Goal: Information Seeking & Learning: Learn about a topic

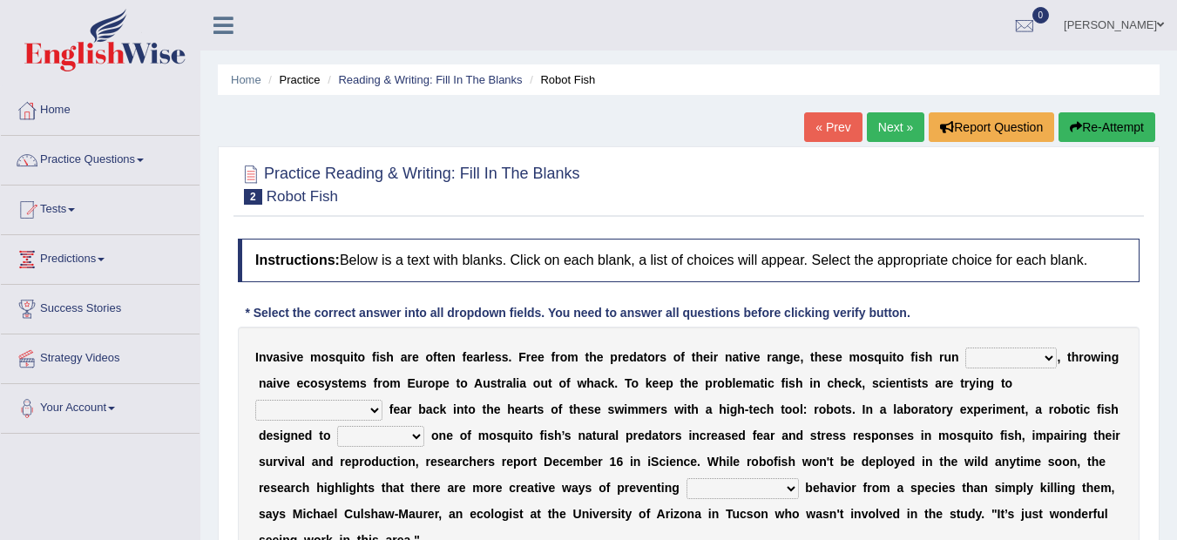
click at [1049, 349] on select "occupant flippant rampant concordant" at bounding box center [1010, 358] width 91 height 21
select select "concordant"
click at [965, 348] on select "occupant flippant rampant concordant" at bounding box center [1010, 358] width 91 height 21
click at [382, 400] on select "accept spike strike [PERSON_NAME]" at bounding box center [318, 410] width 127 height 21
select select "[PERSON_NAME]"
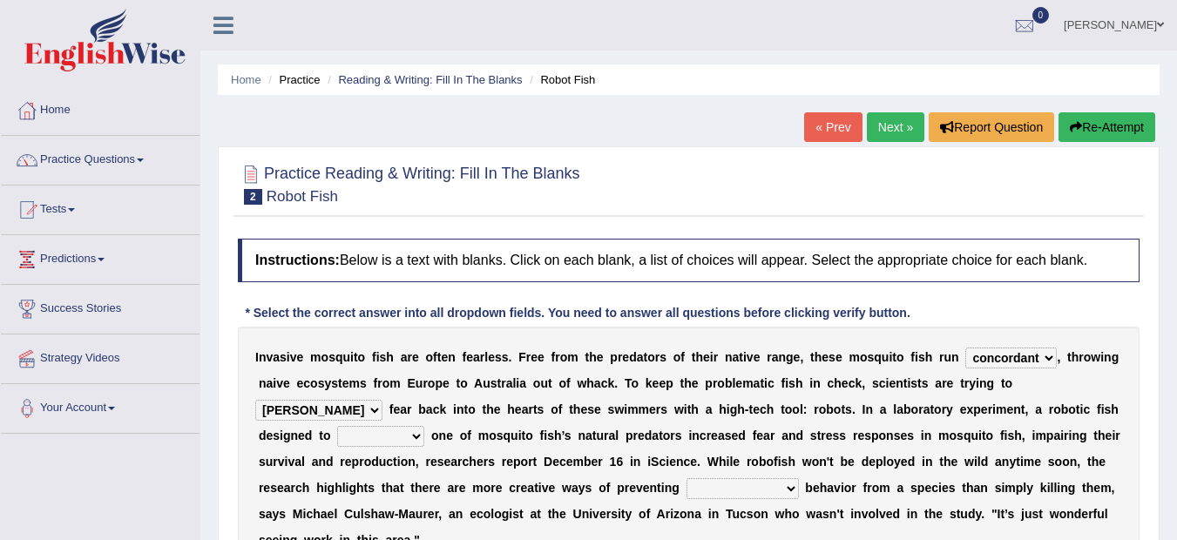
click at [382, 400] on select "accept spike strike [PERSON_NAME]" at bounding box center [318, 410] width 127 height 21
click at [351, 450] on div "I n v a s i v e m o s q u i t o f i s h a r e o f t e n f e a r l e s s . F r e…" at bounding box center [689, 449] width 902 height 244
click at [337, 434] on select "bequest mimic battle conquest" at bounding box center [380, 436] width 87 height 21
select select "conquest"
click at [337, 426] on select "bequest mimic battle conquest" at bounding box center [380, 436] width 87 height 21
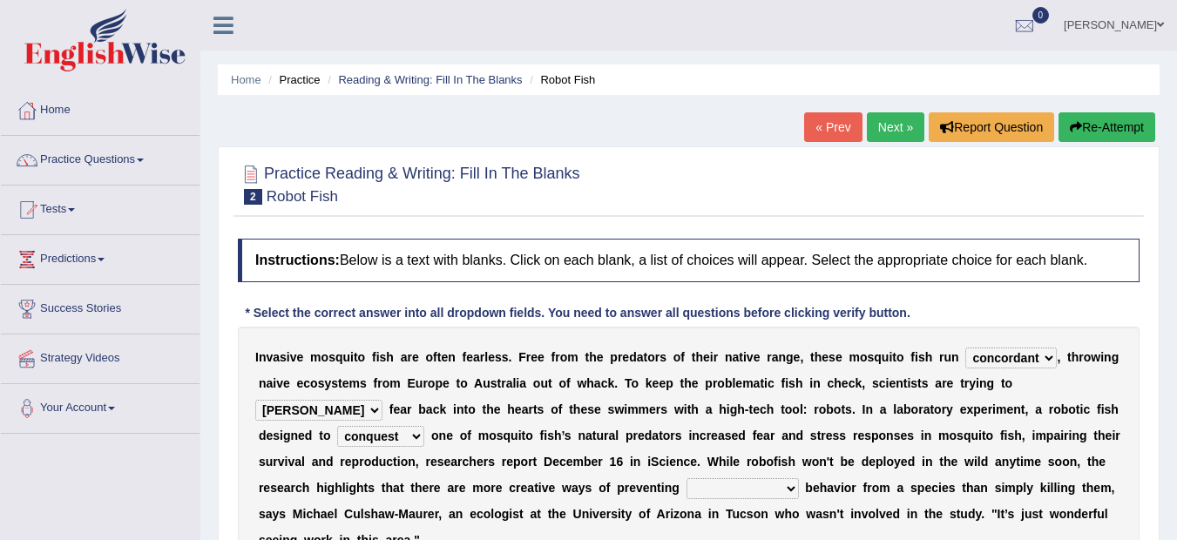
click at [734, 488] on select "unprivileged unprecedented uncharted unwanted" at bounding box center [743, 488] width 112 height 21
select select "unwanted"
click at [687, 478] on select "unprivileged unprecedented uncharted unwanted" at bounding box center [743, 488] width 112 height 21
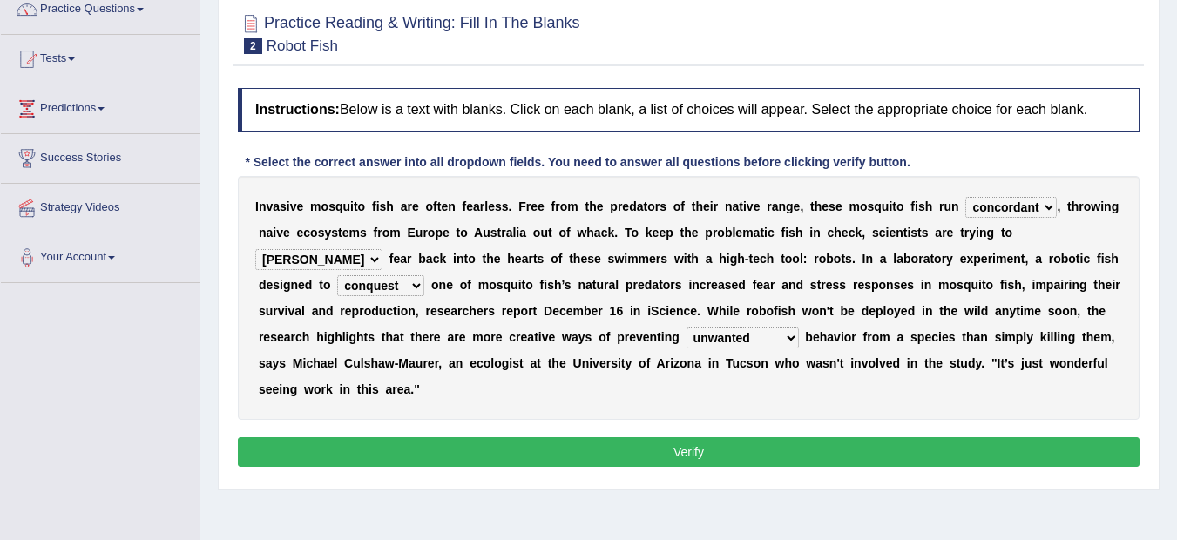
scroll to position [174, 0]
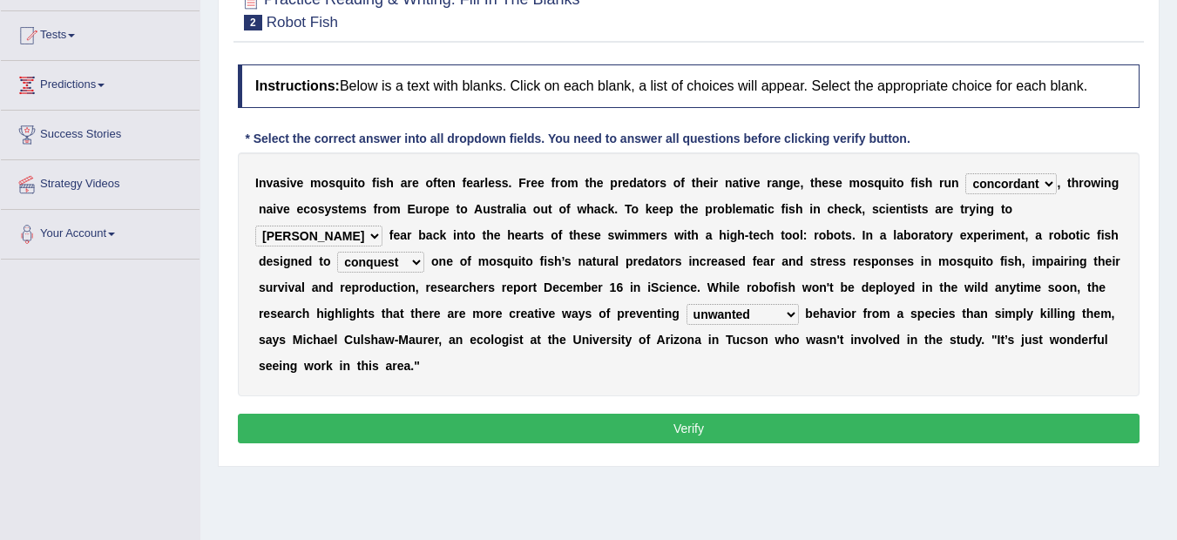
click at [884, 421] on button "Verify" at bounding box center [689, 429] width 902 height 30
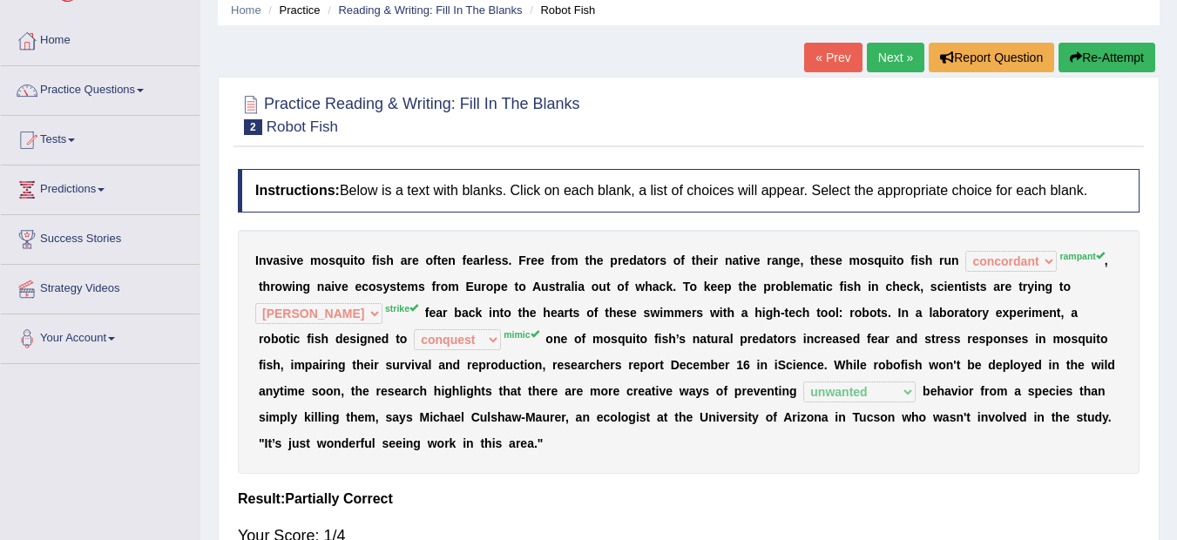
scroll to position [0, 0]
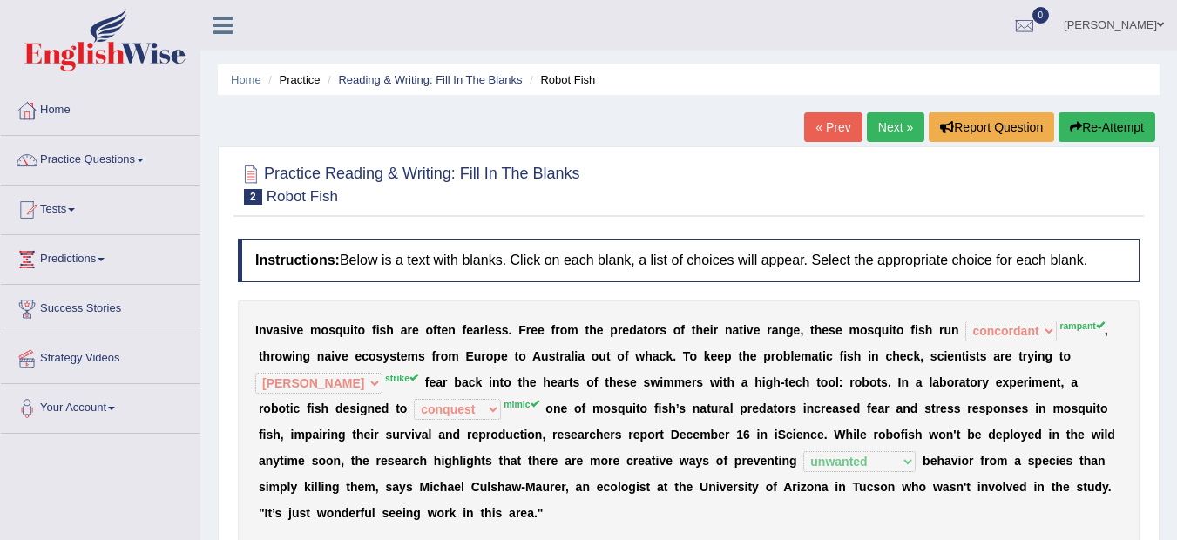
click at [1114, 122] on button "Re-Attempt" at bounding box center [1107, 127] width 97 height 30
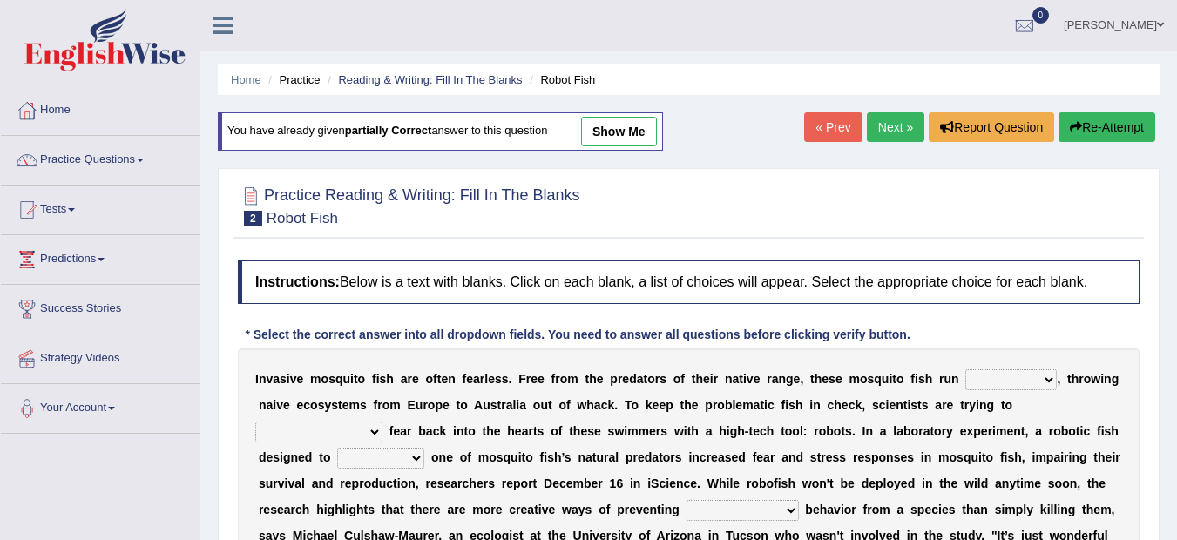
click at [1047, 382] on select "occupant flippant rampant concordant" at bounding box center [1010, 379] width 91 height 21
select select "rampant"
click at [965, 369] on select "occupant flippant rampant concordant" at bounding box center [1010, 379] width 91 height 21
click at [382, 422] on select "accept spike strike drake" at bounding box center [318, 432] width 127 height 21
select select "strike"
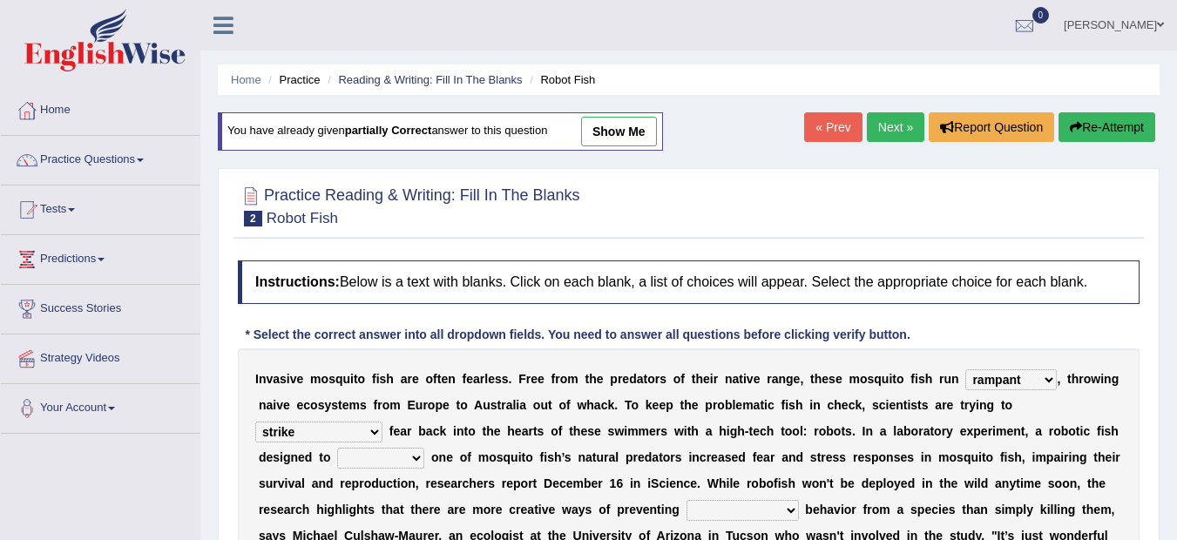
click at [382, 422] on select "accept spike strike drake" at bounding box center [318, 432] width 127 height 21
click at [337, 451] on select "bequest mimic battle conquest" at bounding box center [380, 458] width 87 height 21
select select "mimic"
click at [337, 448] on select "bequest mimic battle conquest" at bounding box center [380, 458] width 87 height 21
drag, startPoint x: 484, startPoint y: 463, endPoint x: 610, endPoint y: 484, distance: 127.2
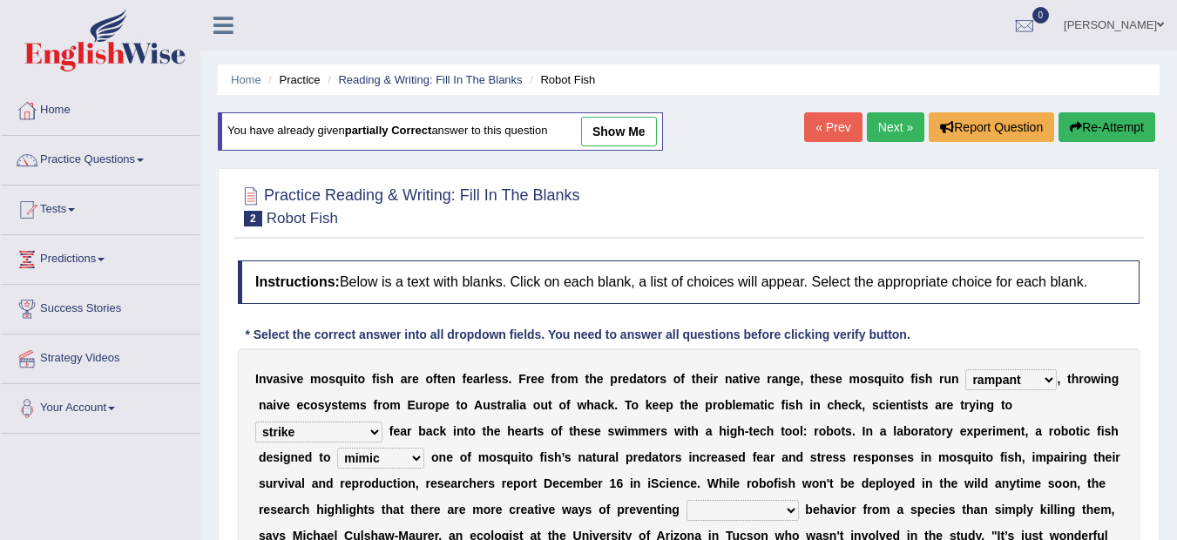
click at [610, 484] on div "I n v a s i v e m o s q u i t o f i s h a r e o f t e n f e a r l e s s . F r e…" at bounding box center [689, 470] width 902 height 244
click at [732, 504] on select "unprivileged unprecedented uncharted unwanted" at bounding box center [743, 510] width 112 height 21
select select "unwanted"
click at [687, 500] on select "unprivileged unprecedented uncharted unwanted" at bounding box center [743, 510] width 112 height 21
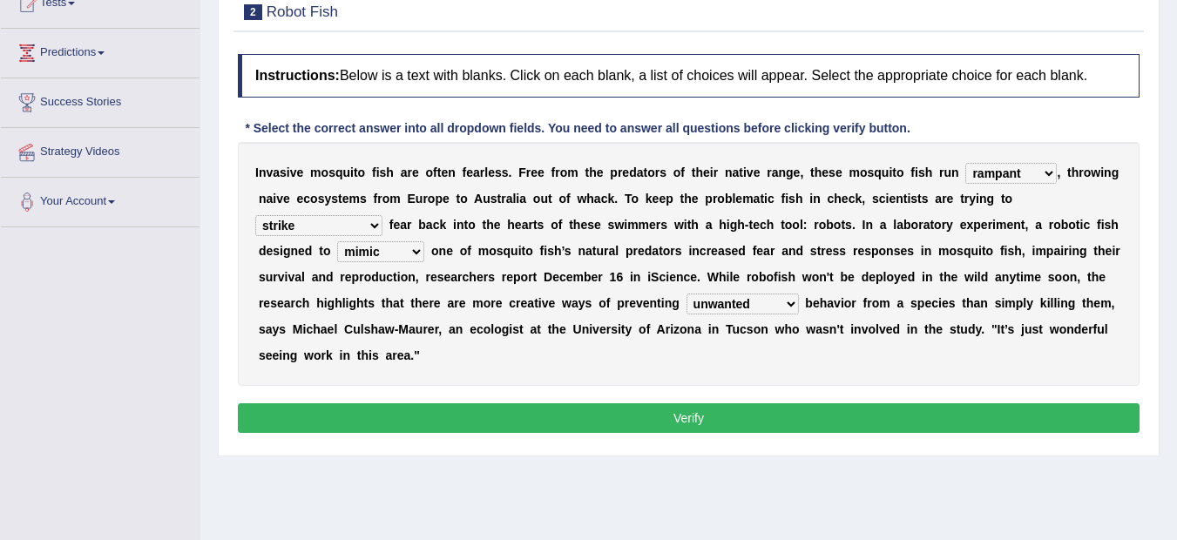
scroll to position [209, 0]
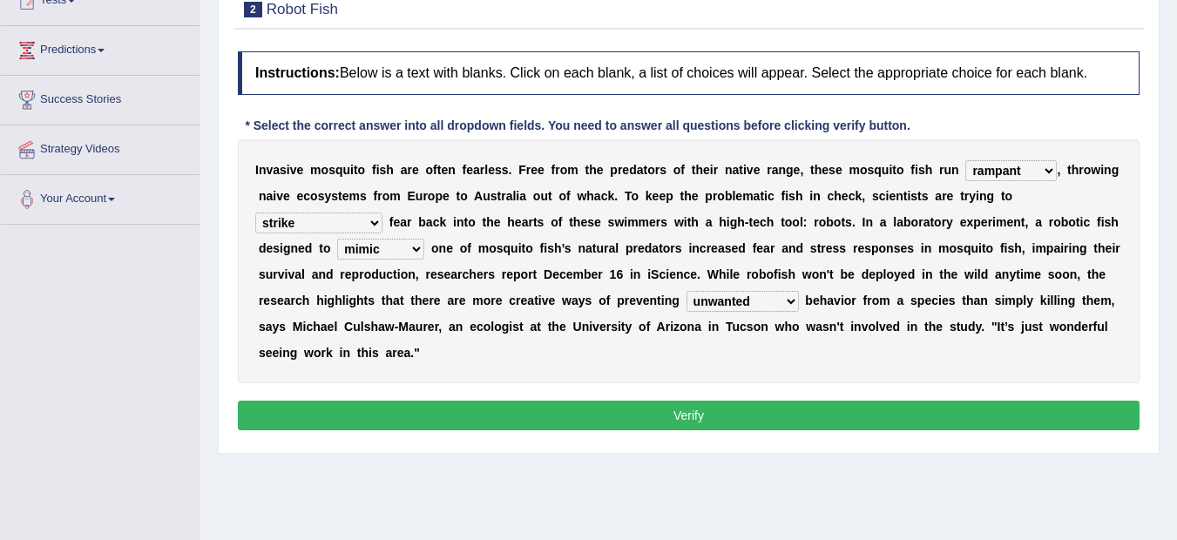
click at [844, 421] on button "Verify" at bounding box center [689, 416] width 902 height 30
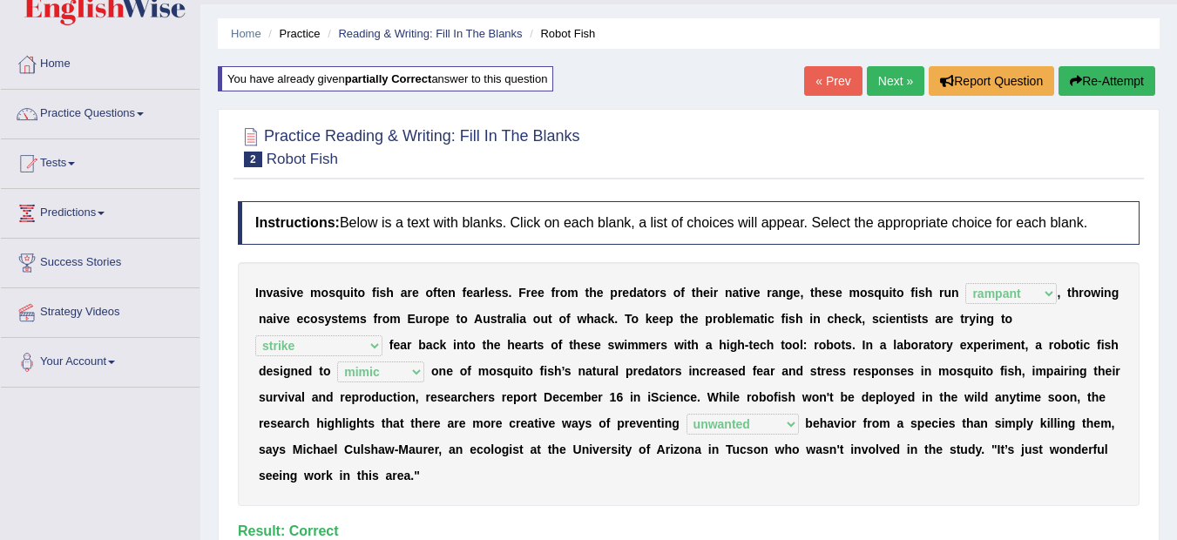
scroll to position [35, 0]
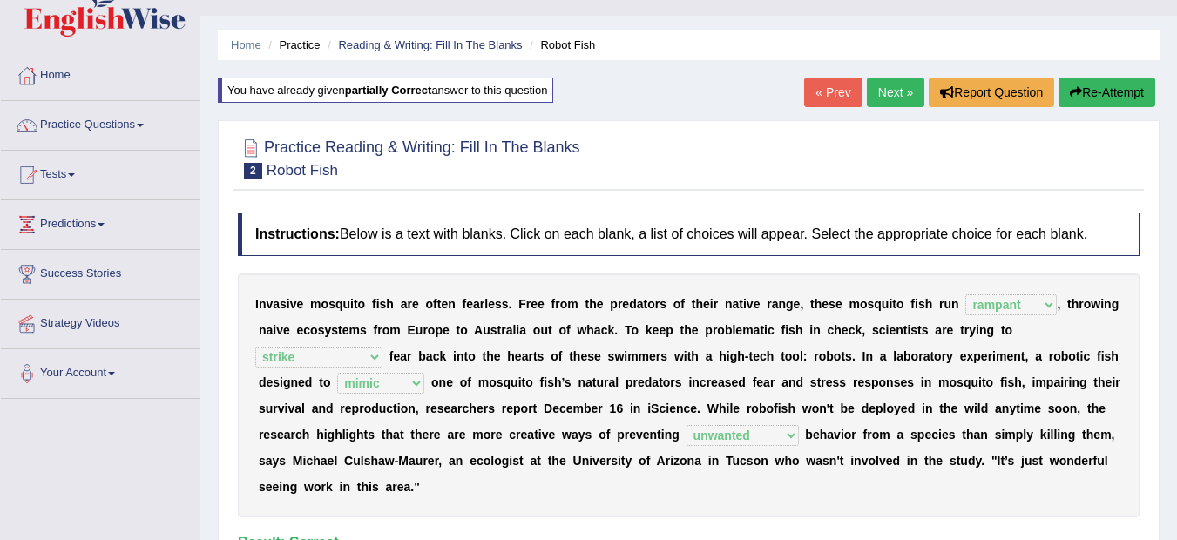
click at [882, 88] on link "Next »" at bounding box center [896, 93] width 58 height 30
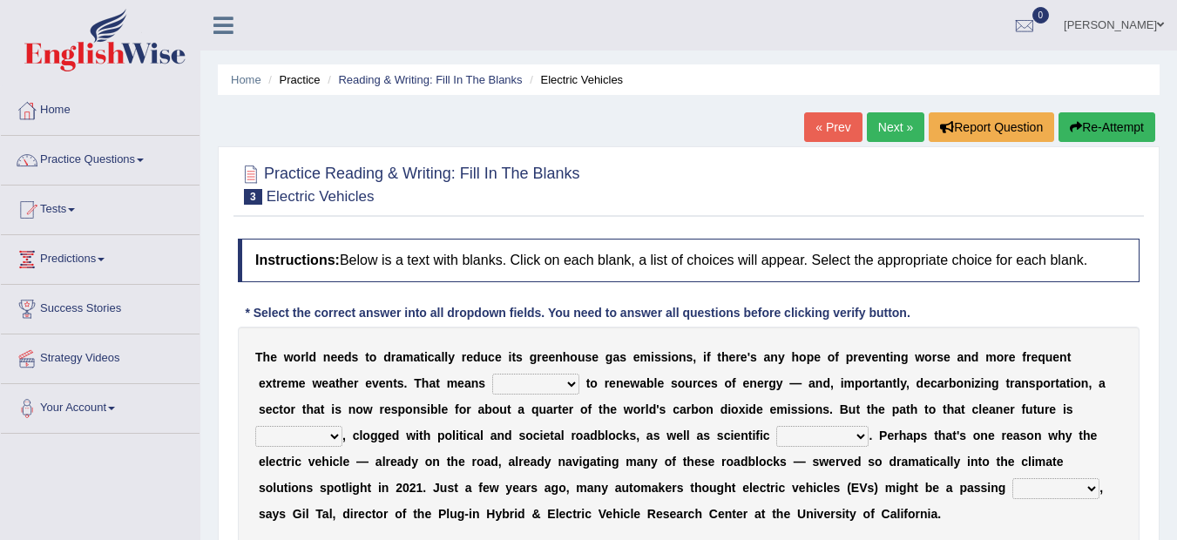
click at [574, 389] on select "grafting drafting crafting shifting" at bounding box center [535, 384] width 87 height 21
select select "shifting"
click at [492, 374] on select "grafting drafting crafting shifting" at bounding box center [535, 384] width 87 height 21
click at [333, 433] on select "daunting daunted daunt dauntless" at bounding box center [298, 436] width 87 height 21
select select "daunted"
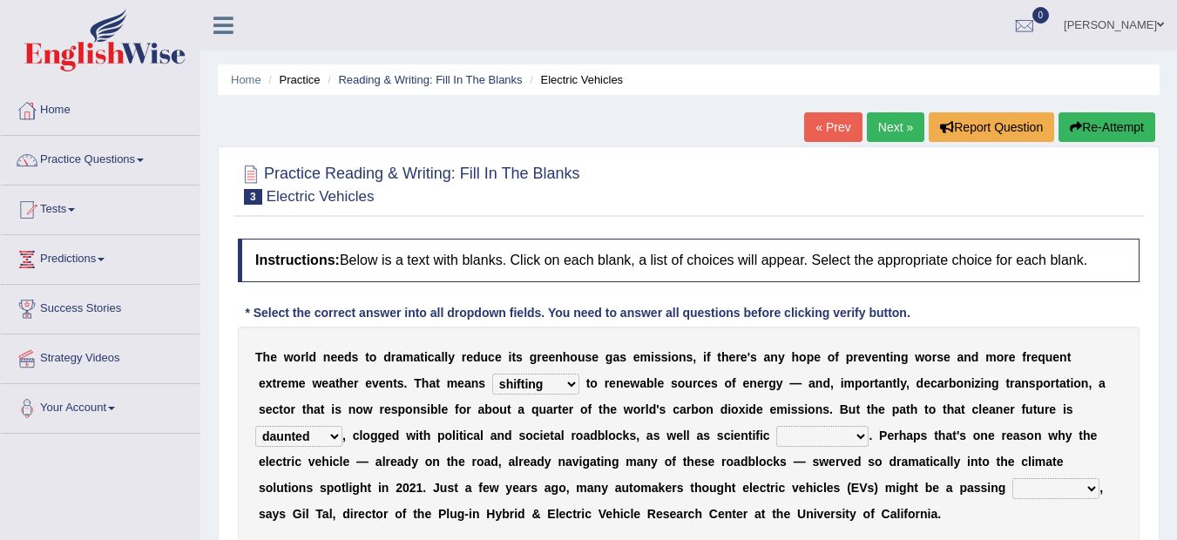
click at [255, 426] on select "daunting daunted daunt dauntless" at bounding box center [298, 436] width 87 height 21
click at [861, 431] on select "spectacles obstacles tentacles receptacles" at bounding box center [822, 436] width 92 height 21
select select "receptacles"
click at [776, 426] on select "spectacles obstacles tentacles receptacles" at bounding box center [822, 436] width 92 height 21
click at [1086, 495] on select "fad gad tad lad" at bounding box center [1055, 488] width 87 height 21
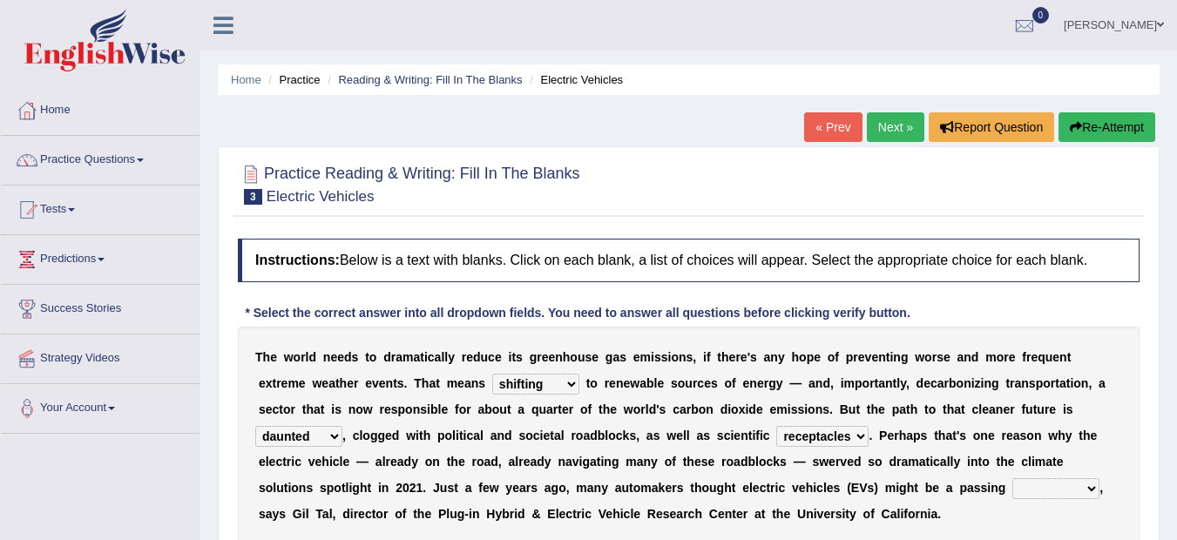
select select "gad"
click at [1012, 478] on select "fad gad tad lad" at bounding box center [1055, 488] width 87 height 21
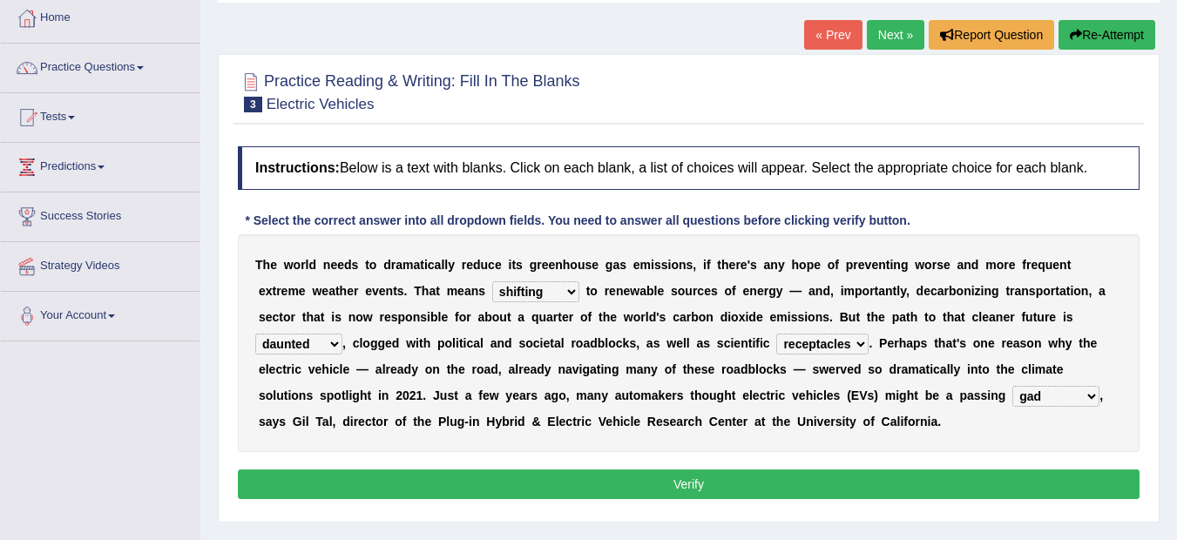
scroll to position [105, 0]
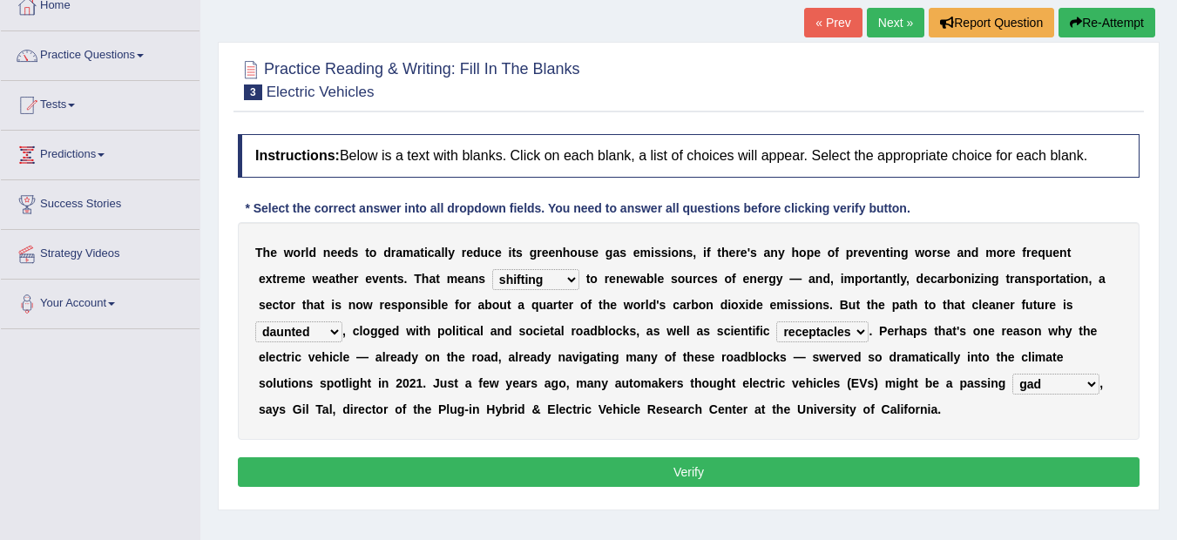
click at [833, 472] on button "Verify" at bounding box center [689, 472] width 902 height 30
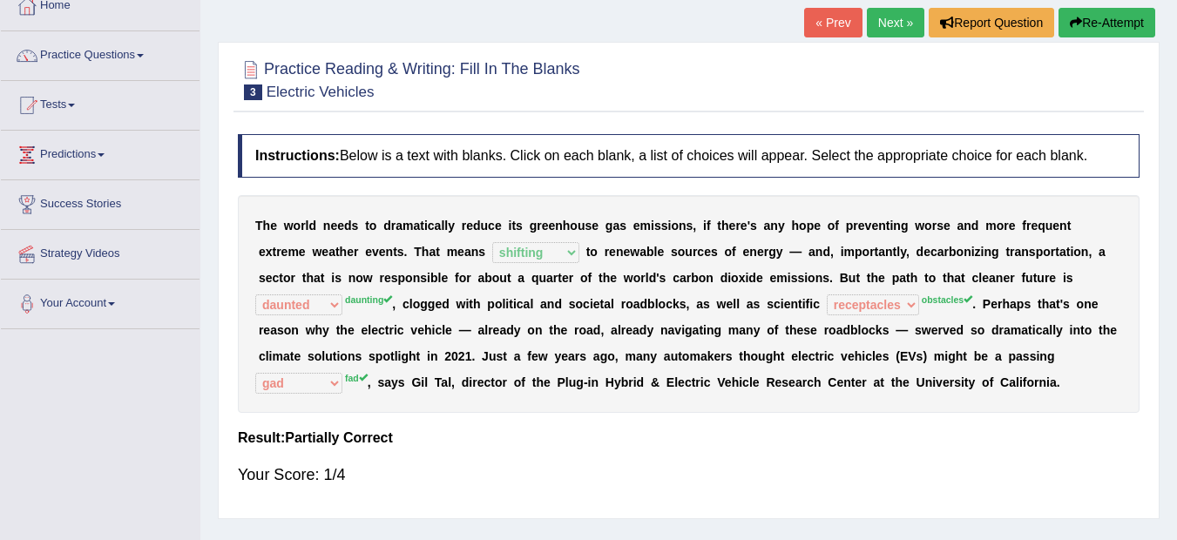
click at [1099, 20] on button "Re-Attempt" at bounding box center [1107, 23] width 97 height 30
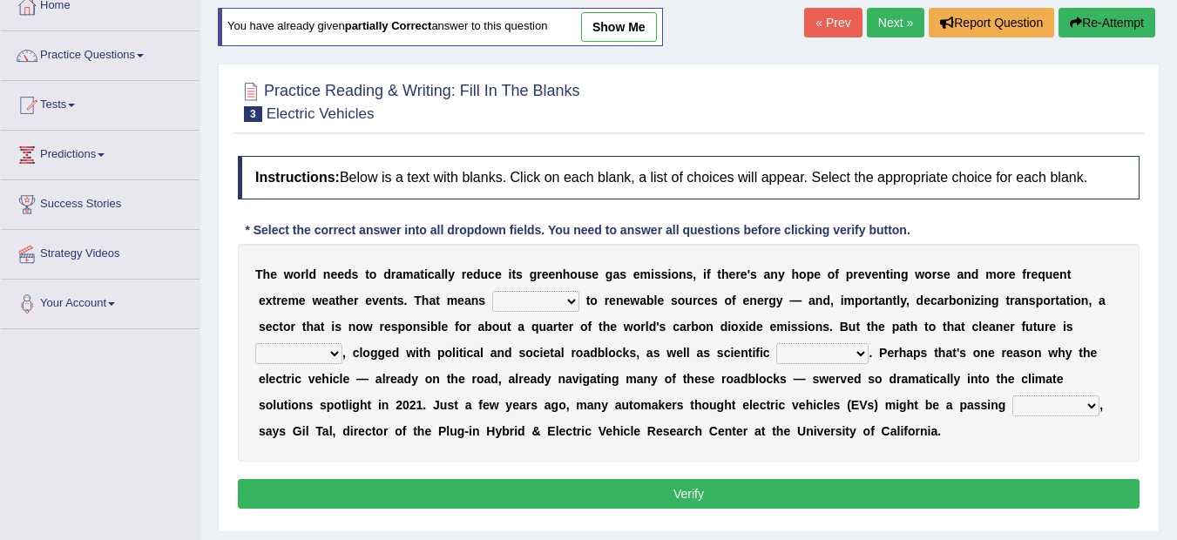
click at [573, 301] on select "grafting drafting crafting shifting" at bounding box center [535, 301] width 87 height 21
select select "shifting"
click at [492, 291] on select "grafting drafting crafting shifting" at bounding box center [535, 301] width 87 height 21
click at [339, 361] on select "daunting daunted daunt dauntless" at bounding box center [298, 353] width 87 height 21
select select "daunting"
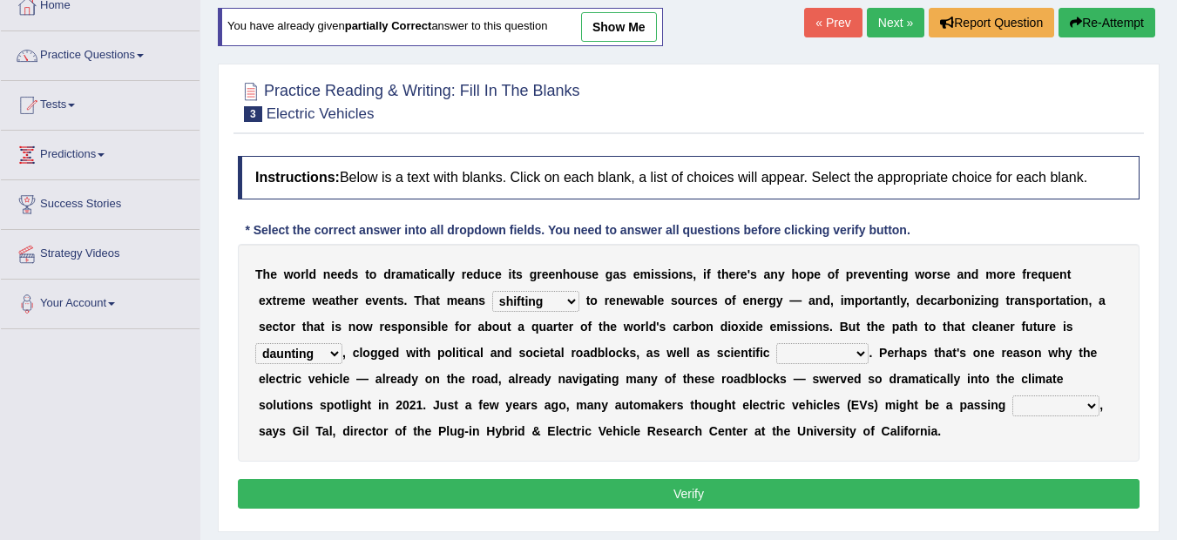
click at [255, 343] on select "daunting daunted daunt dauntless" at bounding box center [298, 353] width 87 height 21
click at [862, 354] on select "spectacles obstacles tentacles receptacles" at bounding box center [822, 353] width 92 height 21
select select "obstacles"
click at [776, 343] on select "spectacles obstacles tentacles receptacles" at bounding box center [822, 353] width 92 height 21
click at [1095, 402] on select "fad gad tad lad" at bounding box center [1055, 406] width 87 height 21
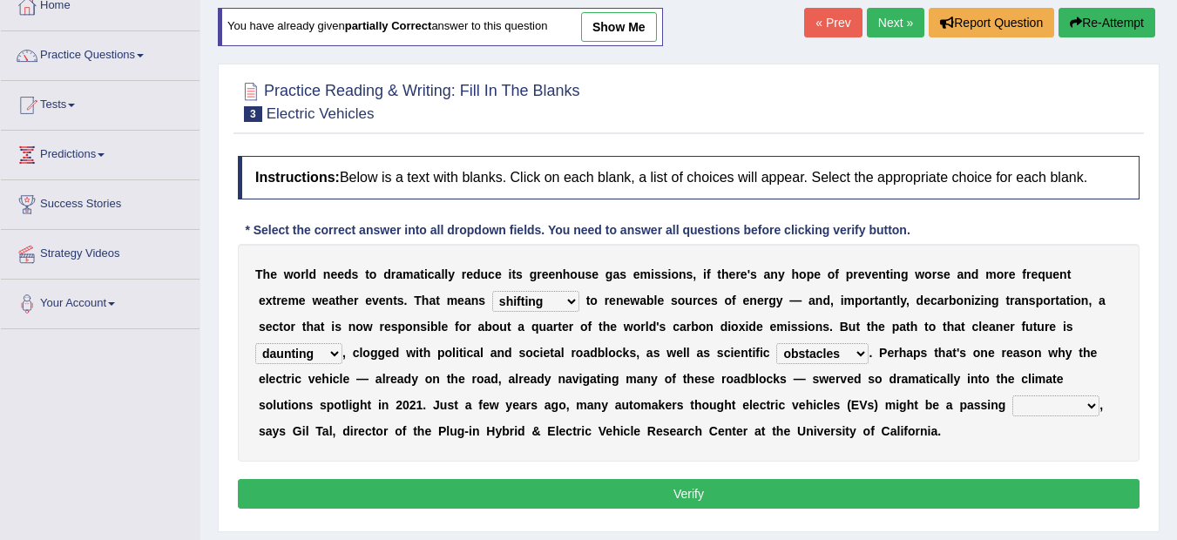
select select "fad"
click at [1012, 396] on select "fad gad tad lad" at bounding box center [1055, 406] width 87 height 21
click at [817, 489] on button "Verify" at bounding box center [689, 494] width 902 height 30
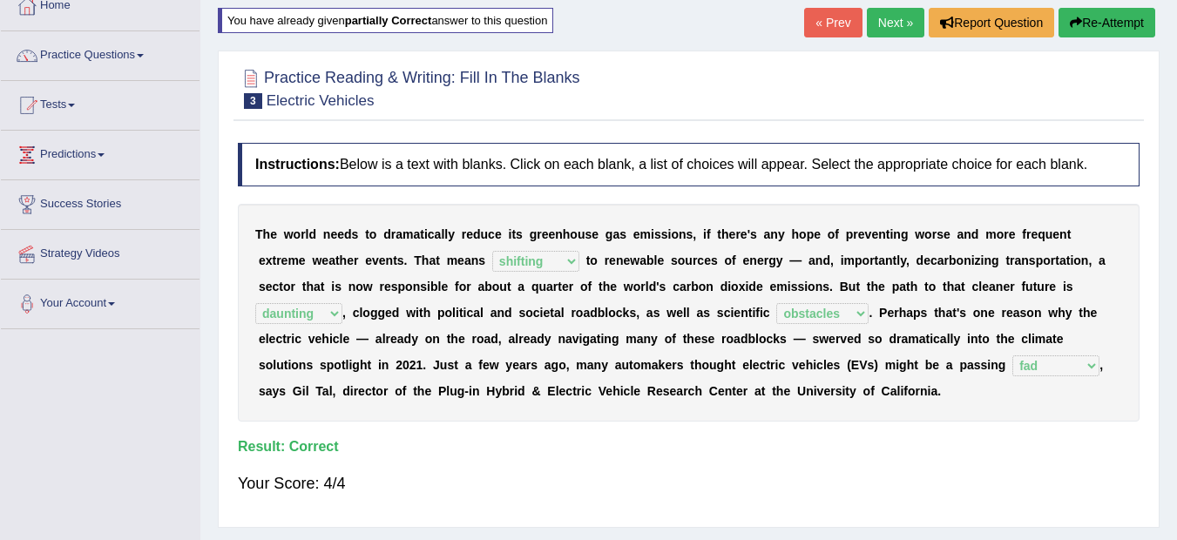
click at [882, 29] on link "Next »" at bounding box center [896, 23] width 58 height 30
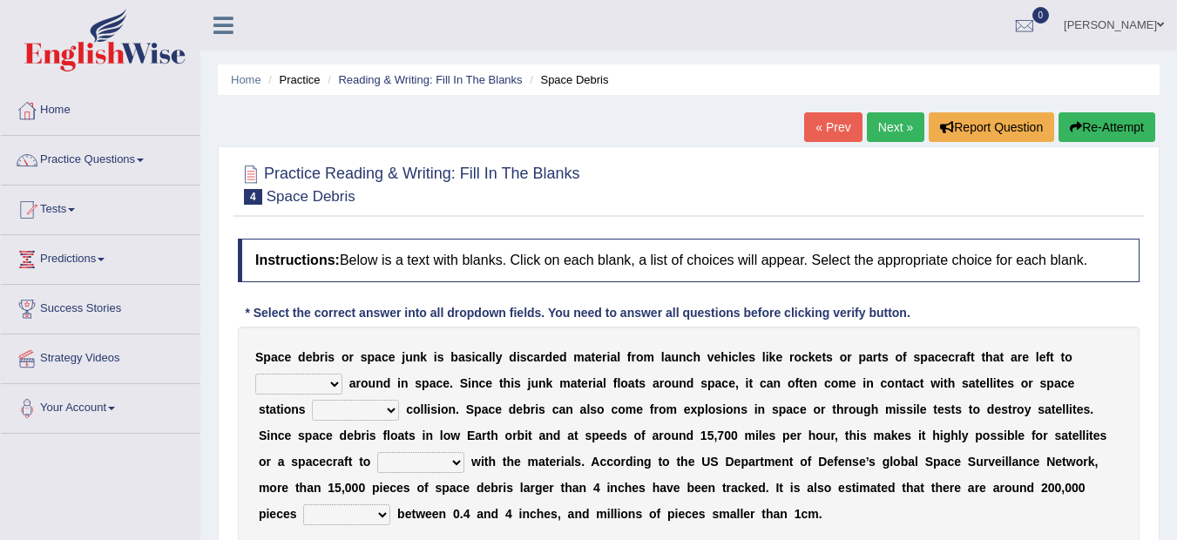
click at [335, 382] on select "twist center roam loll" at bounding box center [298, 384] width 87 height 21
click at [335, 385] on select "twist center roam loll" at bounding box center [298, 384] width 87 height 21
select select "twist"
click at [255, 374] on select "twist center roam loll" at bounding box center [298, 384] width 87 height 21
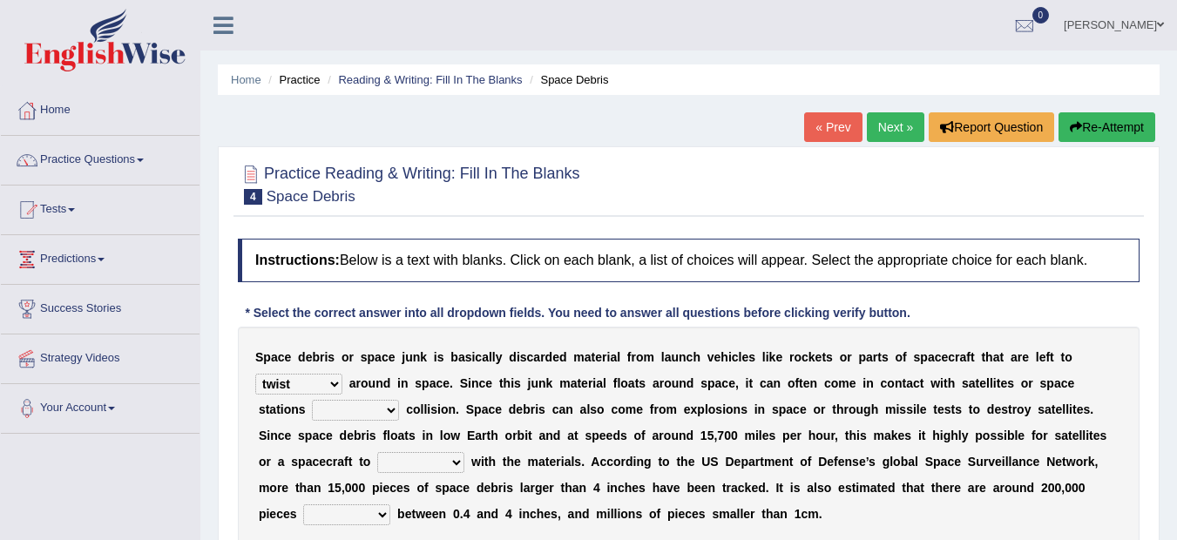
click at [389, 417] on select "risks risk risked risking" at bounding box center [355, 410] width 87 height 21
click at [312, 400] on select "risks risk risked risking" at bounding box center [355, 410] width 87 height 21
click at [394, 414] on select "risks risk risked risking" at bounding box center [355, 410] width 87 height 21
select select "risked"
click at [312, 400] on select "risks risk risked risking" at bounding box center [355, 410] width 87 height 21
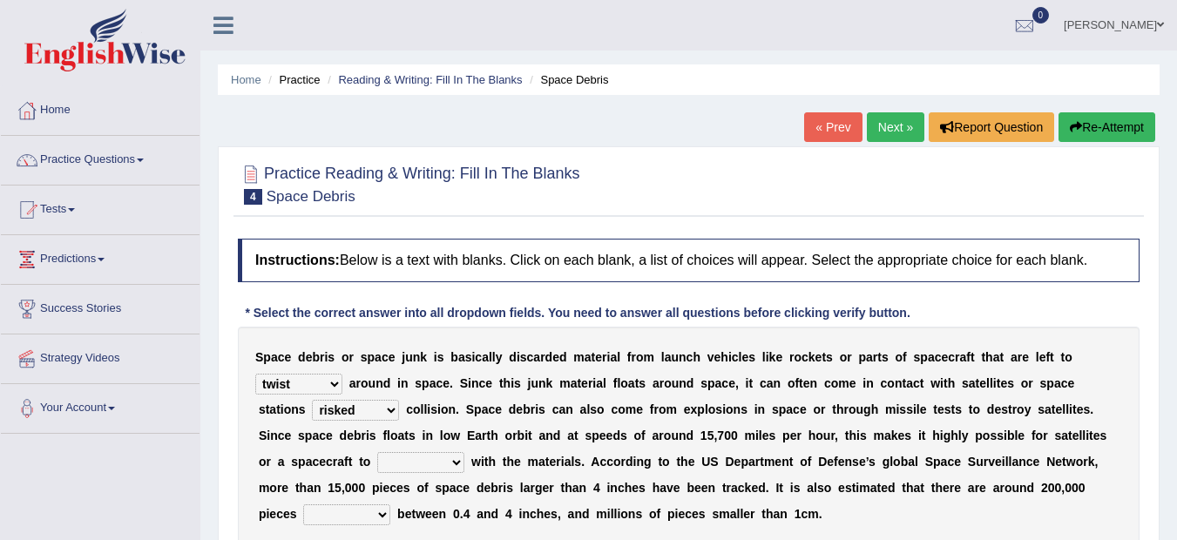
click at [457, 463] on select "collect collate collide collocate" at bounding box center [420, 462] width 87 height 21
click at [377, 452] on select "collect collate collide collocate" at bounding box center [420, 462] width 87 height 21
click at [456, 460] on select "collect collate collide collocate" at bounding box center [420, 462] width 87 height 21
select select "collate"
click at [377, 452] on select "collect collate collide collocate" at bounding box center [420, 462] width 87 height 21
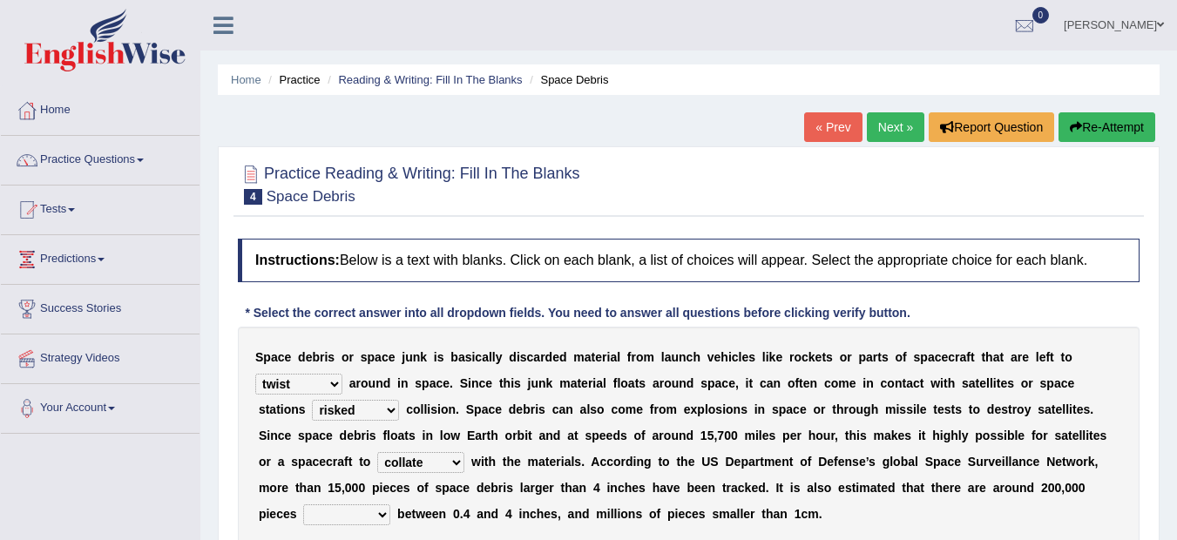
click at [382, 512] on select "sized sizing size sizes" at bounding box center [346, 514] width 87 height 21
select select "sizing"
click at [303, 504] on select "sized sizing size sizes" at bounding box center [346, 514] width 87 height 21
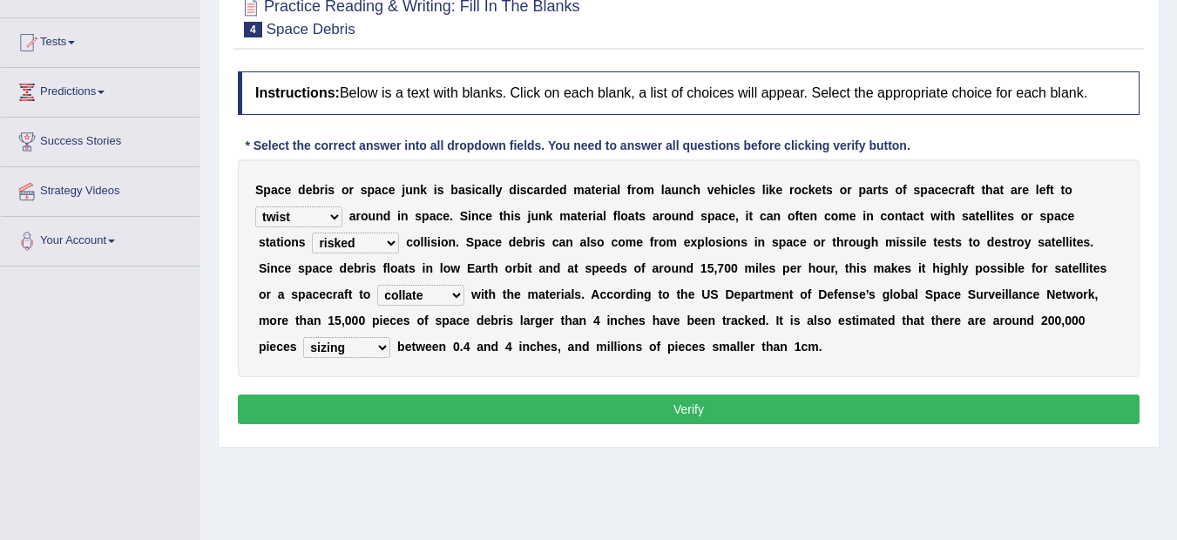
scroll to position [174, 0]
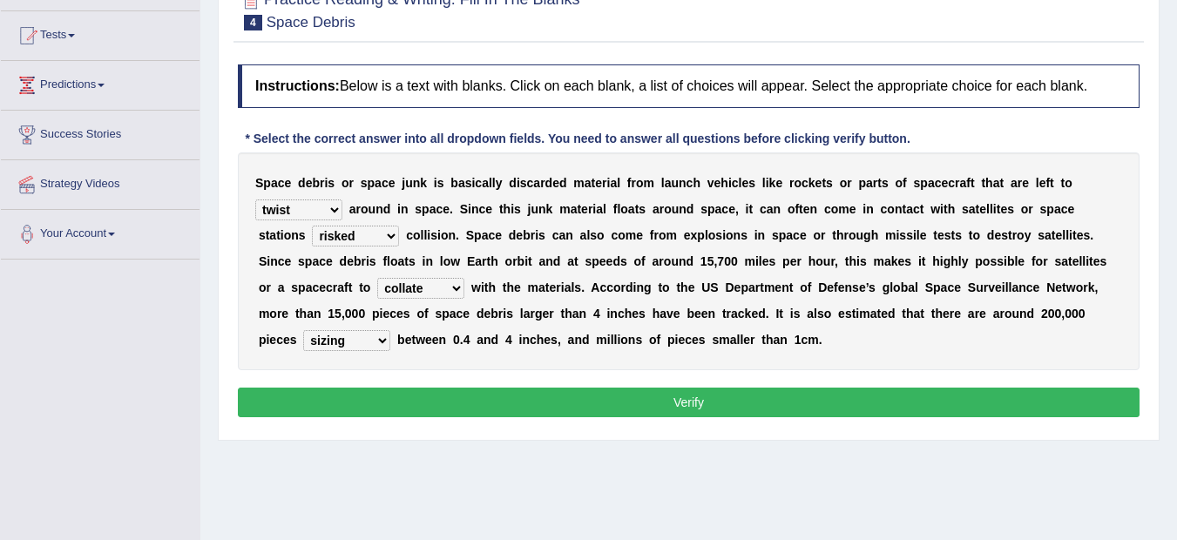
click at [701, 394] on button "Verify" at bounding box center [689, 403] width 902 height 30
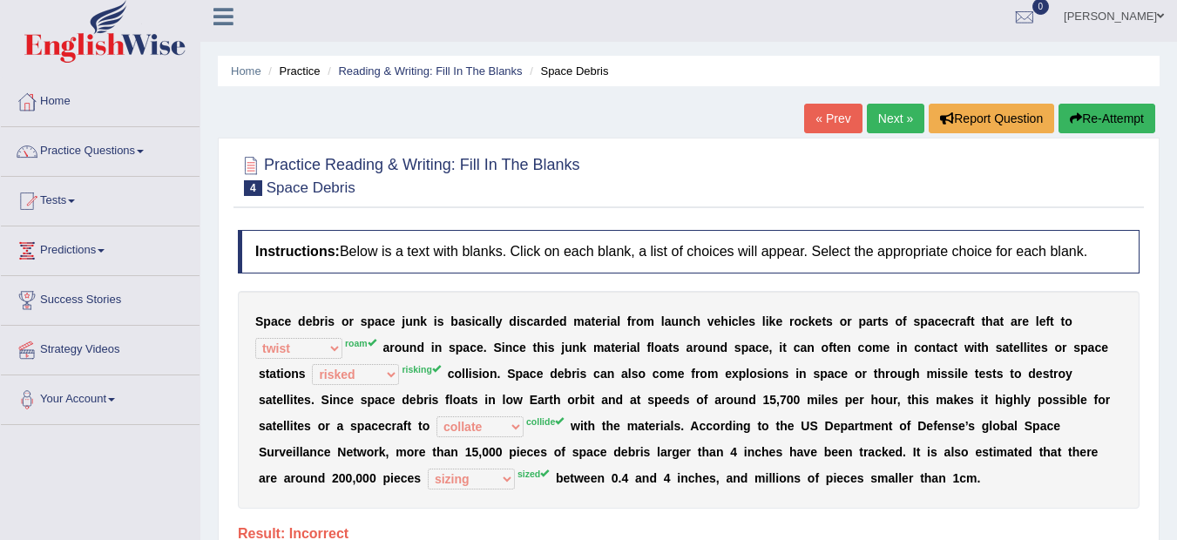
scroll to position [0, 0]
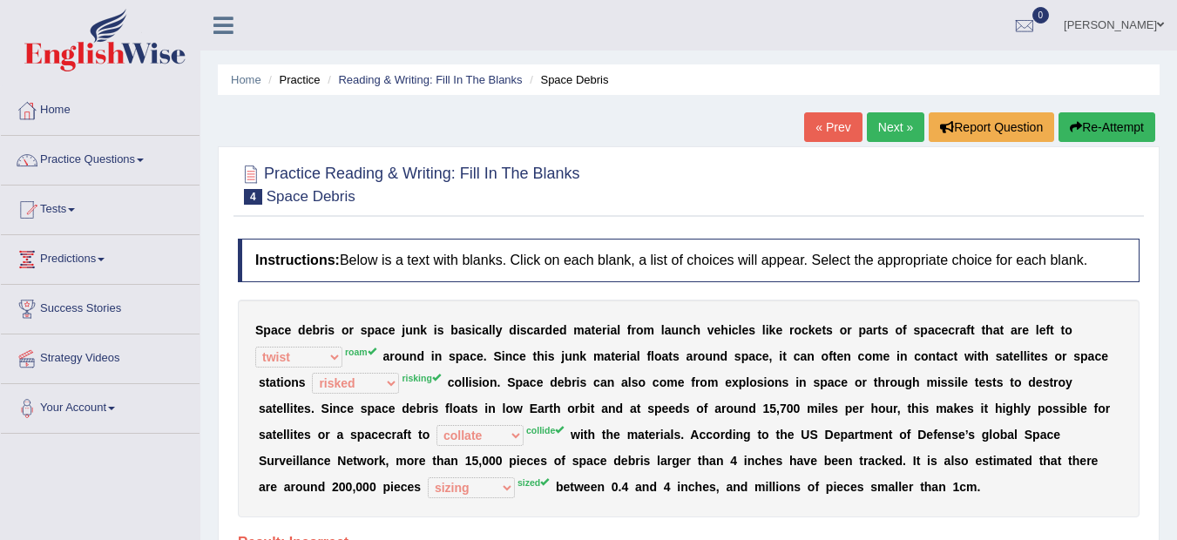
click at [1077, 121] on icon "button" at bounding box center [1076, 127] width 12 height 12
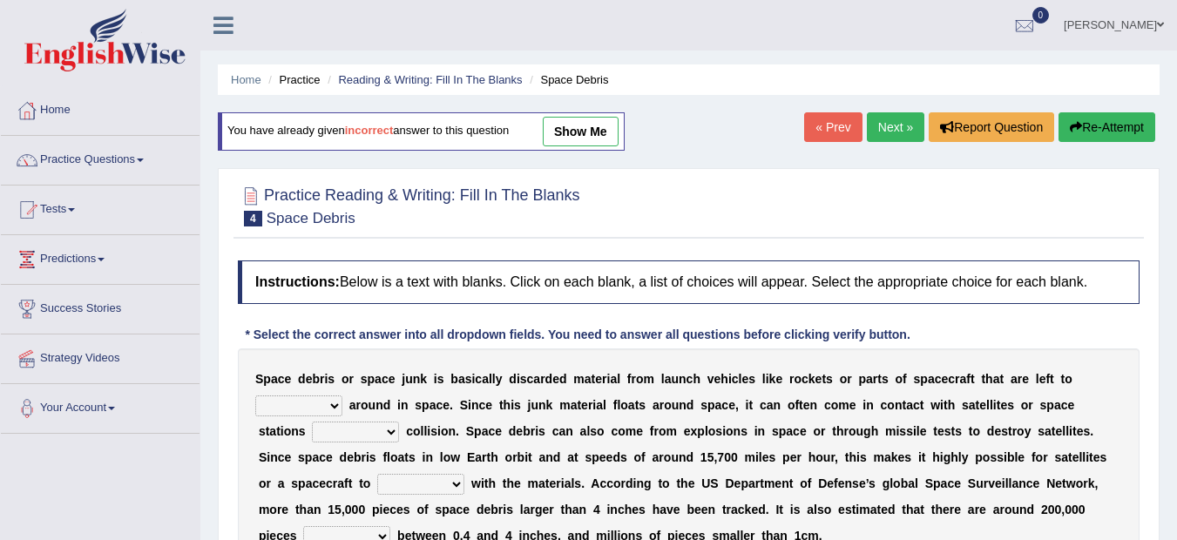
click at [337, 404] on select "twist center roam loll" at bounding box center [298, 406] width 87 height 21
select select "roam"
click at [255, 396] on select "twist center roam loll" at bounding box center [298, 406] width 87 height 21
click at [294, 495] on div "S p a c e d e b r i s o r s p a c e j u n k i s b a s i c a l l y d i s c a r d…" at bounding box center [689, 457] width 902 height 218
click at [338, 401] on select "twist center roam loll" at bounding box center [298, 406] width 87 height 21
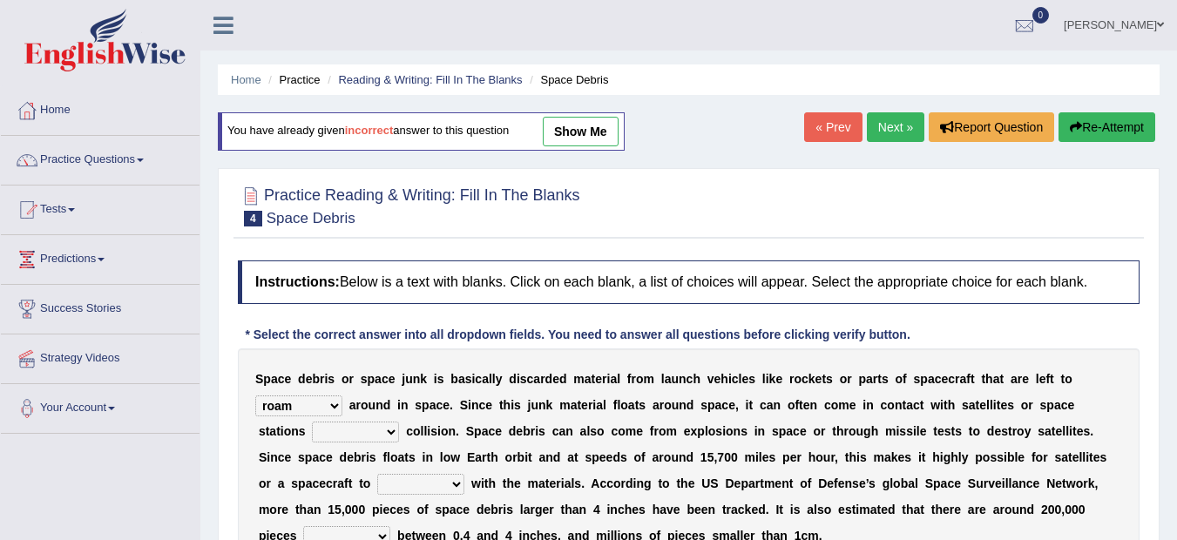
click at [336, 401] on select "twist center roam loll" at bounding box center [298, 406] width 87 height 21
click at [391, 435] on select "risks risk risked risking" at bounding box center [355, 432] width 87 height 21
select select "risking"
click at [312, 422] on select "risks risk risked risking" at bounding box center [355, 432] width 87 height 21
click at [453, 484] on select "collect collate collide collocate" at bounding box center [420, 484] width 87 height 21
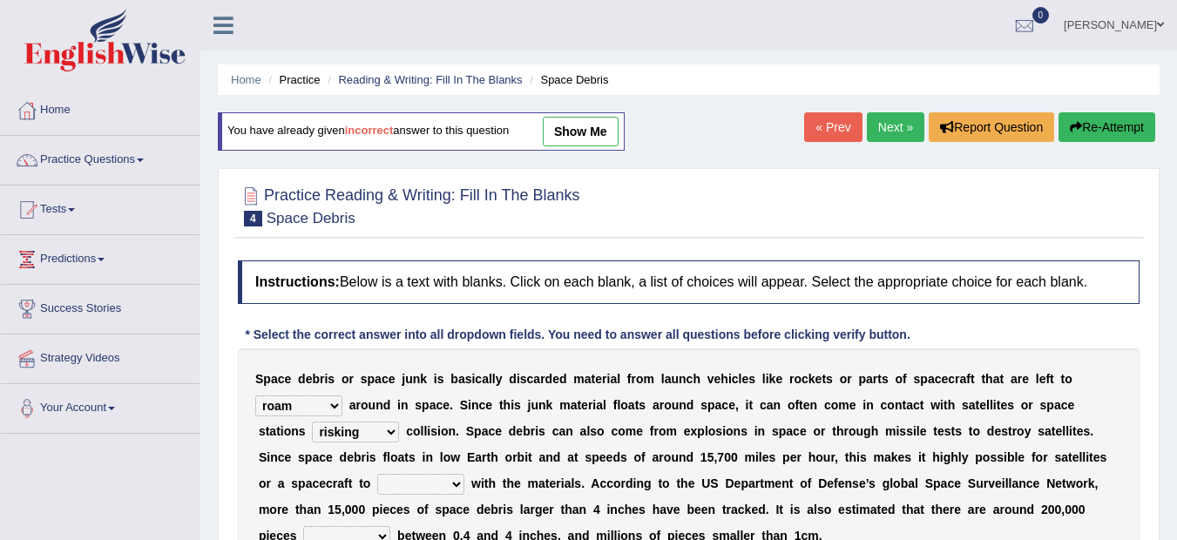
select select "collide"
click at [377, 474] on select "collect collate collide collocate" at bounding box center [420, 484] width 87 height 21
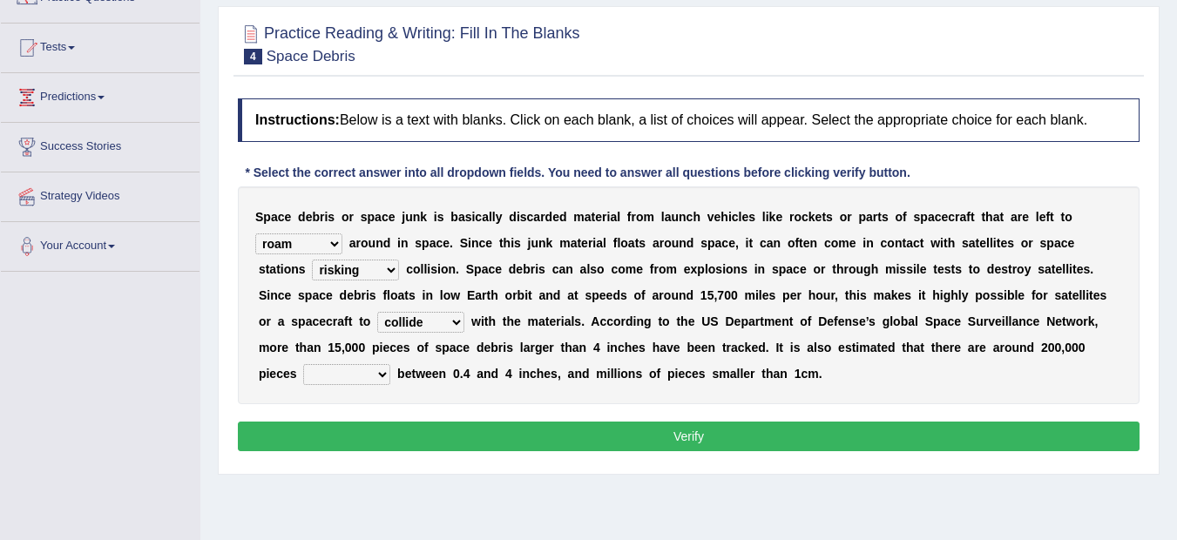
scroll to position [174, 0]
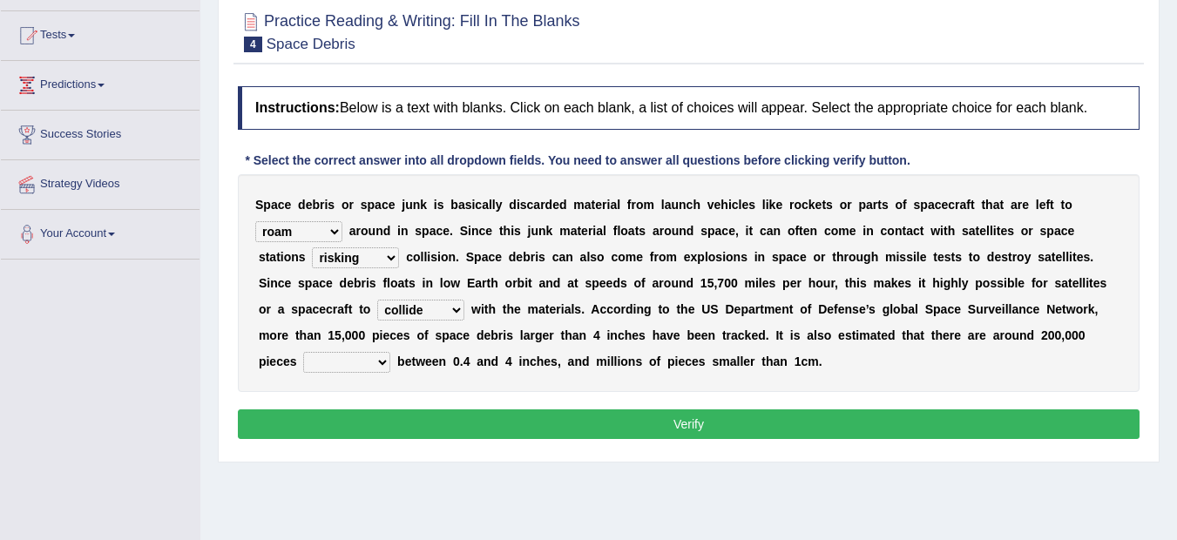
click at [381, 358] on select "sized sizing size sizes" at bounding box center [346, 362] width 87 height 21
select select "sized"
click at [303, 352] on select "sized sizing size sizes" at bounding box center [346, 362] width 87 height 21
click at [664, 427] on button "Verify" at bounding box center [689, 424] width 902 height 30
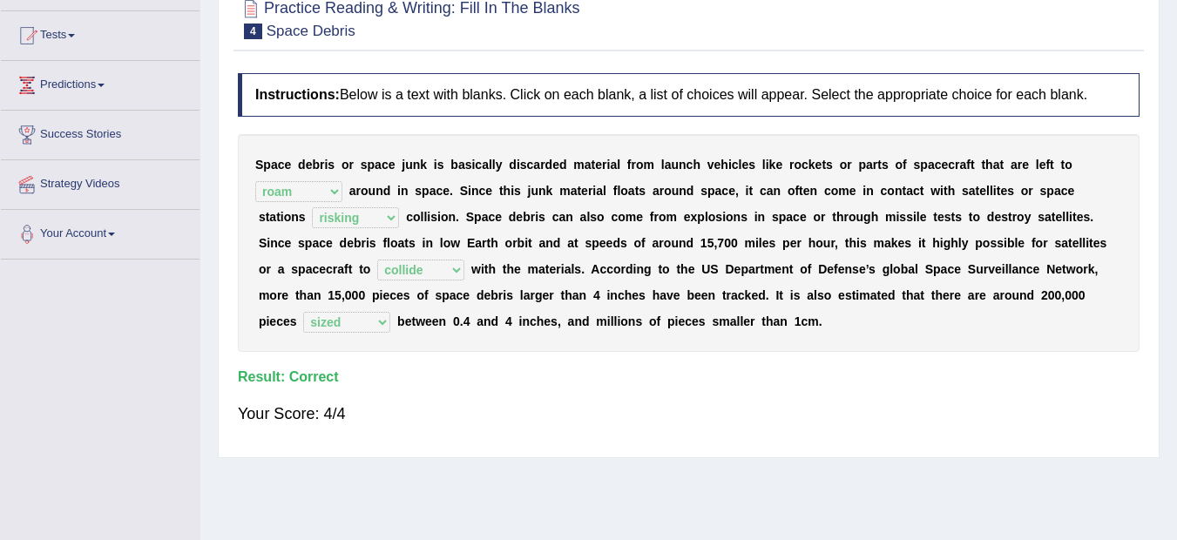
click at [1176, 8] on div "Home Practice Reading & Writing: Fill In The Blanks Space Debris You have alrea…" at bounding box center [688, 261] width 977 height 871
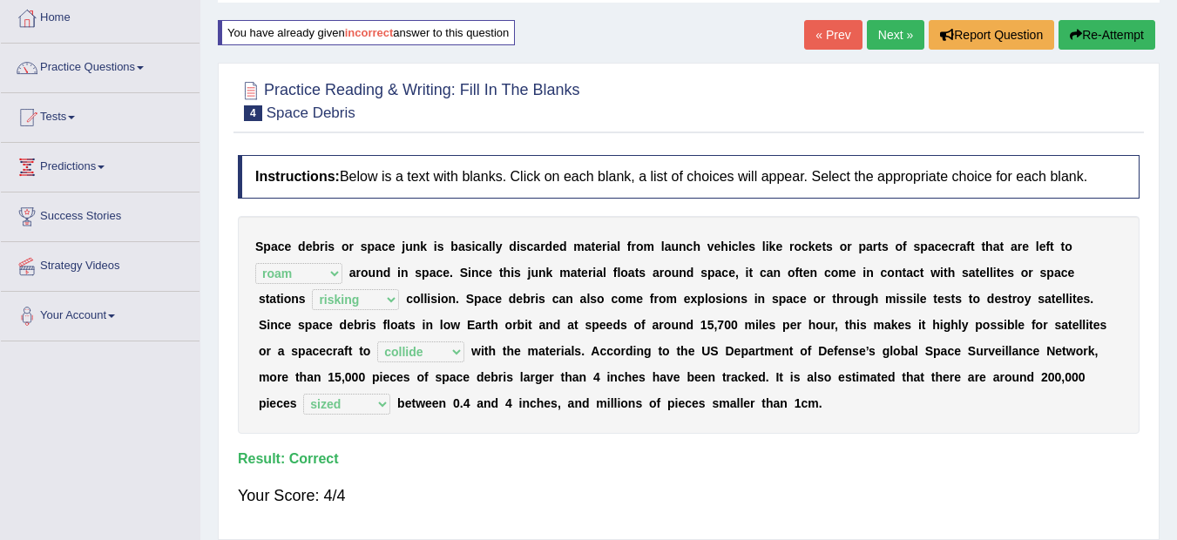
scroll to position [70, 0]
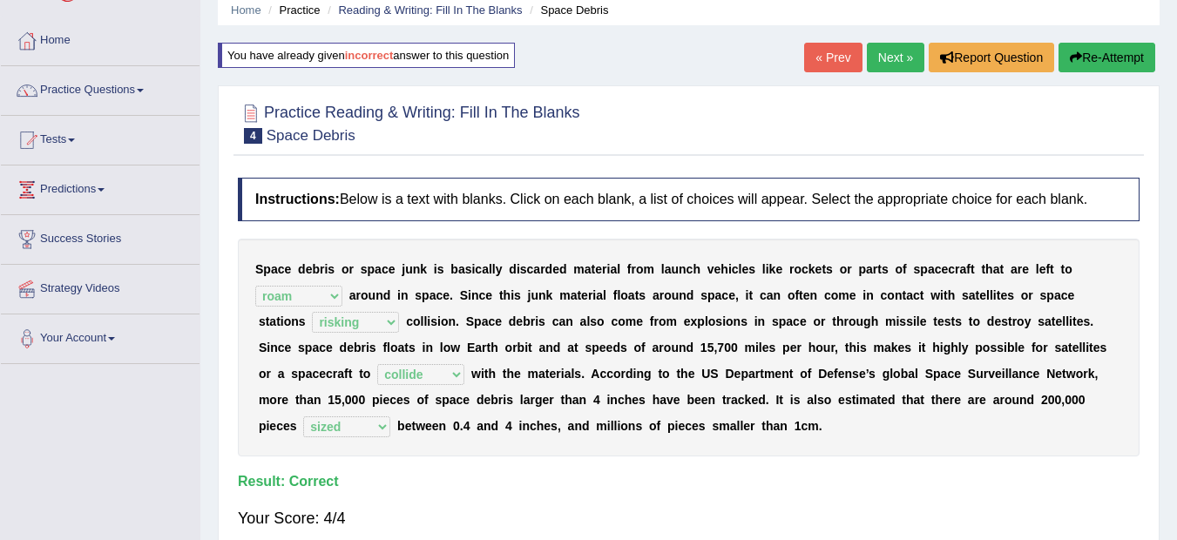
click at [895, 53] on link "Next »" at bounding box center [896, 58] width 58 height 30
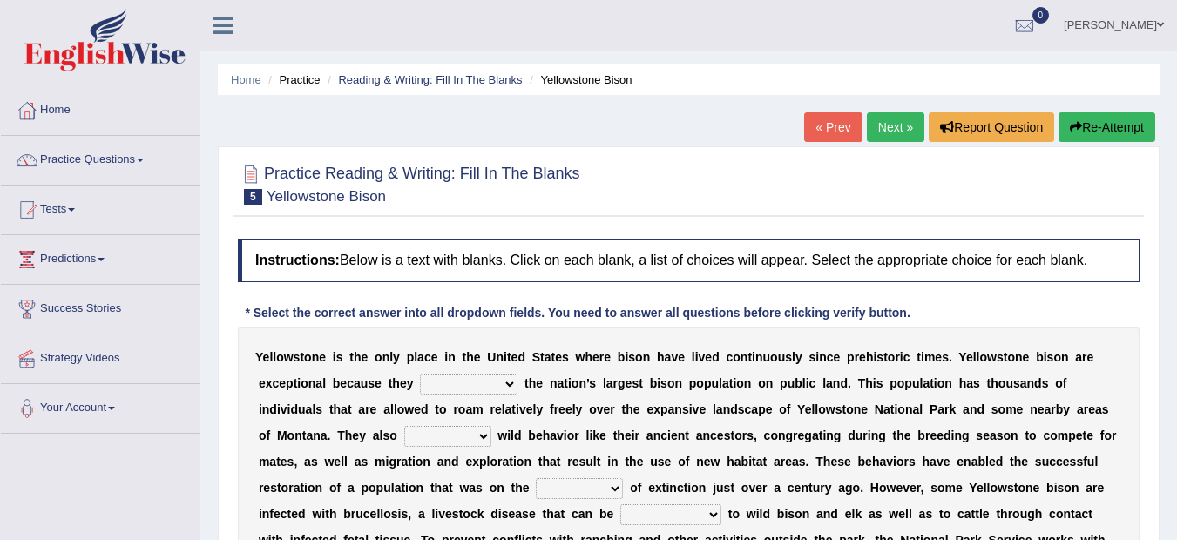
click at [514, 381] on select "congregate comprise consist compromise" at bounding box center [469, 384] width 98 height 21
select select "comprise"
click at [420, 374] on select "congregate comprise consist compromise" at bounding box center [469, 384] width 98 height 21
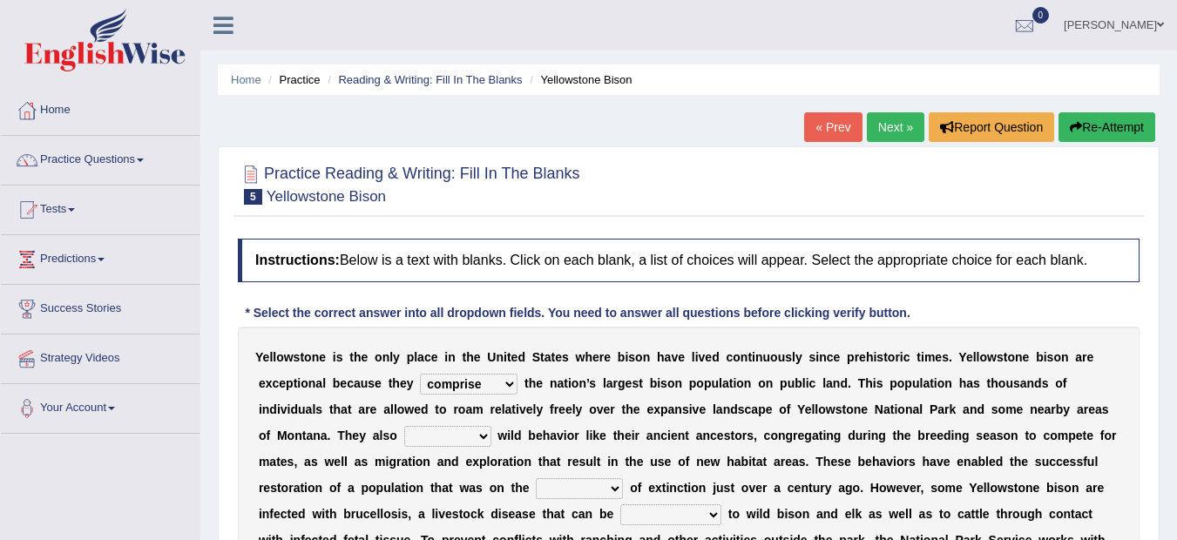
click at [485, 432] on select "exhibit disregard resist encourage" at bounding box center [447, 436] width 87 height 21
select select "encourage"
click at [404, 426] on select "exhibit disregard resist encourage" at bounding box center [447, 436] width 87 height 21
click at [615, 488] on select "brine brink danger brindle" at bounding box center [579, 488] width 87 height 21
select select "brindle"
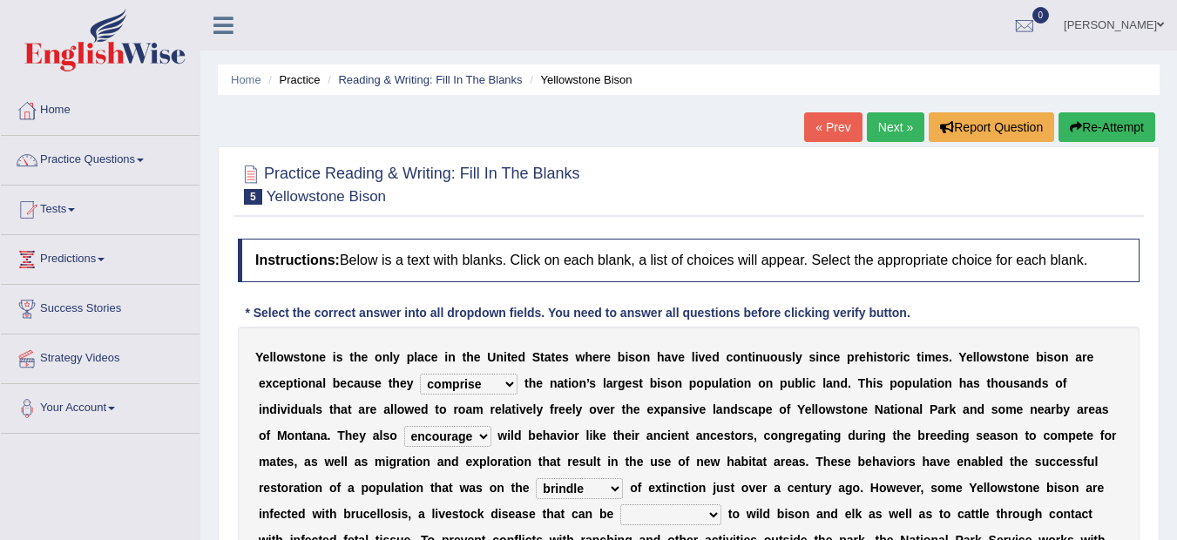
click at [536, 478] on select "brine brink danger brindle" at bounding box center [579, 488] width 87 height 21
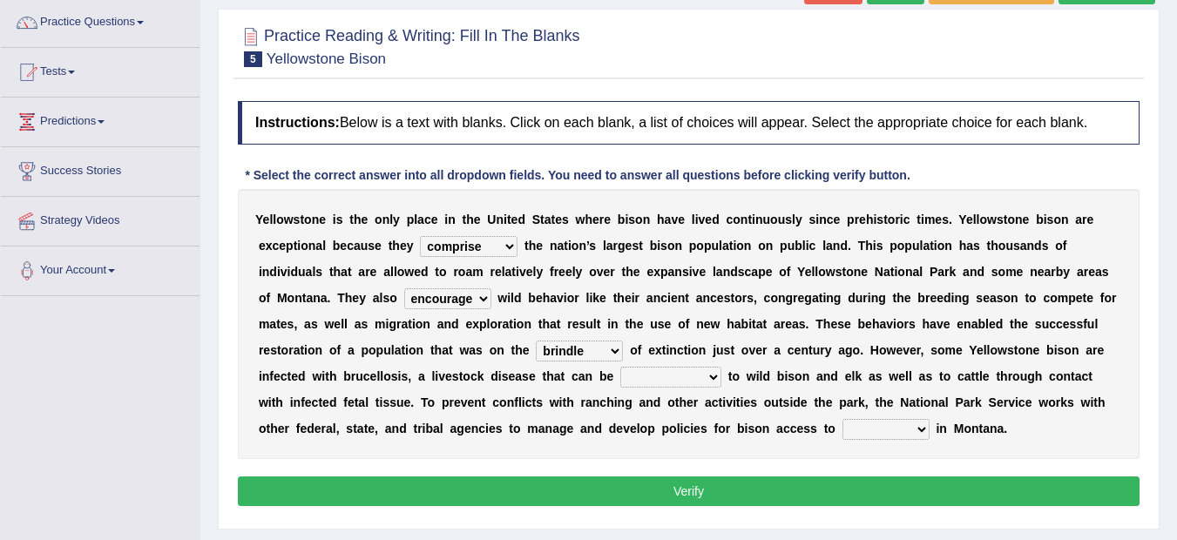
scroll to position [139, 0]
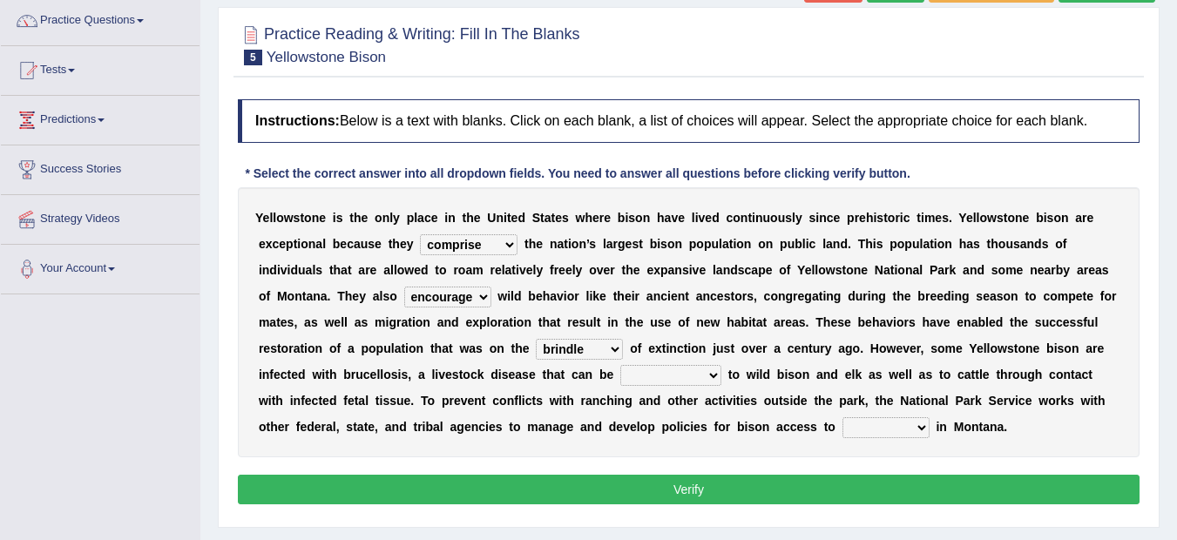
click at [712, 376] on select "transplanted transported transgressed transmitted" at bounding box center [670, 375] width 101 height 21
click at [680, 493] on button "Verify" at bounding box center [689, 490] width 902 height 30
click at [710, 374] on select "transplanted transported transgressed transmitted" at bounding box center [670, 375] width 101 height 21
select select "transmitted"
click at [620, 365] on select "transplanted transported transgressed transmitted" at bounding box center [670, 375] width 101 height 21
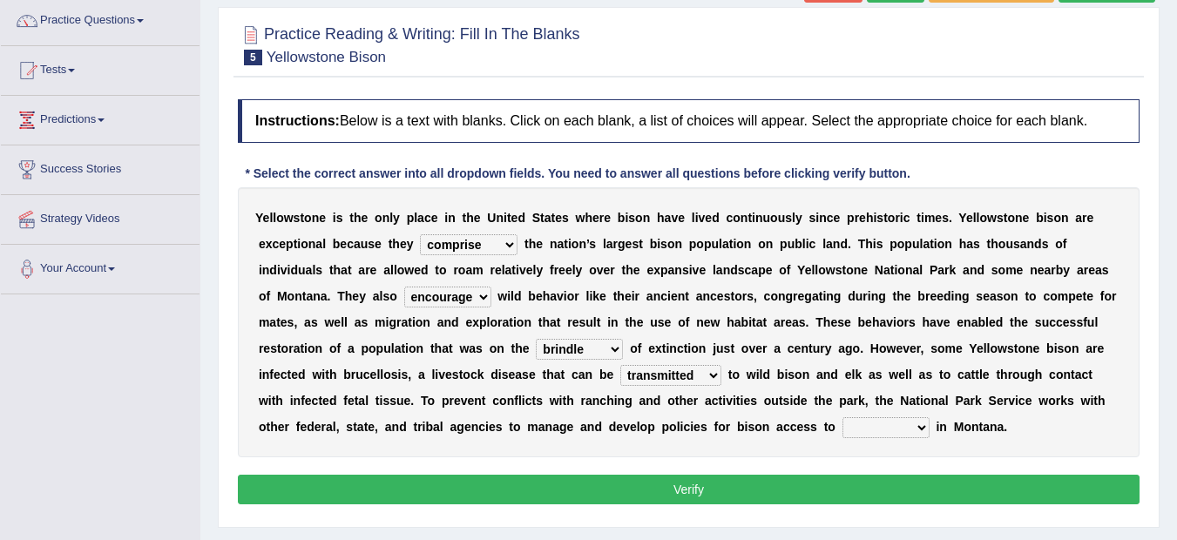
click at [923, 429] on select "habitat habitat habitant food" at bounding box center [885, 427] width 87 height 21
click at [1040, 449] on div "Y e l l o w s t o n e i s t h e o n l y p l a c e i n t h e U n i t e d S t a t…" at bounding box center [689, 322] width 902 height 270
click at [916, 429] on select "habitat habitat habitant food" at bounding box center [885, 427] width 87 height 21
select select "habitant"
click at [842, 417] on select "habitat habitat habitant food" at bounding box center [885, 427] width 87 height 21
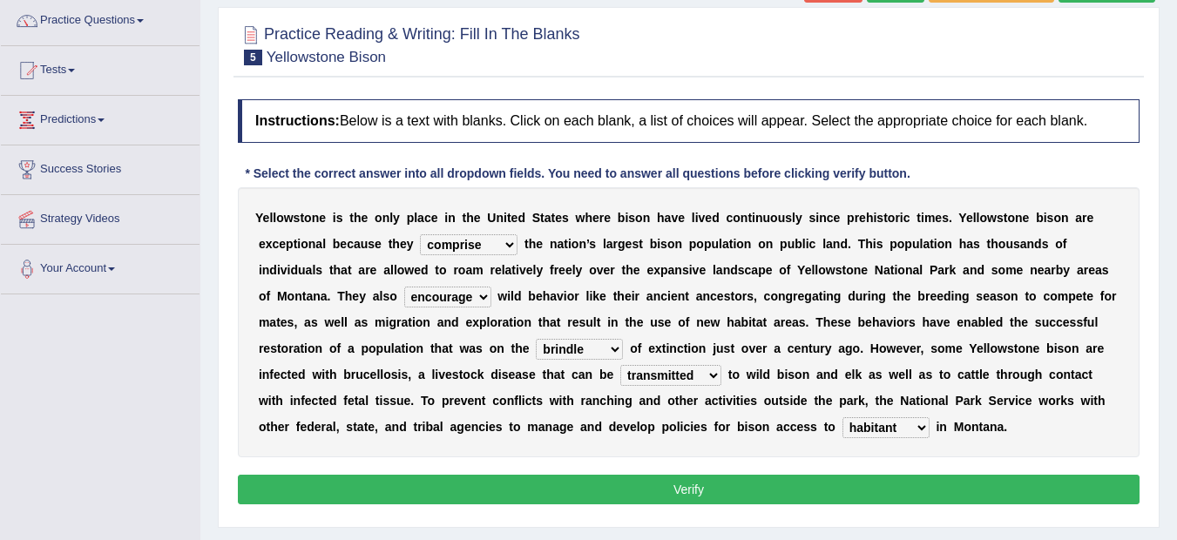
click at [707, 483] on button "Verify" at bounding box center [689, 490] width 902 height 30
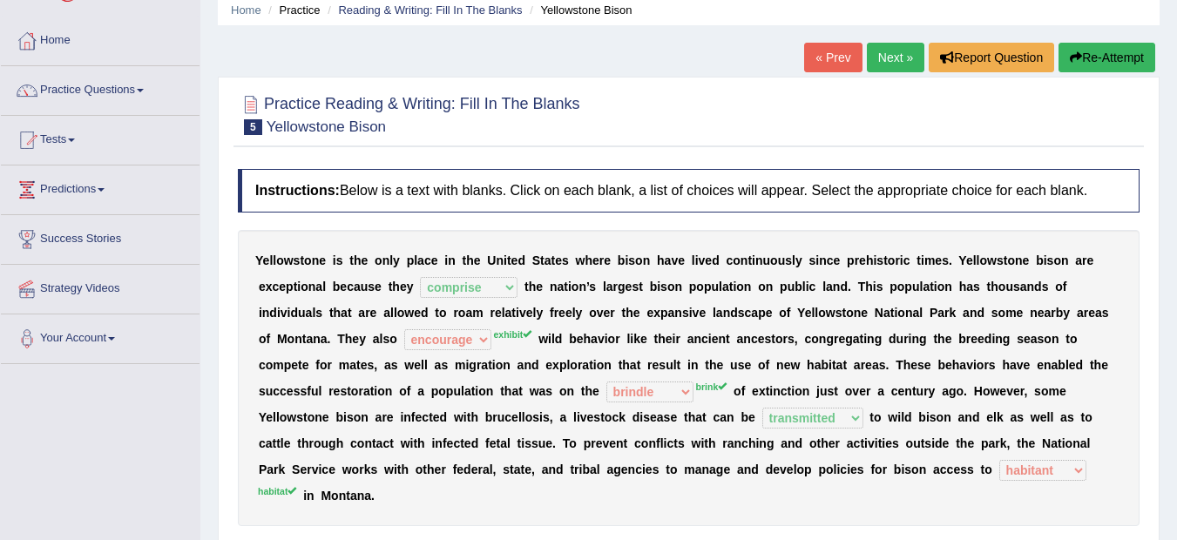
scroll to position [35, 0]
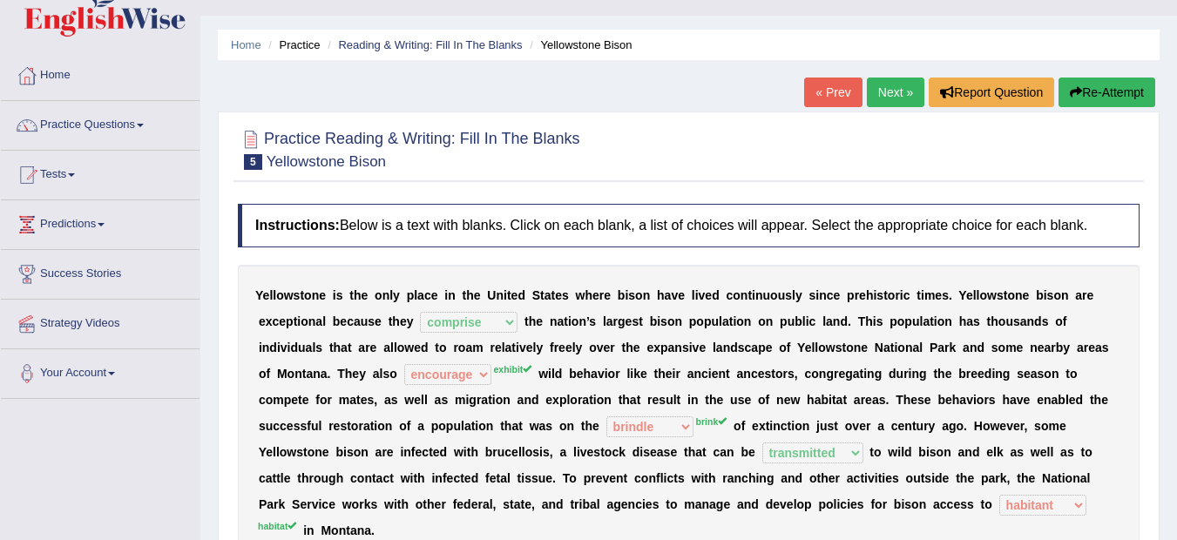
click at [1108, 82] on button "Re-Attempt" at bounding box center [1107, 93] width 97 height 30
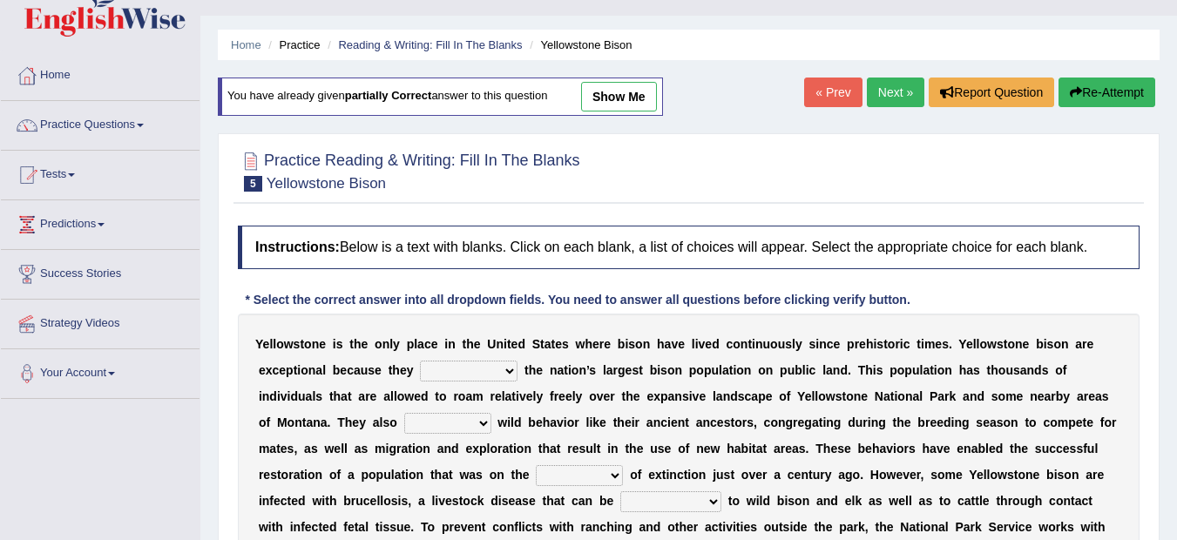
click at [510, 370] on select "congregate comprise consist compromise" at bounding box center [469, 371] width 98 height 21
select select "comprise"
click at [420, 361] on select "congregate comprise consist compromise" at bounding box center [469, 371] width 98 height 21
click at [483, 417] on select "exhibit disregard resist encourage" at bounding box center [447, 423] width 87 height 21
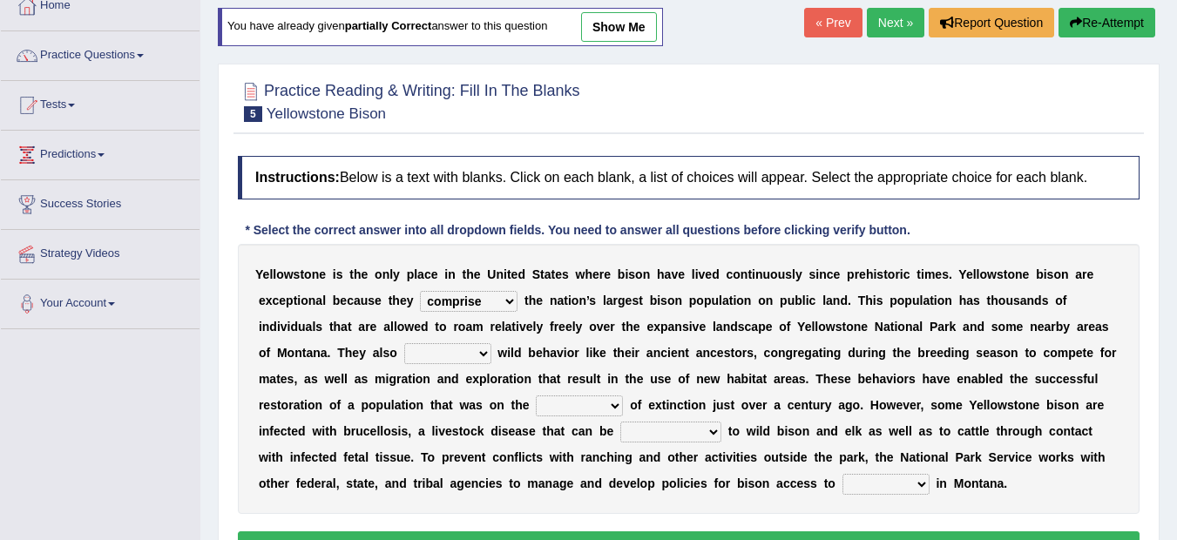
scroll to position [116, 0]
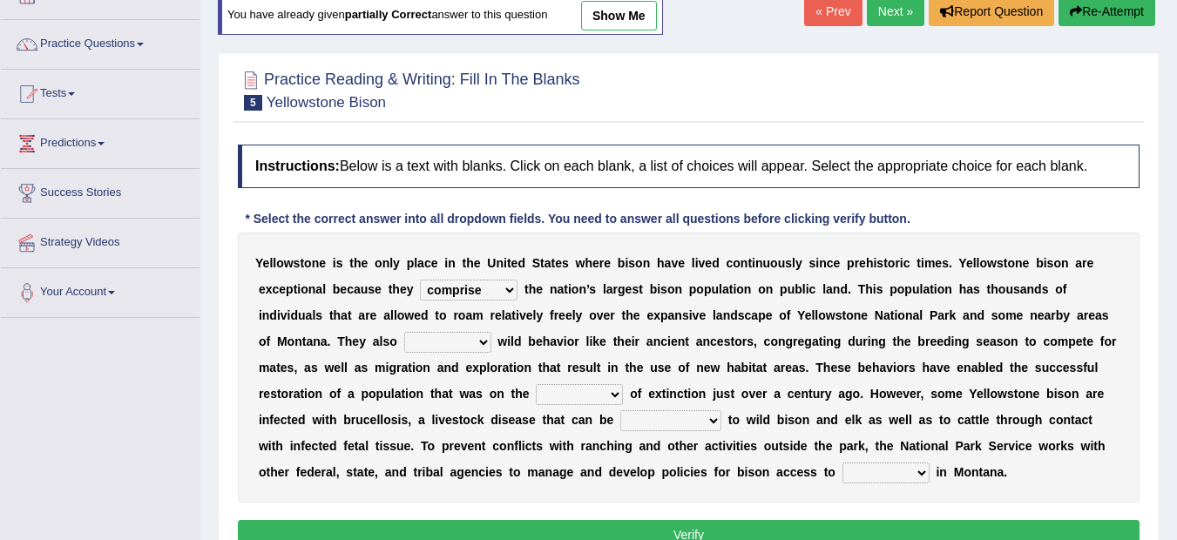
click at [481, 339] on select "exhibit disregard resist encourage" at bounding box center [447, 342] width 87 height 21
select select "exhibit"
click at [404, 332] on select "exhibit disregard resist encourage" at bounding box center [447, 342] width 87 height 21
click at [619, 395] on select "brine brink danger brindle" at bounding box center [579, 394] width 87 height 21
select select "brink"
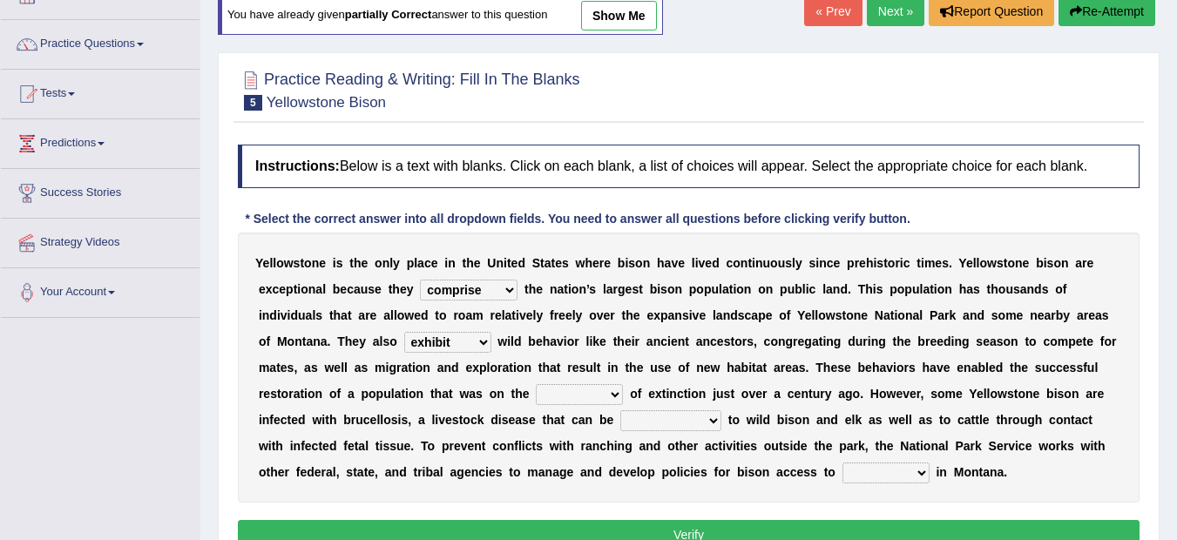
click at [536, 384] on select "brine brink danger brindle" at bounding box center [579, 394] width 87 height 21
click at [569, 454] on div "Y e l l o w s t o n e i s t h e o n l y p l a c e i n t h e U n i t e d S t a t…" at bounding box center [689, 368] width 902 height 270
click at [710, 416] on select "transplanted transported transgressed transmitted" at bounding box center [670, 420] width 101 height 21
select select "transmitted"
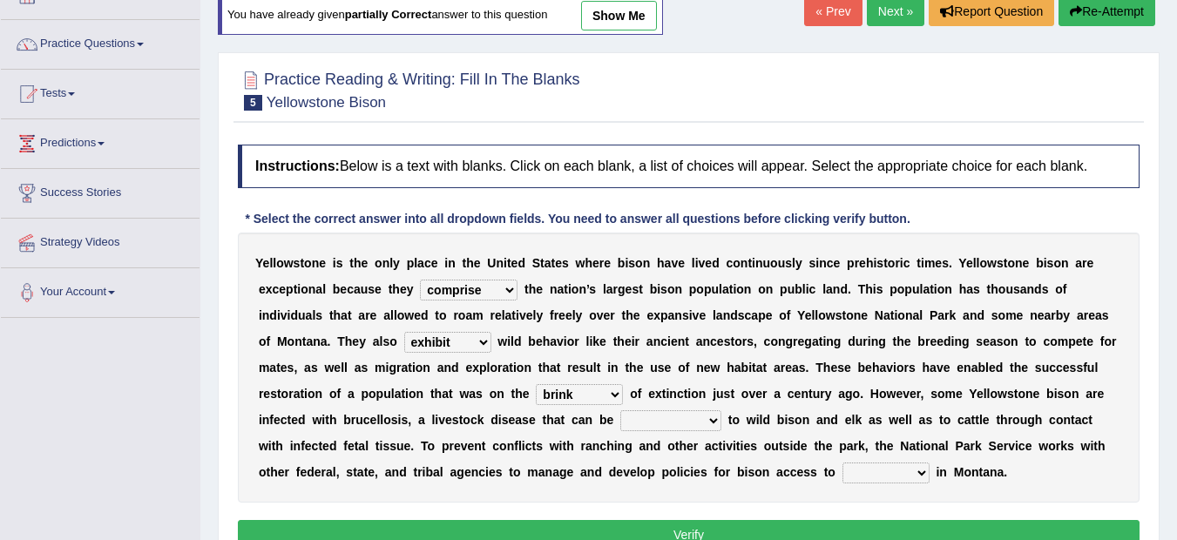
click at [620, 410] on select "transplanted transported transgressed transmitted" at bounding box center [670, 420] width 101 height 21
click at [925, 476] on select "habitat habitat habitant food" at bounding box center [885, 473] width 87 height 21
select select "habitat"
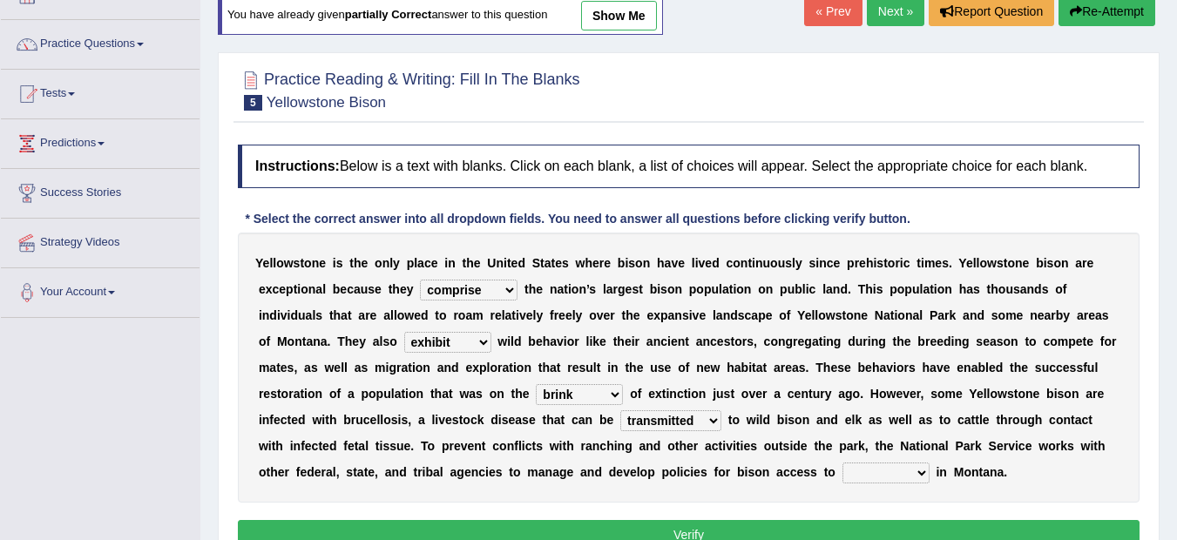
click at [842, 463] on select "habitat habitat habitant food" at bounding box center [885, 473] width 87 height 21
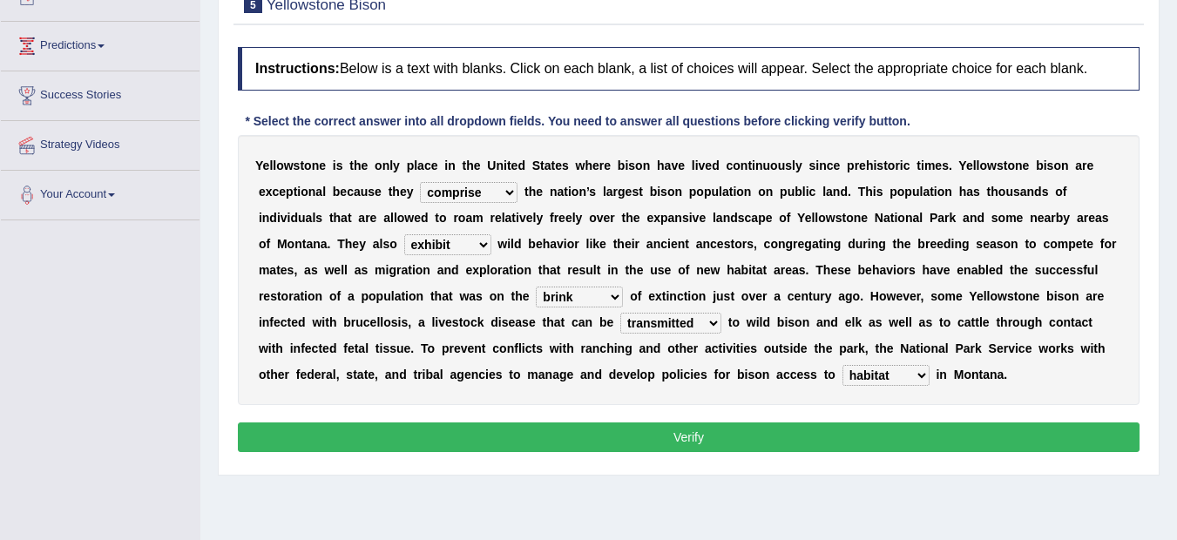
scroll to position [220, 0]
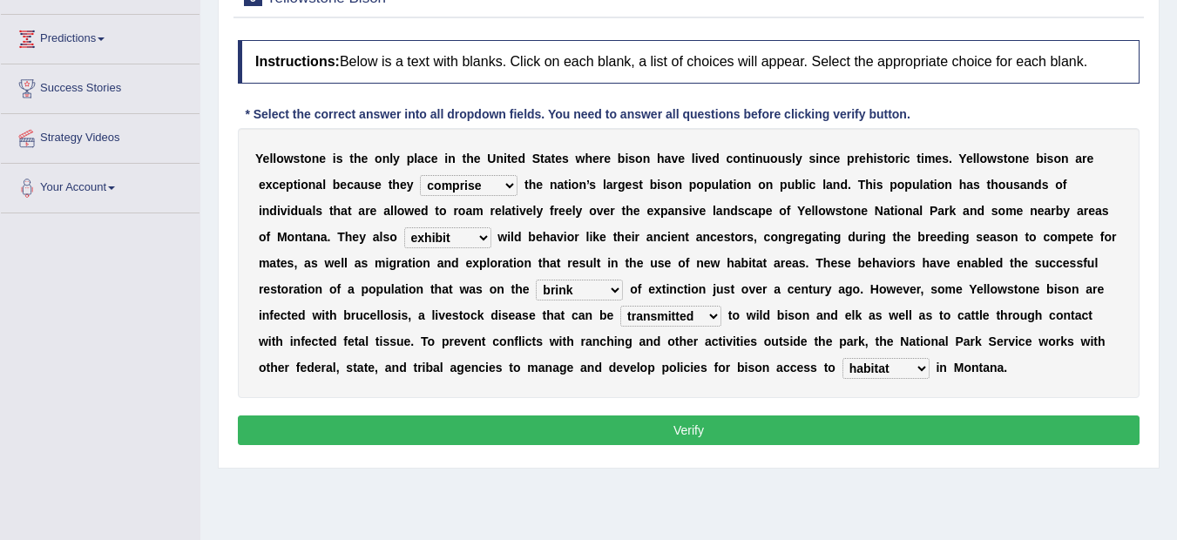
click at [772, 433] on button "Verify" at bounding box center [689, 431] width 902 height 30
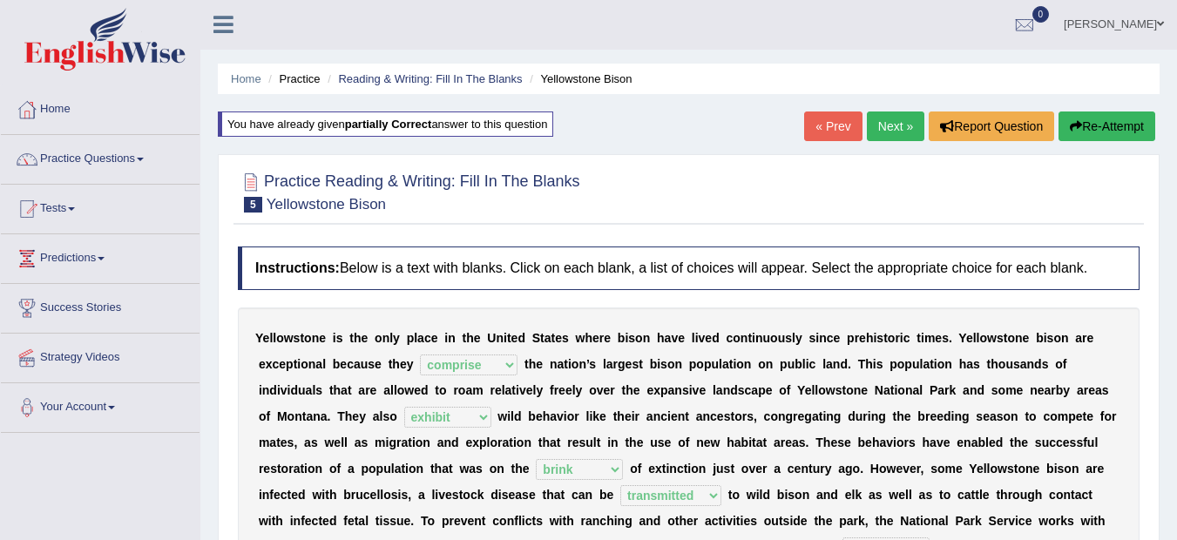
scroll to position [0, 0]
click at [893, 120] on link "Next »" at bounding box center [896, 127] width 58 height 30
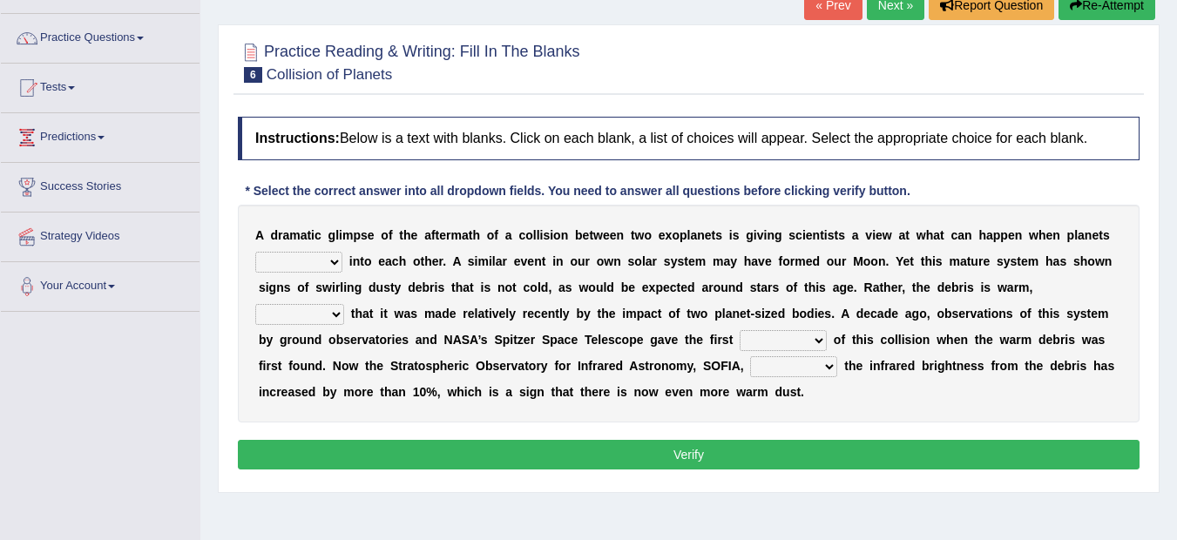
scroll to position [139, 0]
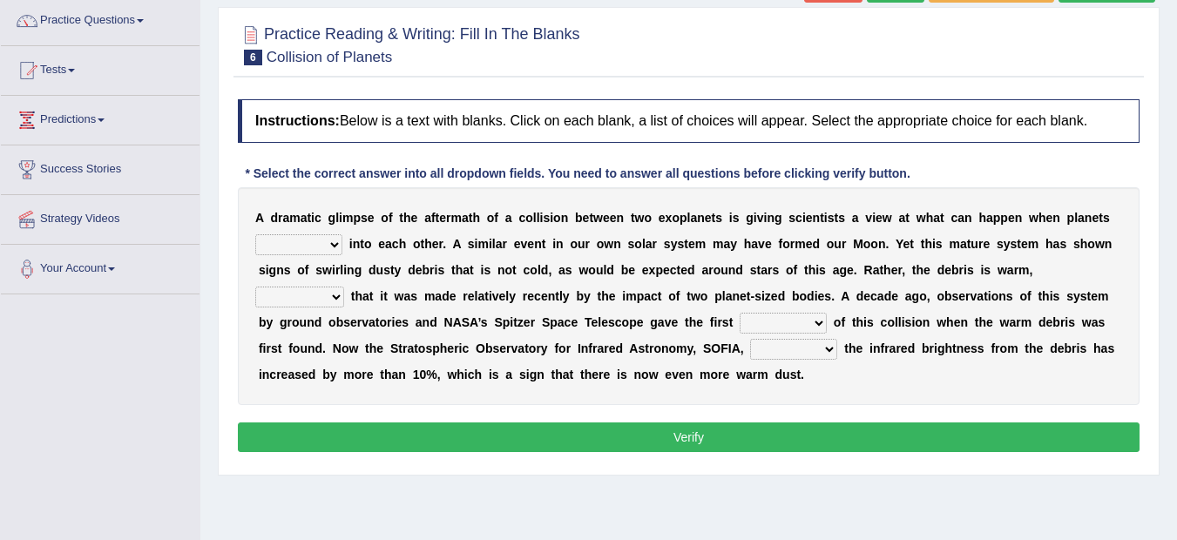
click at [342, 242] on b at bounding box center [345, 244] width 7 height 14
click at [335, 242] on select "crash explore roam implode" at bounding box center [298, 244] width 87 height 21
select select "crash"
click at [255, 234] on select "crash explore roam implode" at bounding box center [298, 244] width 87 height 21
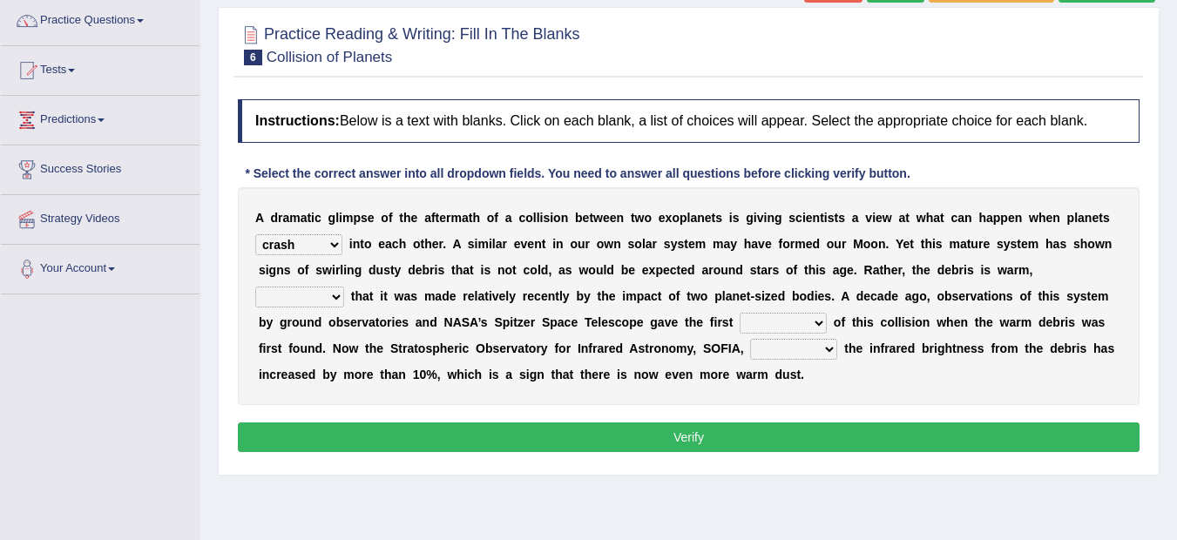
click at [335, 293] on select "reinforcing sentencing forging conducing" at bounding box center [299, 297] width 89 height 21
select select "reinforcing"
click at [255, 287] on select "reinforcing sentencing forging conducing" at bounding box center [299, 297] width 89 height 21
click at [321, 334] on div "A d r a m a t i c g l i m p s e o f t h e a f t e r m a t h o f a c o l l i s i…" at bounding box center [689, 296] width 902 height 218
click at [817, 321] on select "pints faints hints taints" at bounding box center [783, 323] width 87 height 21
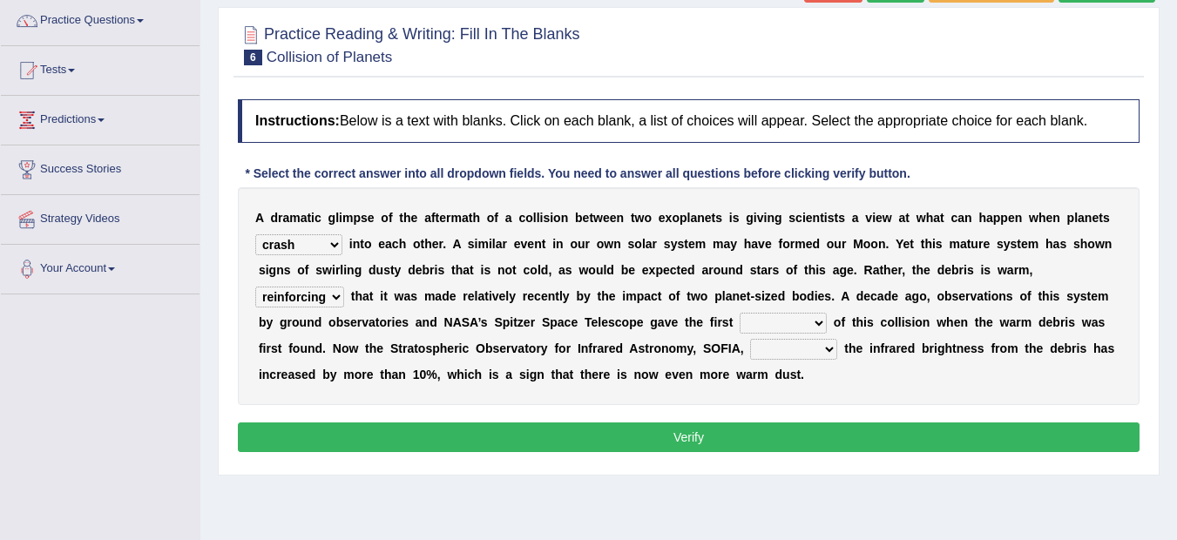
select select "hints"
click at [740, 313] on select "pints faints hints taints" at bounding box center [783, 323] width 87 height 21
click at [829, 350] on select "concealed revealed repealed unsealed" at bounding box center [793, 349] width 87 height 21
select select "revealed"
click at [750, 339] on select "concealed revealed repealed unsealed" at bounding box center [793, 349] width 87 height 21
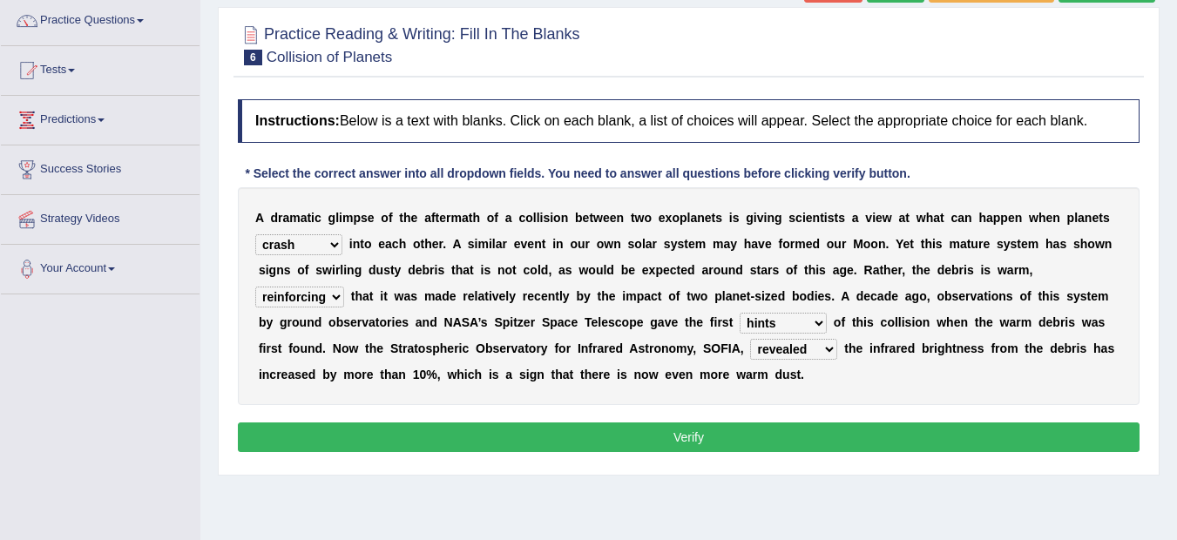
click at [751, 438] on button "Verify" at bounding box center [689, 438] width 902 height 30
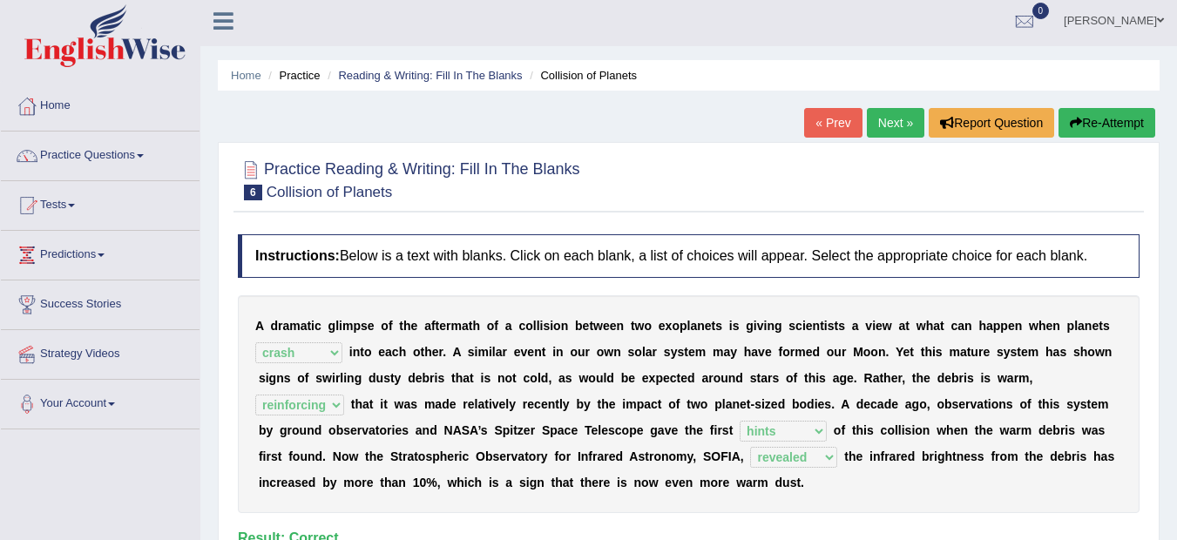
scroll to position [0, 0]
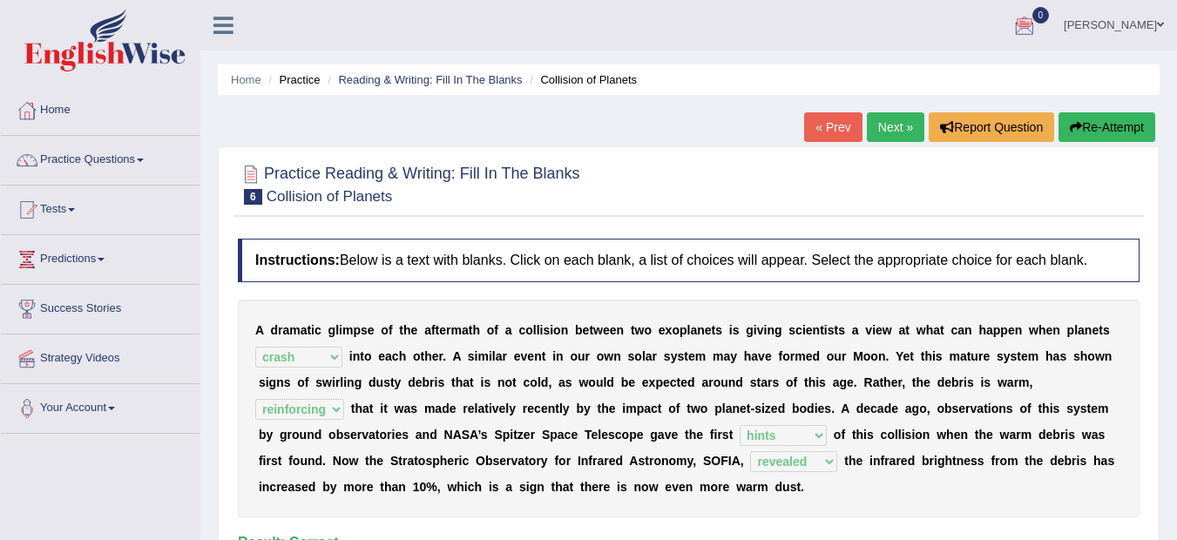
click at [885, 121] on link "Next »" at bounding box center [896, 127] width 58 height 30
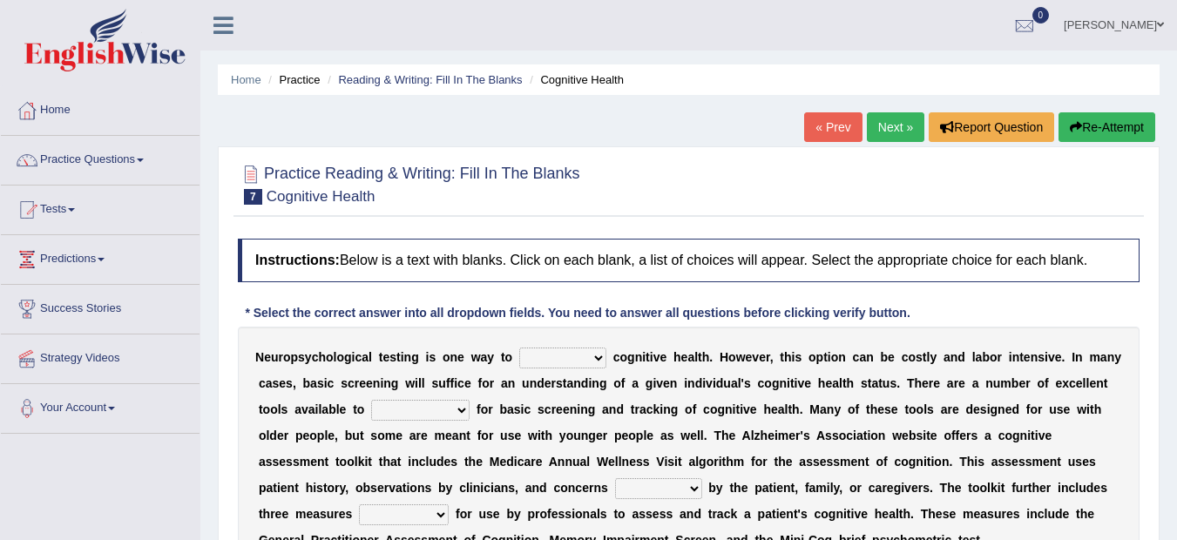
click at [599, 357] on select "obsess assess possess access" at bounding box center [562, 358] width 87 height 21
select select "access"
click at [519, 348] on select "obsess assess possess access" at bounding box center [562, 358] width 87 height 21
click at [461, 409] on select "stationers practitioners petitioners questioners" at bounding box center [420, 410] width 98 height 21
select select "stationers"
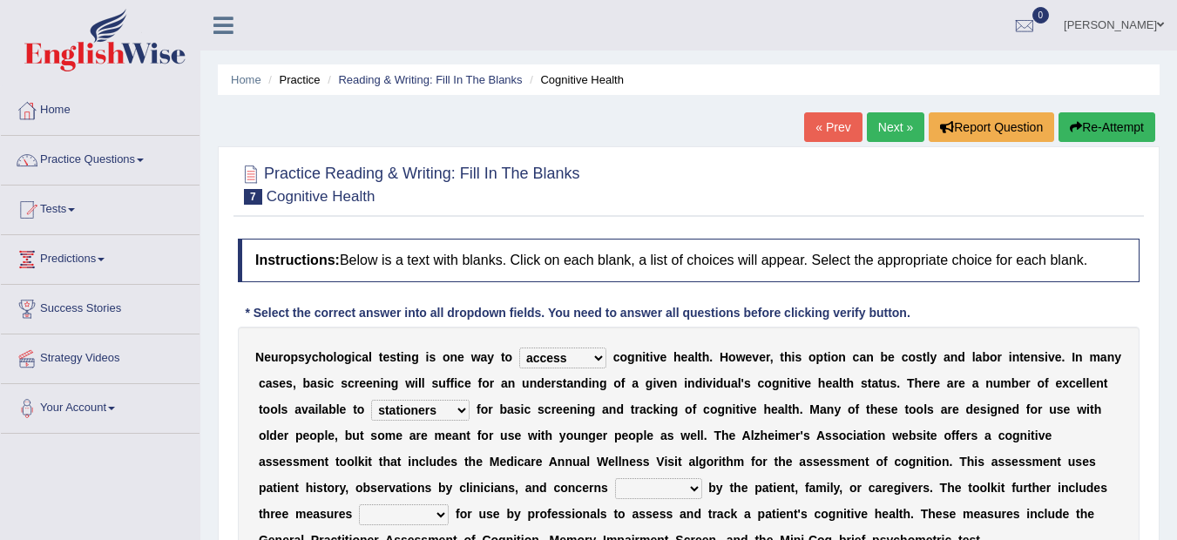
click at [371, 400] on select "stationers practitioners petitioners questioners" at bounding box center [420, 410] width 98 height 21
click at [708, 500] on div "N e u r o p s y c h o l o g i c a l t e s t i n g i s o n e w a y t o obsess as…" at bounding box center [689, 449] width 902 height 244
click at [691, 490] on select "raised rising arising praised" at bounding box center [658, 488] width 87 height 21
select select "raised"
click at [615, 478] on select "raised rising arising praised" at bounding box center [658, 488] width 87 height 21
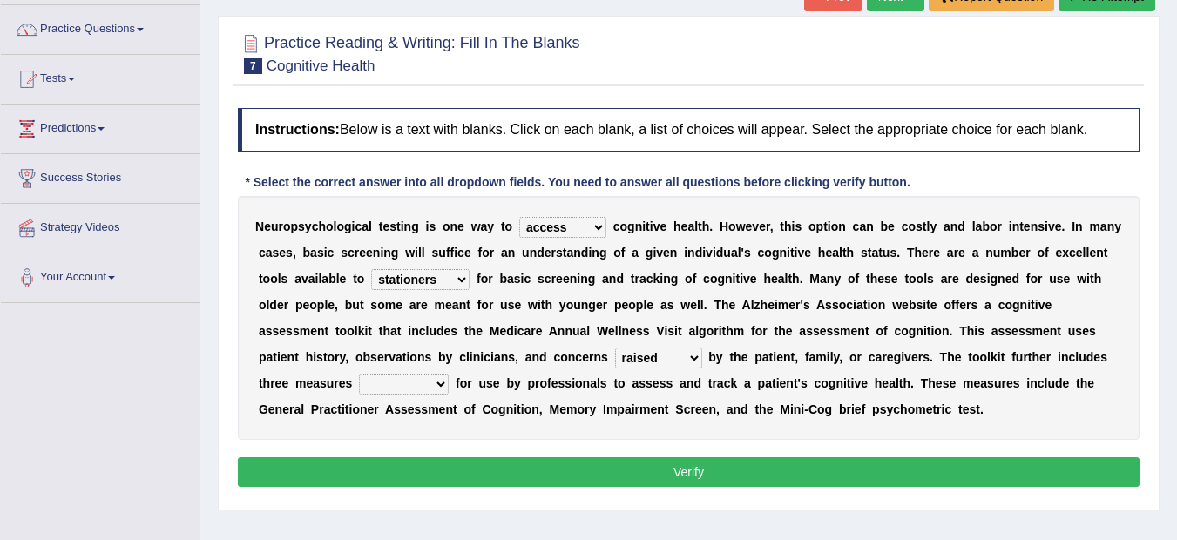
scroll to position [139, 0]
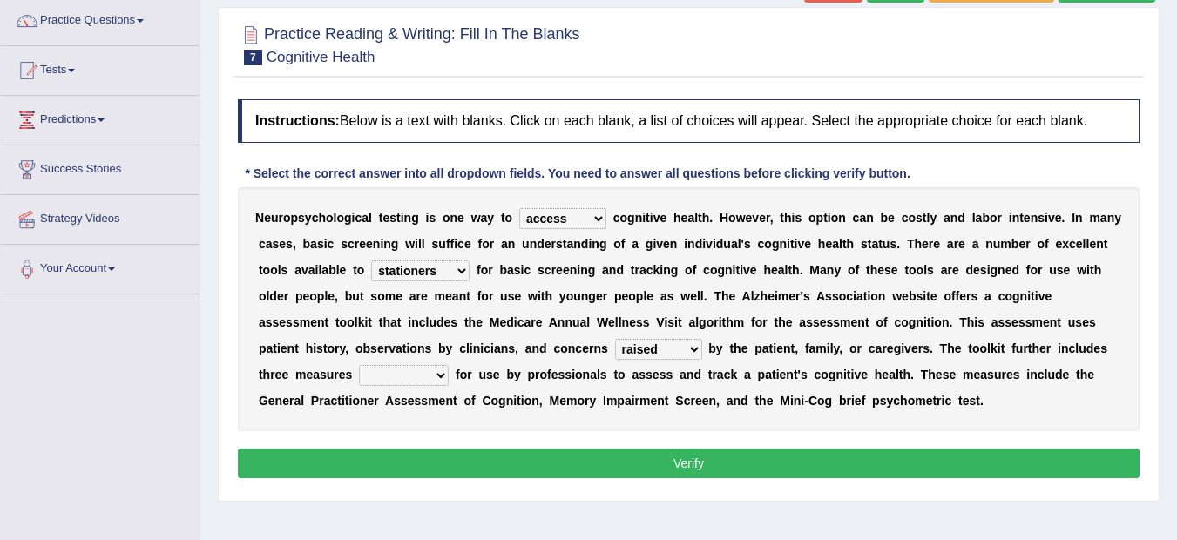
click at [442, 370] on select "validated intimidated dilapidated antedated" at bounding box center [404, 375] width 90 height 21
select select "validated"
click at [359, 365] on select "validated intimidated dilapidated antedated" at bounding box center [404, 375] width 90 height 21
click at [728, 459] on button "Verify" at bounding box center [689, 464] width 902 height 30
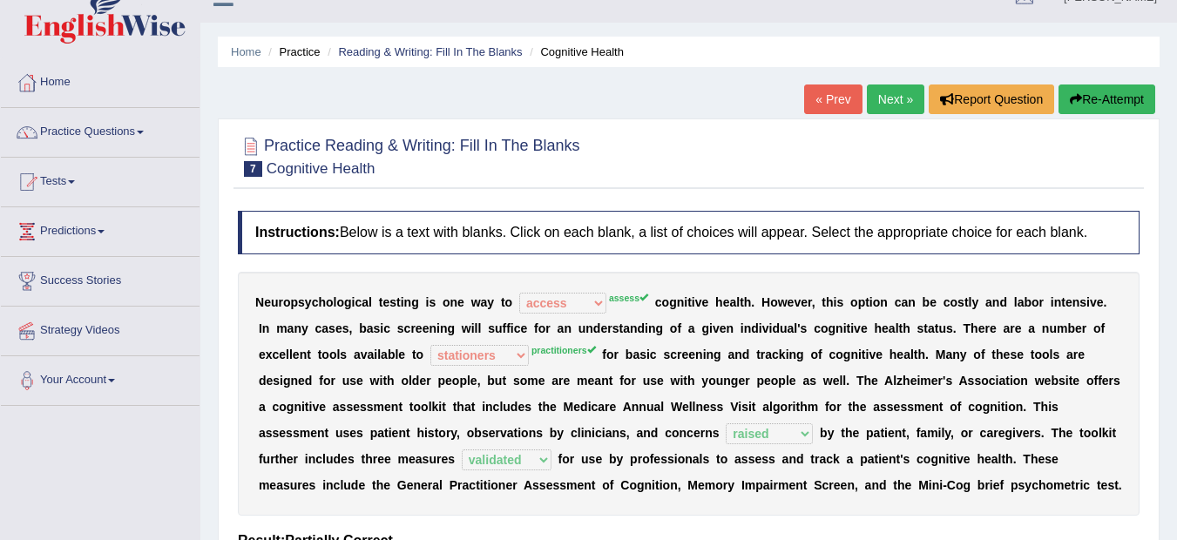
scroll to position [0, 0]
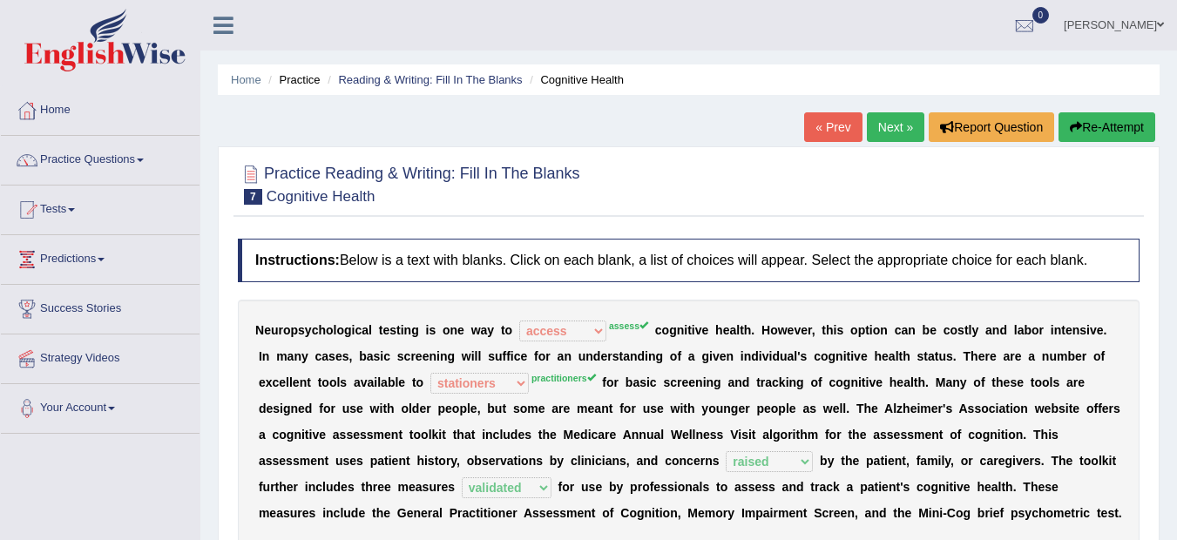
click at [1103, 116] on button "Re-Attempt" at bounding box center [1107, 127] width 97 height 30
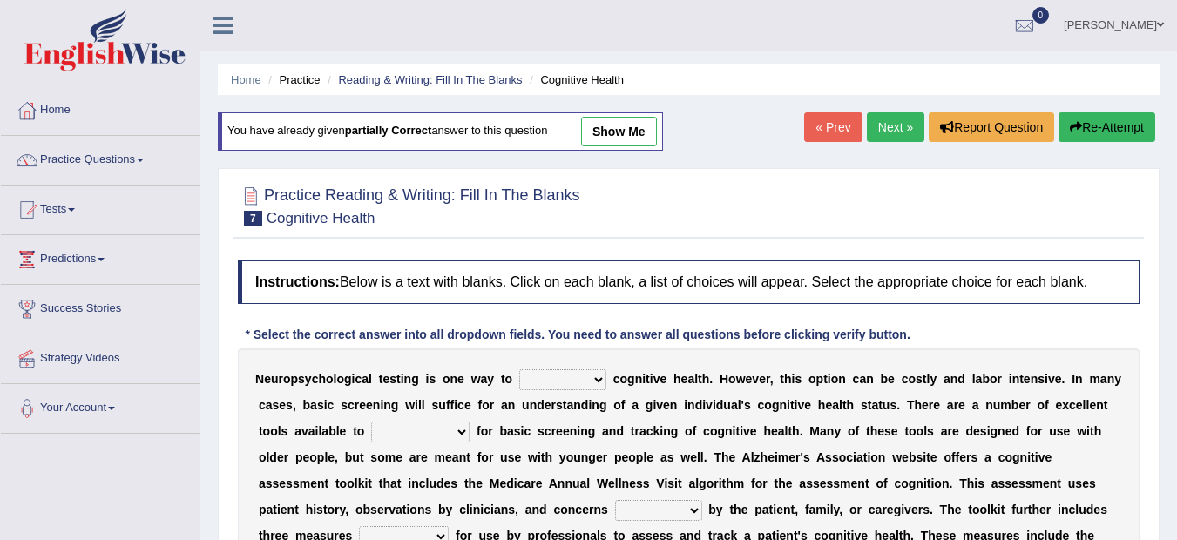
click at [592, 375] on select "obsess assess possess access" at bounding box center [562, 379] width 87 height 21
select select "assess"
click at [519, 369] on select "obsess assess possess access" at bounding box center [562, 379] width 87 height 21
drag, startPoint x: 480, startPoint y: 421, endPoint x: 465, endPoint y: 434, distance: 19.8
click at [465, 434] on div "N e u r o p s y c h o l o g i c a l t e s t i n g i s o n e w a y t o obsess as…" at bounding box center [689, 470] width 902 height 244
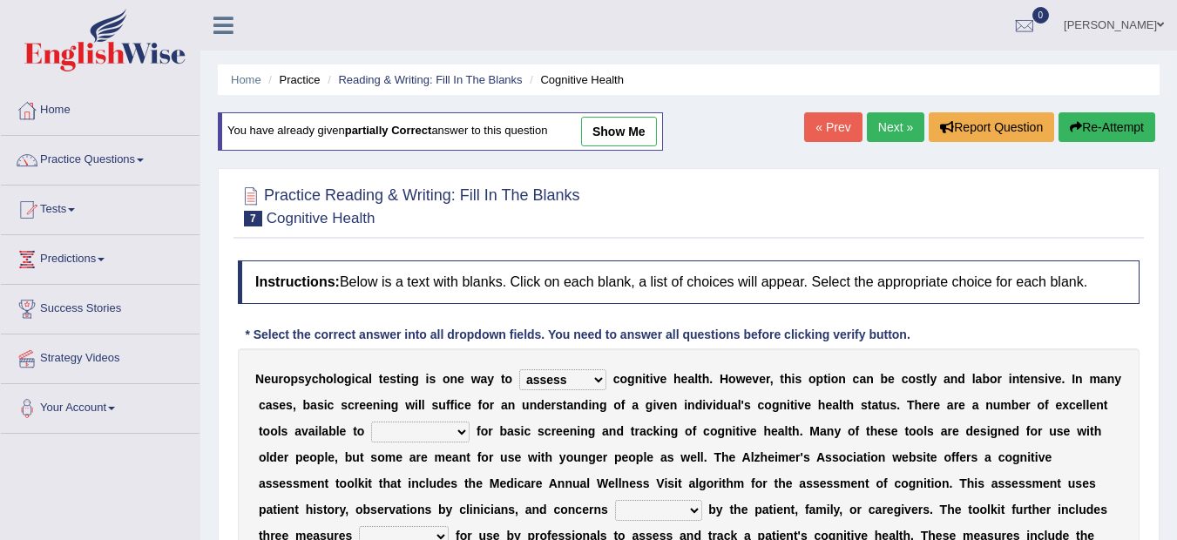
click at [465, 434] on select "stationers practitioners petitioners questioners" at bounding box center [420, 432] width 98 height 21
select select "practitioners"
click at [371, 422] on select "stationers practitioners petitioners questioners" at bounding box center [420, 432] width 98 height 21
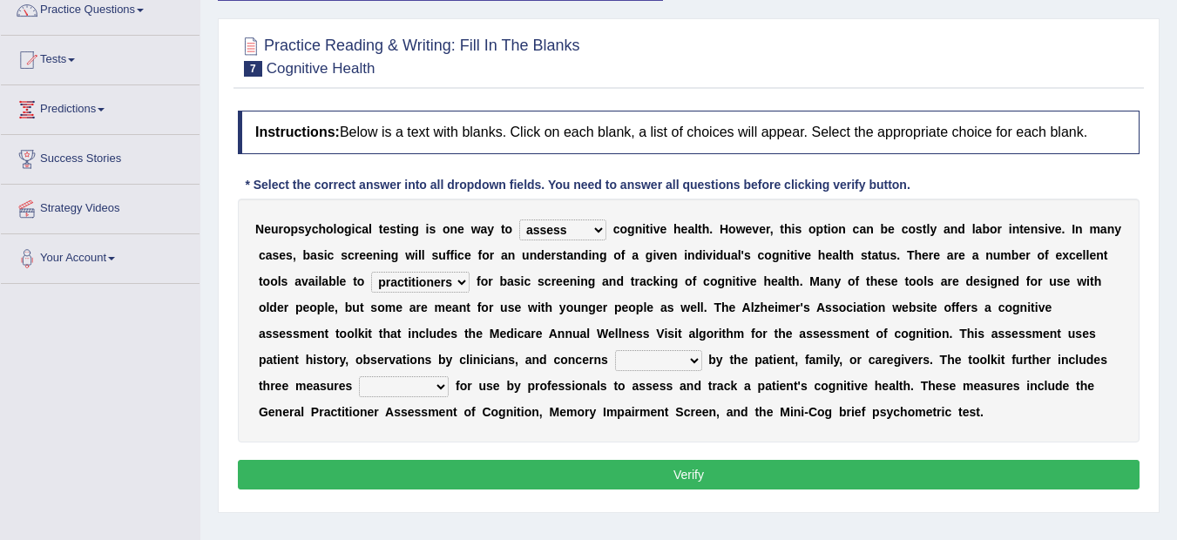
scroll to position [174, 0]
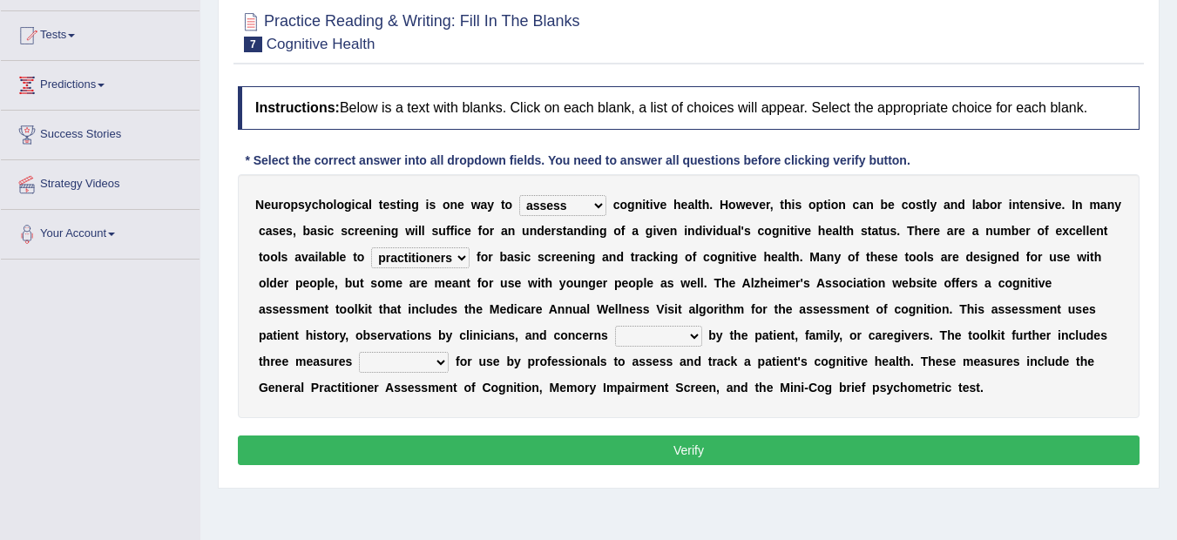
click at [693, 330] on select "raised rising arising praised" at bounding box center [658, 336] width 87 height 21
select select "raised"
click at [615, 326] on select "raised rising arising praised" at bounding box center [658, 336] width 87 height 21
click at [438, 361] on select "validated intimidated dilapidated antedated" at bounding box center [404, 362] width 90 height 21
select select "validated"
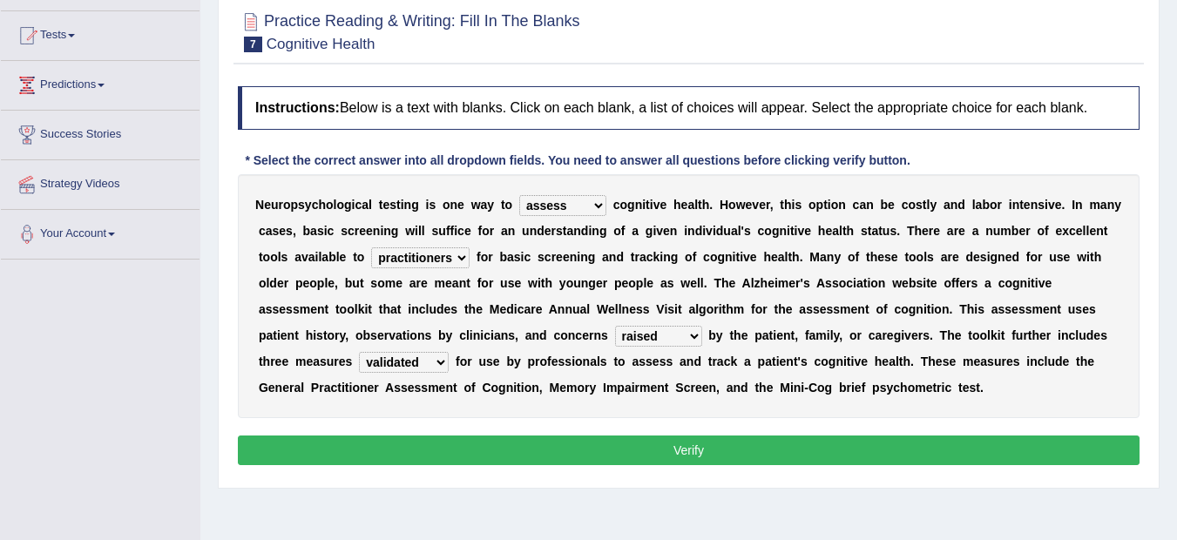
click at [359, 352] on select "validated intimidated dilapidated antedated" at bounding box center [404, 362] width 90 height 21
click at [702, 452] on button "Verify" at bounding box center [689, 451] width 902 height 30
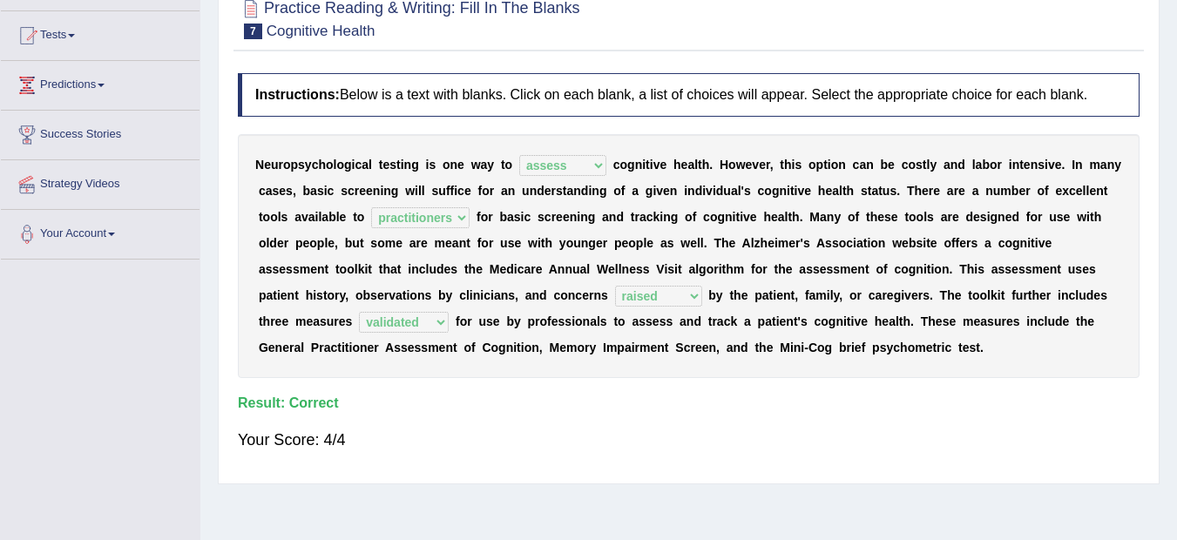
click at [702, 450] on div "Your Score: 4/4" at bounding box center [689, 440] width 902 height 42
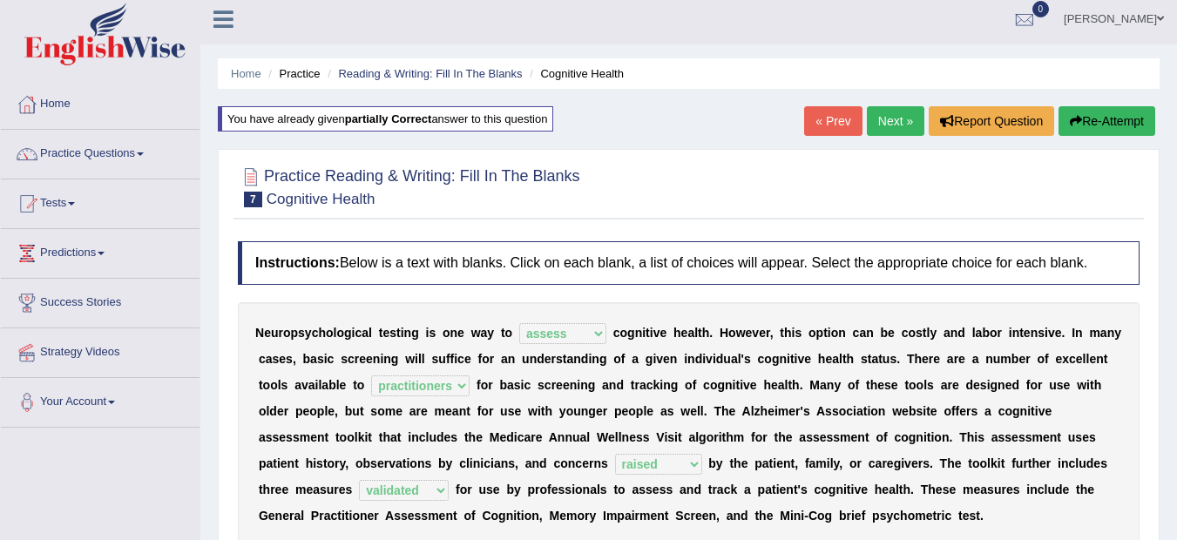
scroll to position [0, 0]
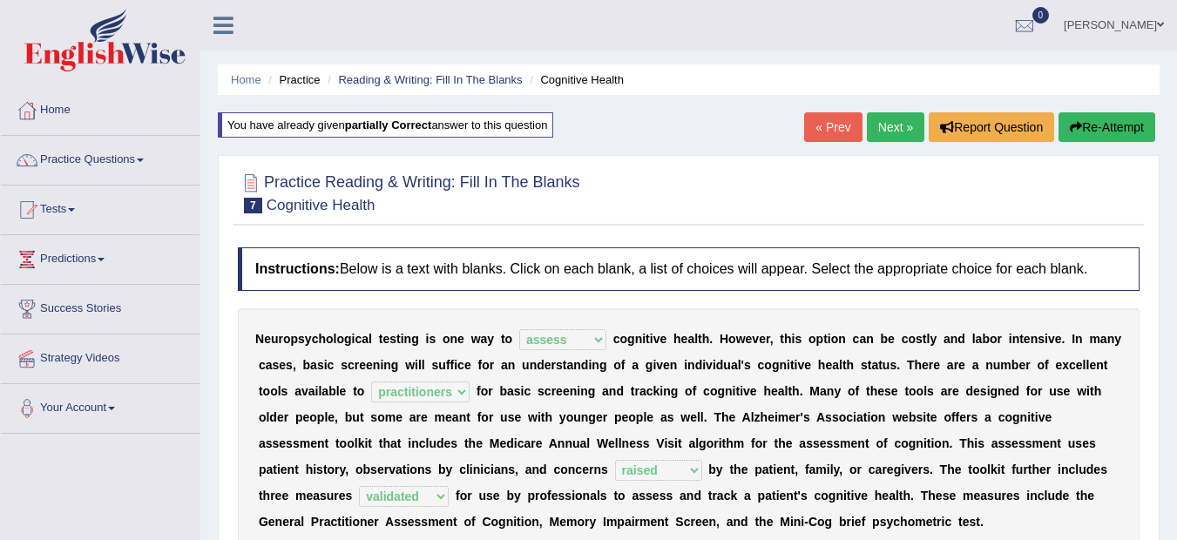
click at [888, 126] on link "Next »" at bounding box center [896, 127] width 58 height 30
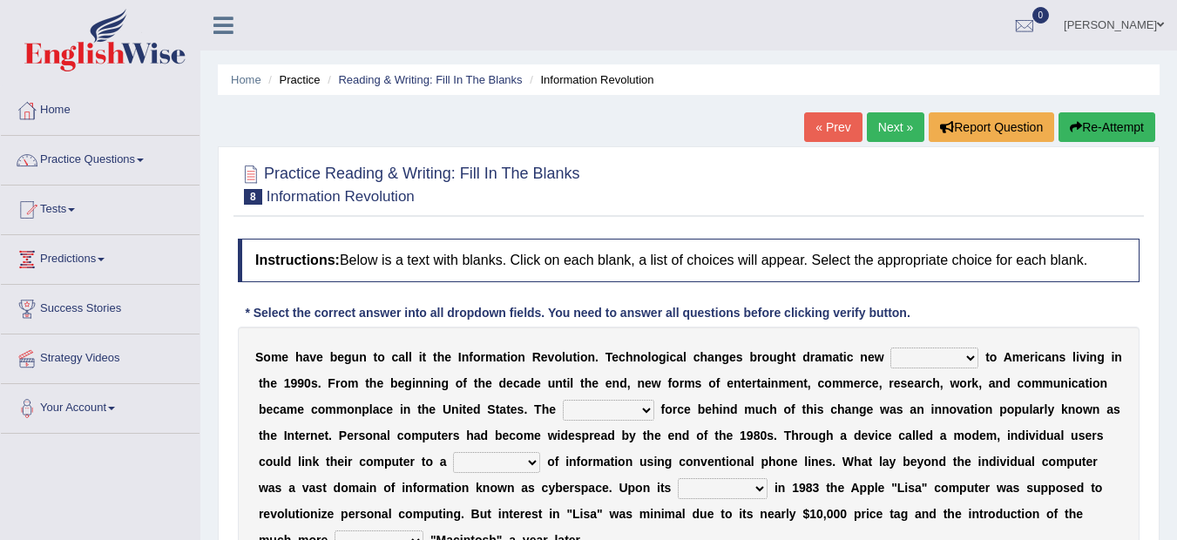
click at [969, 356] on select "challenges puzzles options confusion" at bounding box center [934, 358] width 88 height 21
select select "challenges"
click at [890, 348] on select "challenges puzzles options confusion" at bounding box center [934, 358] width 88 height 21
click at [975, 345] on div "S o m e h a v e b e g u n t o c a l l i t t h e I n f o r m a t i o n R e v o l…" at bounding box center [689, 449] width 902 height 244
click at [974, 353] on select "challenges puzzles options confusion" at bounding box center [934, 358] width 88 height 21
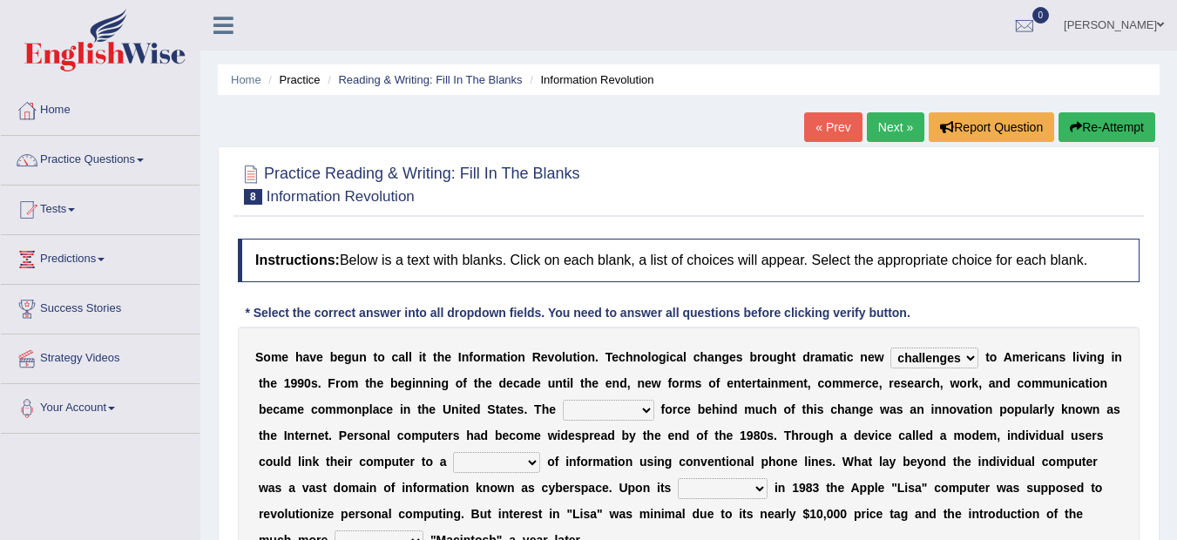
click at [789, 370] on div "S o m e h a v e b e g u n t o c a l l i t t h e I n f o r m a t i o n R e v o l…" at bounding box center [689, 449] width 902 height 244
click at [641, 414] on select "unremitting uninspiring driving insinuating" at bounding box center [608, 410] width 91 height 21
select select "driving"
click at [563, 400] on select "unremitting uninspiring driving insinuating" at bounding box center [608, 410] width 91 height 21
click at [532, 459] on select "magnitude bulk wealth volume" at bounding box center [496, 462] width 87 height 21
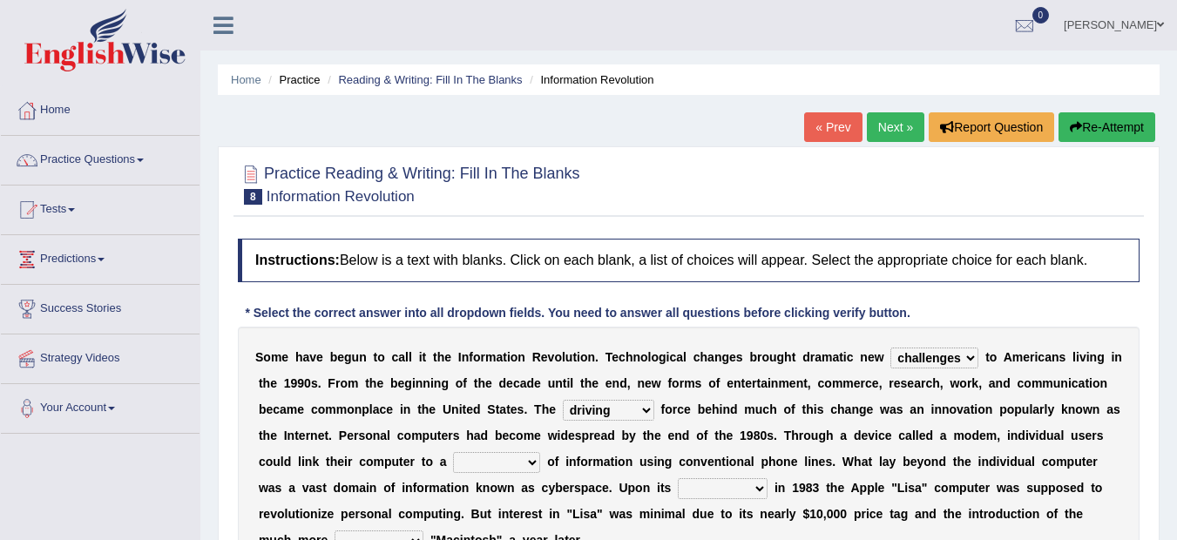
select select "magnitude"
click at [453, 452] on select "magnitude bulk wealth volume" at bounding box center [496, 462] width 87 height 21
click at [763, 486] on select "relief release publication emission" at bounding box center [723, 488] width 90 height 21
select select "emission"
click at [678, 478] on select "relief release publication emission" at bounding box center [723, 488] width 90 height 21
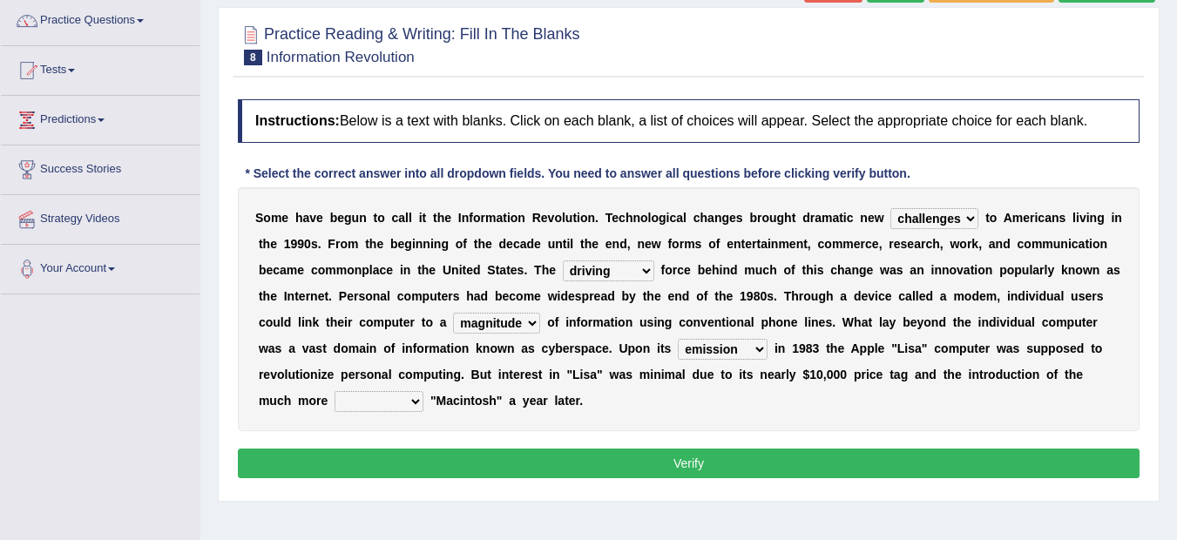
scroll to position [174, 0]
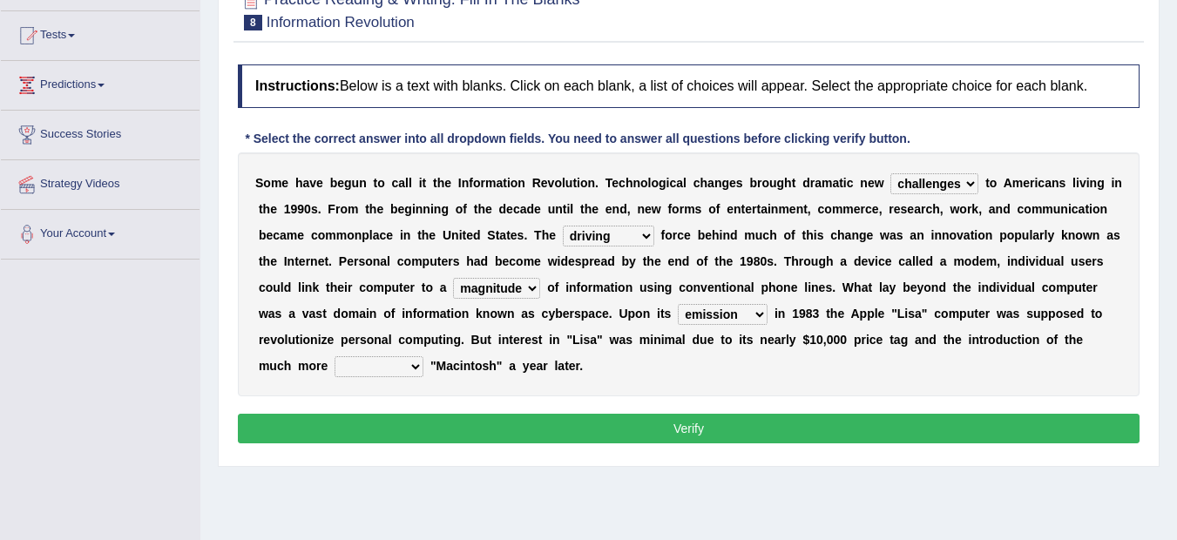
click at [386, 354] on div "S o m e h a v e b e g u n t o c a l l i t t h e I n f o r m a t i o n R e v o l…" at bounding box center [689, 274] width 902 height 244
click at [417, 363] on select "convenient affordable advanced formidable" at bounding box center [379, 366] width 89 height 21
select select "affordable"
click at [335, 356] on select "convenient affordable advanced formidable" at bounding box center [379, 366] width 89 height 21
click at [672, 428] on button "Verify" at bounding box center [689, 429] width 902 height 30
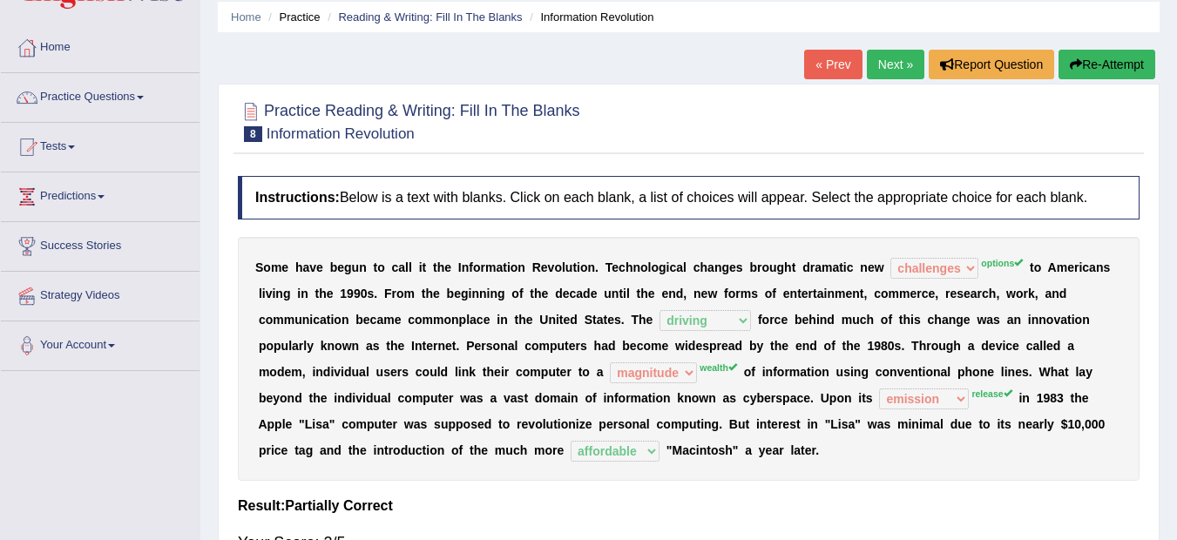
scroll to position [35, 0]
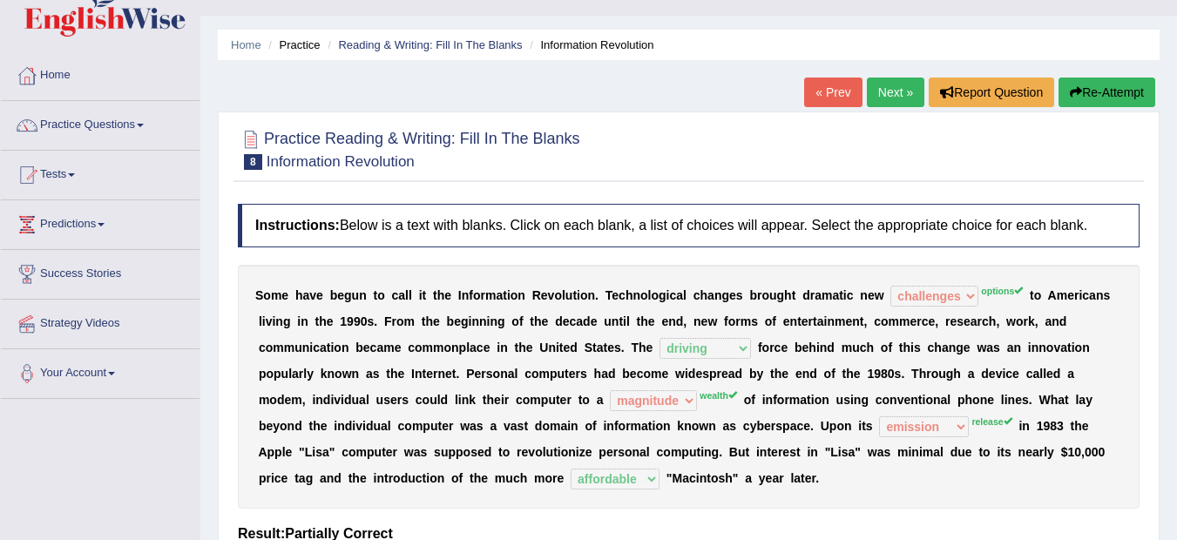
click at [1115, 94] on button "Re-Attempt" at bounding box center [1107, 93] width 97 height 30
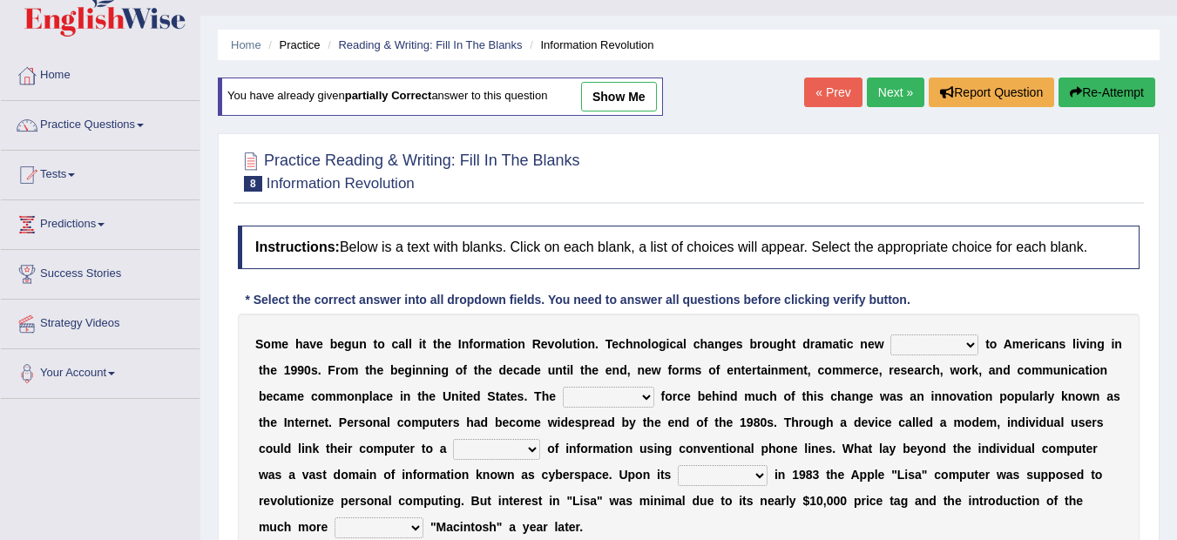
drag, startPoint x: 942, startPoint y: 293, endPoint x: 952, endPoint y: 384, distance: 92.1
click at [952, 384] on div "Instructions: Below is a text with blanks. Click on each blank, a list of choic…" at bounding box center [688, 418] width 910 height 402
drag, startPoint x: 952, startPoint y: 384, endPoint x: 969, endPoint y: 341, distance: 46.6
click at [969, 341] on div "S o m e h a v e b e g u n t o c a l l i t t h e I n f o r m a t i o n R e v o l…" at bounding box center [689, 436] width 902 height 244
click at [969, 341] on select "challenges puzzles options confusion" at bounding box center [934, 345] width 88 height 21
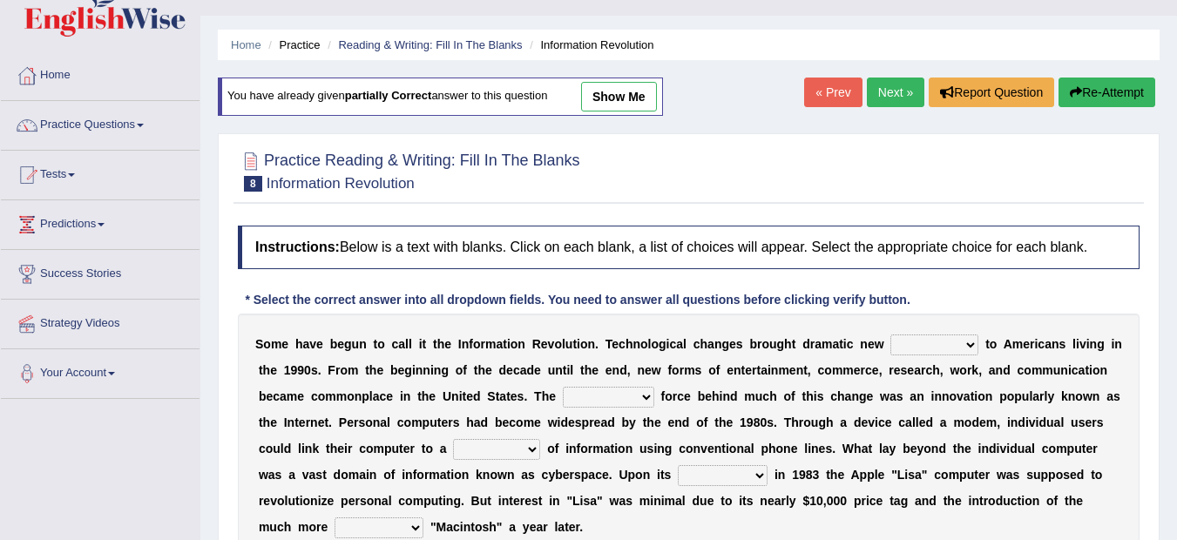
select select "options"
click at [890, 335] on select "challenges puzzles options confusion" at bounding box center [934, 345] width 88 height 21
click at [642, 388] on select "unremitting uninspiring driving insinuating" at bounding box center [608, 397] width 91 height 21
select select "driving"
click at [563, 387] on select "unremitting uninspiring driving insinuating" at bounding box center [608, 397] width 91 height 21
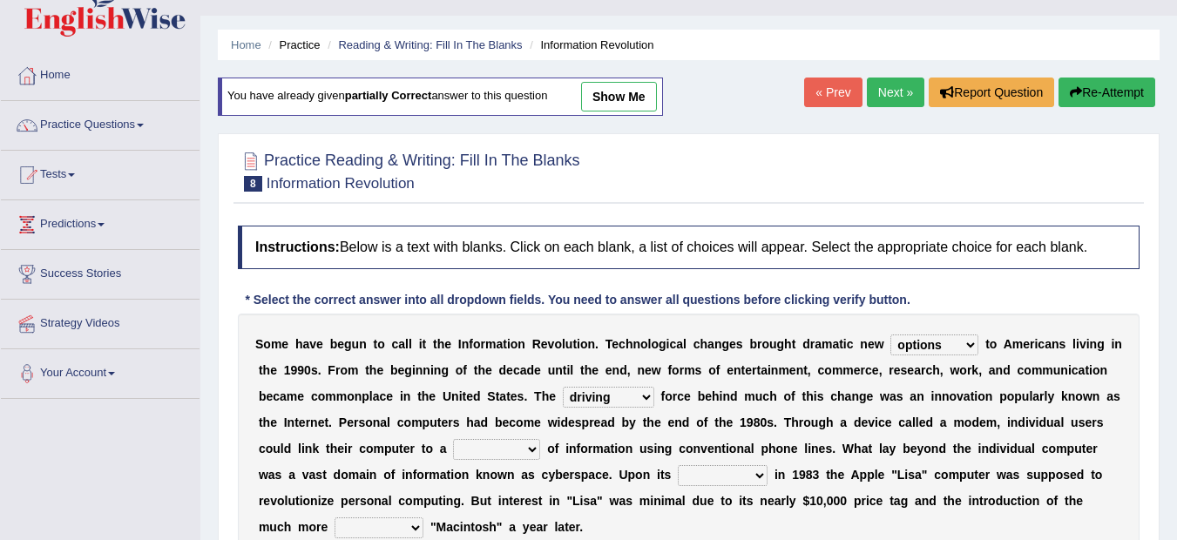
click at [535, 450] on select "magnitude bulk wealth volume" at bounding box center [496, 449] width 87 height 21
select select "wealth"
click at [453, 439] on select "magnitude bulk wealth volume" at bounding box center [496, 449] width 87 height 21
click at [755, 467] on select "relief release publication emission" at bounding box center [723, 475] width 90 height 21
select select "release"
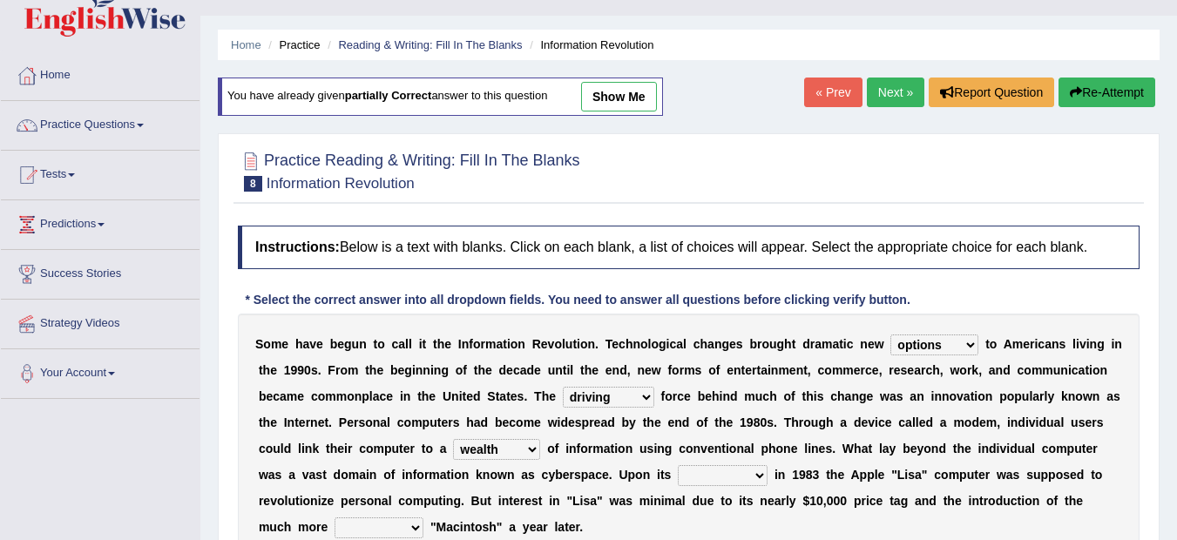
click at [678, 465] on select "relief release publication emission" at bounding box center [723, 475] width 90 height 21
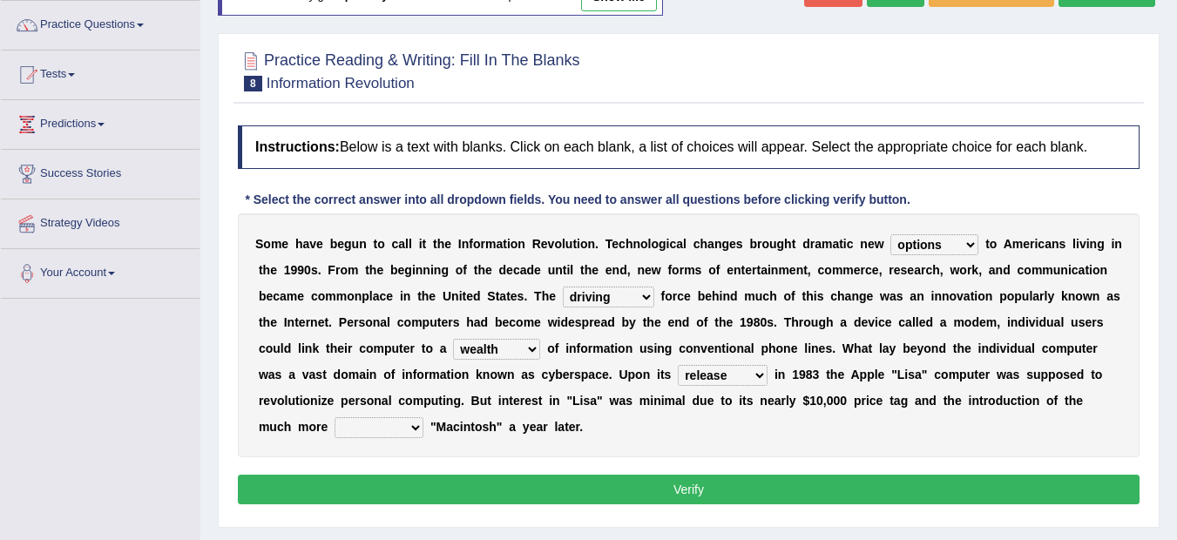
scroll to position [174, 0]
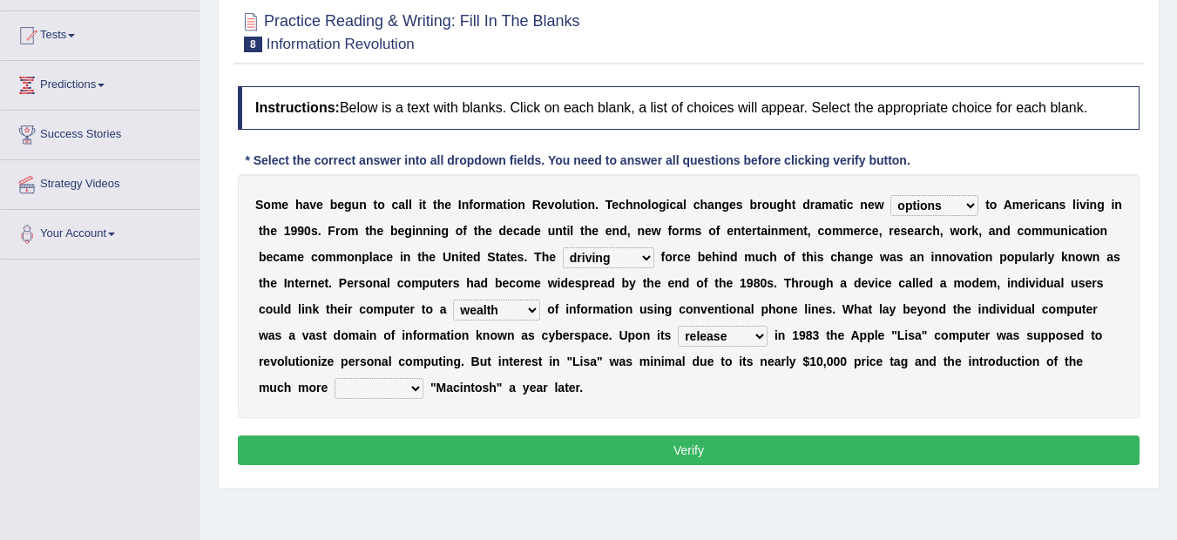
click at [409, 385] on select "convenient affordable advanced formidable" at bounding box center [379, 388] width 89 height 21
select select "affordable"
click at [335, 378] on select "convenient affordable advanced formidable" at bounding box center [379, 388] width 89 height 21
click at [627, 446] on button "Verify" at bounding box center [689, 451] width 902 height 30
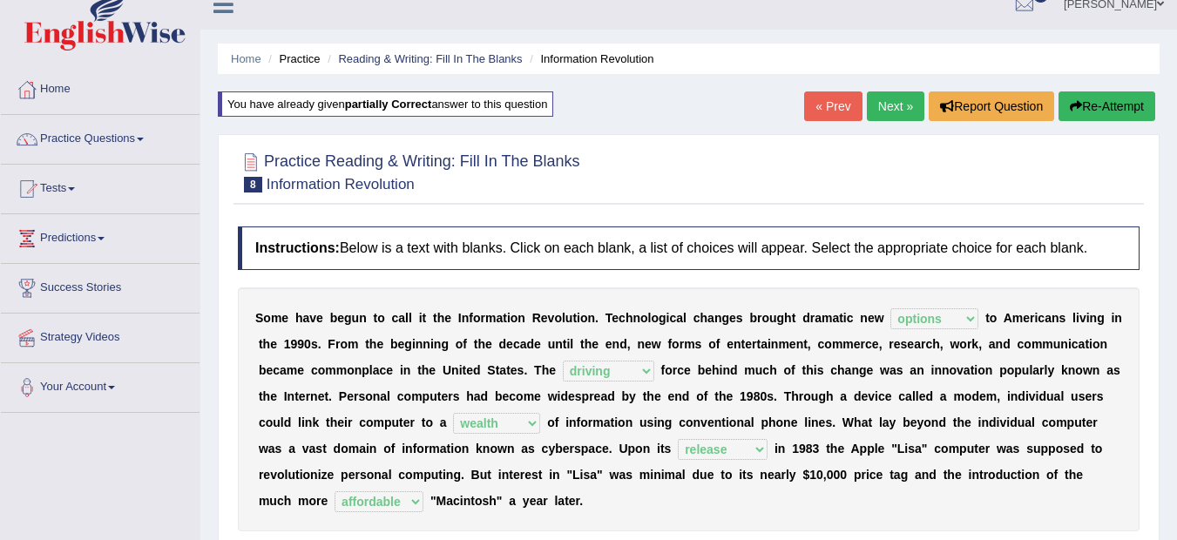
scroll to position [0, 0]
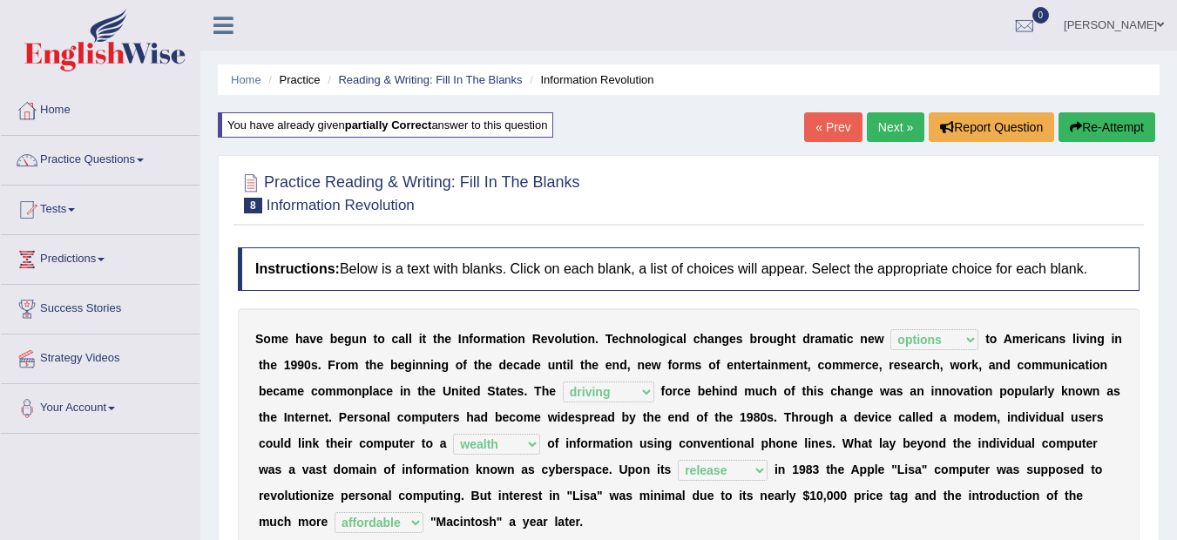
click at [876, 120] on link "Next »" at bounding box center [896, 127] width 58 height 30
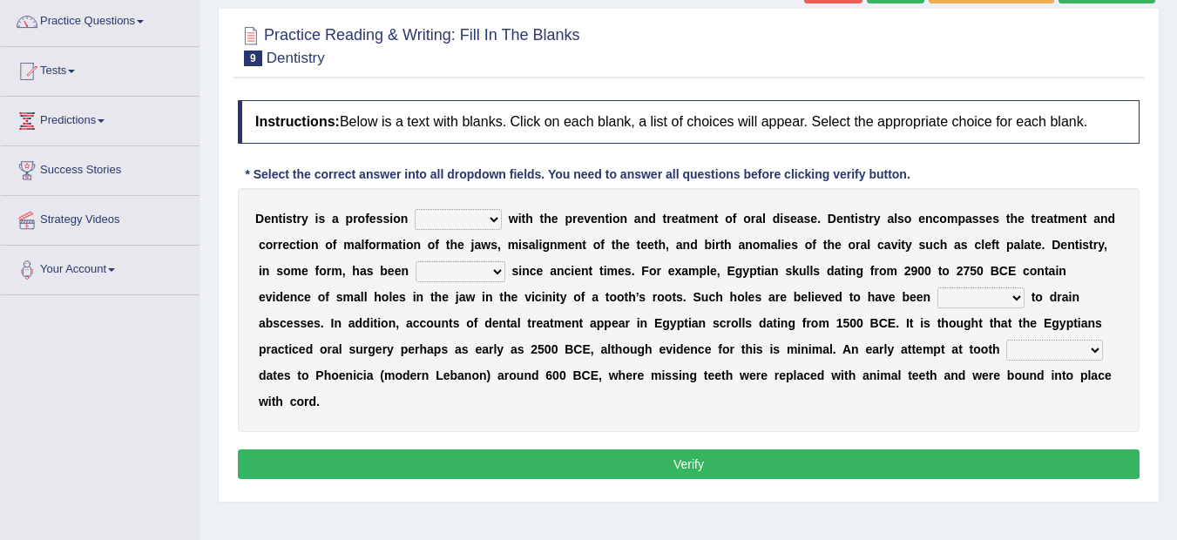
scroll to position [139, 0]
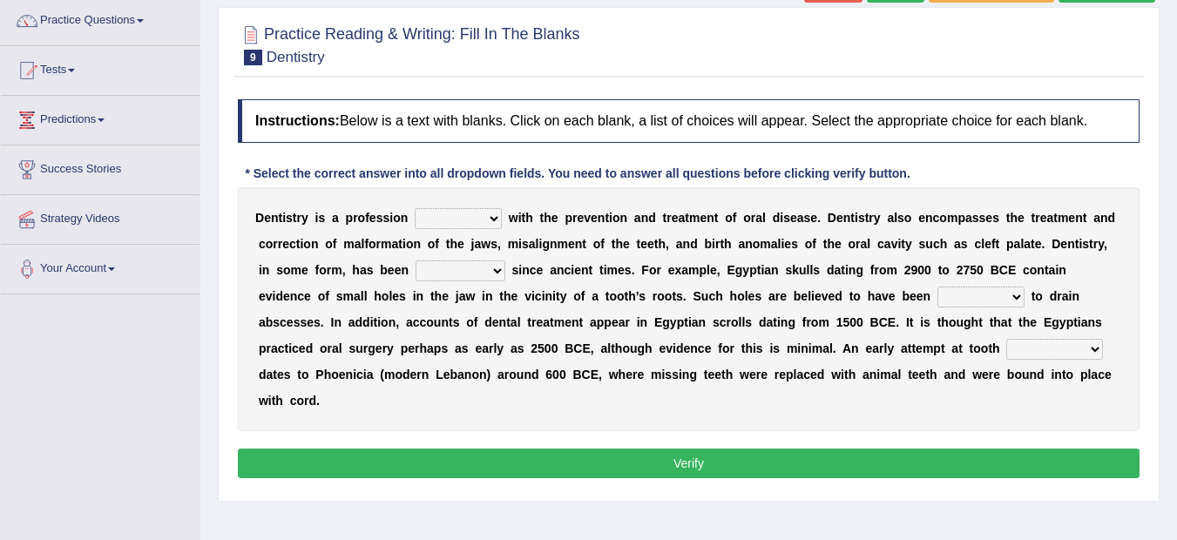
click at [492, 214] on select "agreed dealt concerned taken" at bounding box center [458, 218] width 87 height 21
click at [491, 215] on select "agreed dealt concerned taken" at bounding box center [458, 218] width 87 height 21
select select "dealt"
click at [415, 208] on select "agreed dealt concerned taken" at bounding box center [458, 218] width 87 height 21
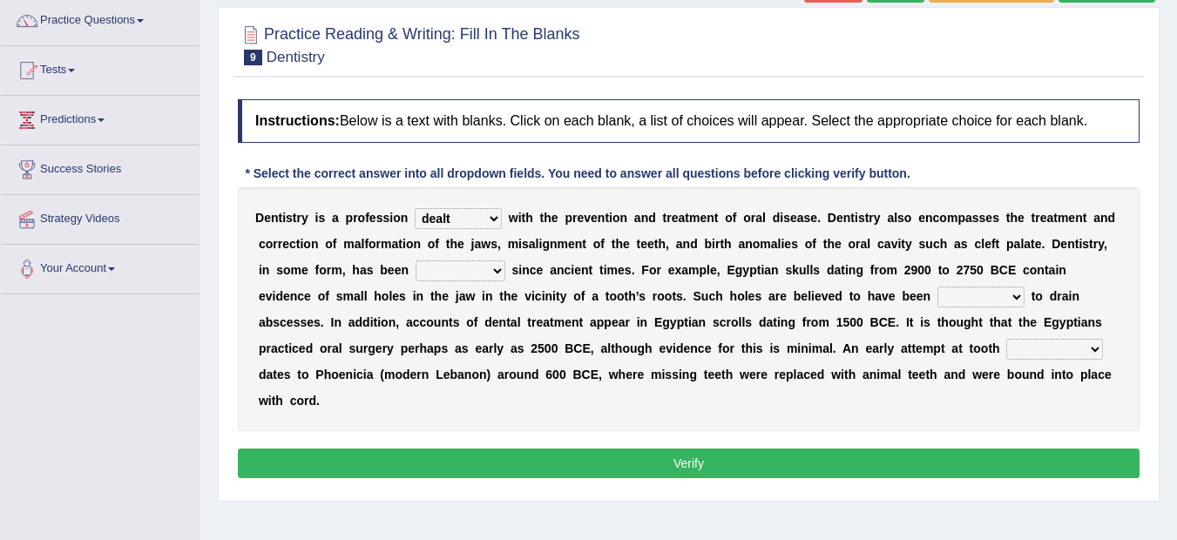
click at [493, 216] on select "agreed dealt concerned taken" at bounding box center [458, 218] width 87 height 21
click at [515, 242] on b "m" at bounding box center [513, 244] width 10 height 14
click at [502, 272] on select "criticized replaced practiced abandoned" at bounding box center [461, 270] width 90 height 21
select select "criticized"
click at [416, 260] on select "criticized replaced practiced abandoned" at bounding box center [461, 270] width 90 height 21
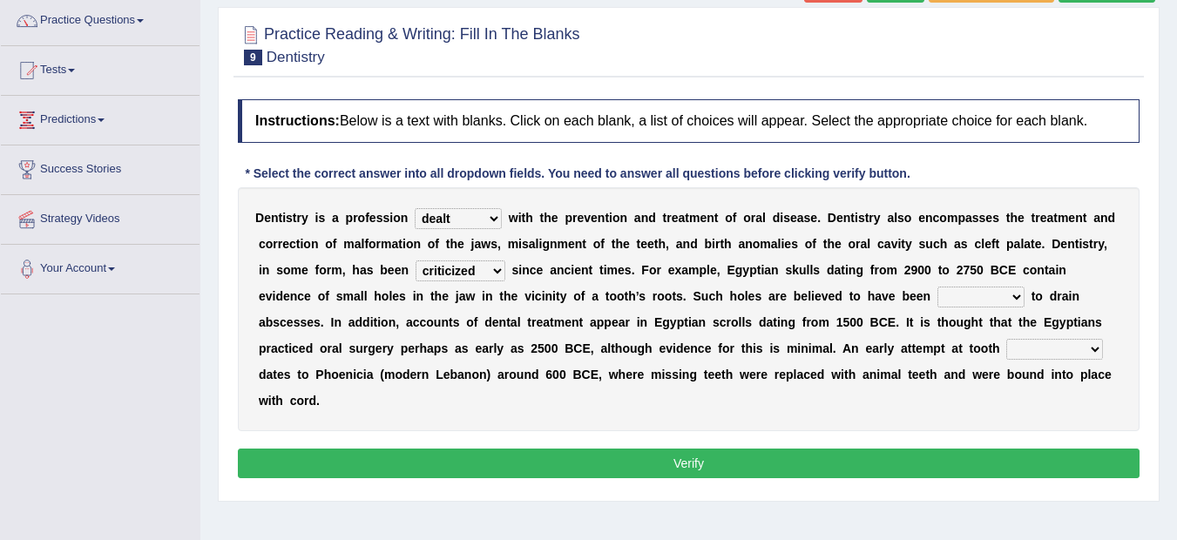
click at [1022, 362] on div "D e n t i s t r y i s a p r o f e s s i o n agreed dealt concerned taken w i t …" at bounding box center [689, 309] width 902 height 244
click at [1021, 361] on div "D e n t i s t r y i s a p r o f e s s i o n agreed dealt concerned taken w i t …" at bounding box center [689, 309] width 902 height 244
click at [1022, 294] on select "fluctuated laminated drilled sealed" at bounding box center [980, 297] width 87 height 21
select select "laminated"
click at [937, 287] on select "fluctuated laminated drilled sealed" at bounding box center [980, 297] width 87 height 21
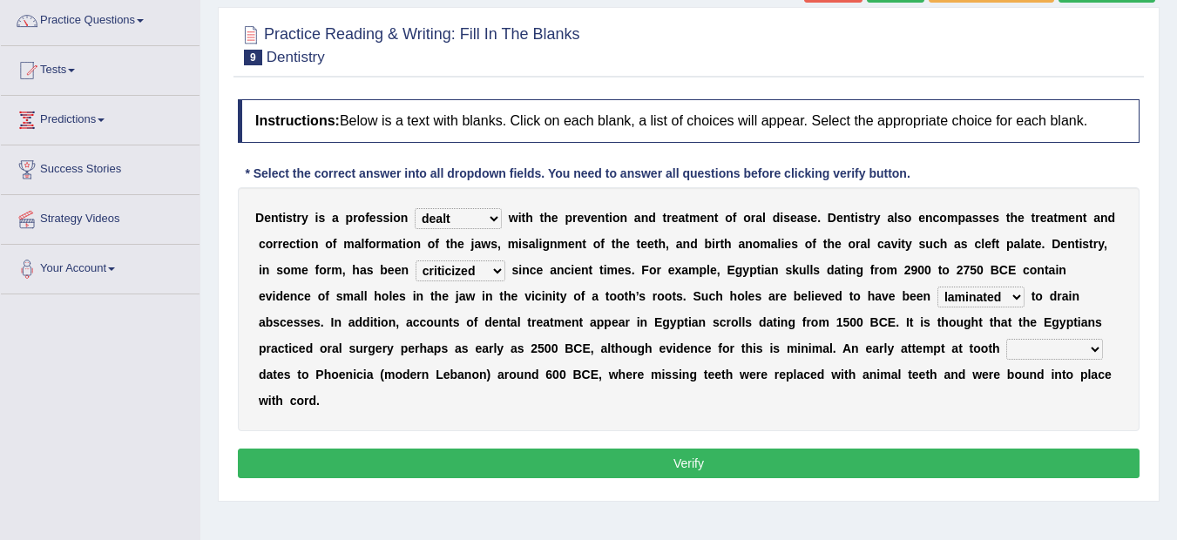
click at [1091, 352] on select "reparation sacrament restitution replacement" at bounding box center [1054, 349] width 97 height 21
select select "replacement"
click at [1006, 339] on select "reparation sacrament restitution replacement" at bounding box center [1054, 349] width 97 height 21
click at [881, 437] on div "Instructions: Below is a text with blanks. Click on each blank, a list of choic…" at bounding box center [688, 292] width 910 height 402
drag, startPoint x: 807, startPoint y: 453, endPoint x: 788, endPoint y: 453, distance: 19.2
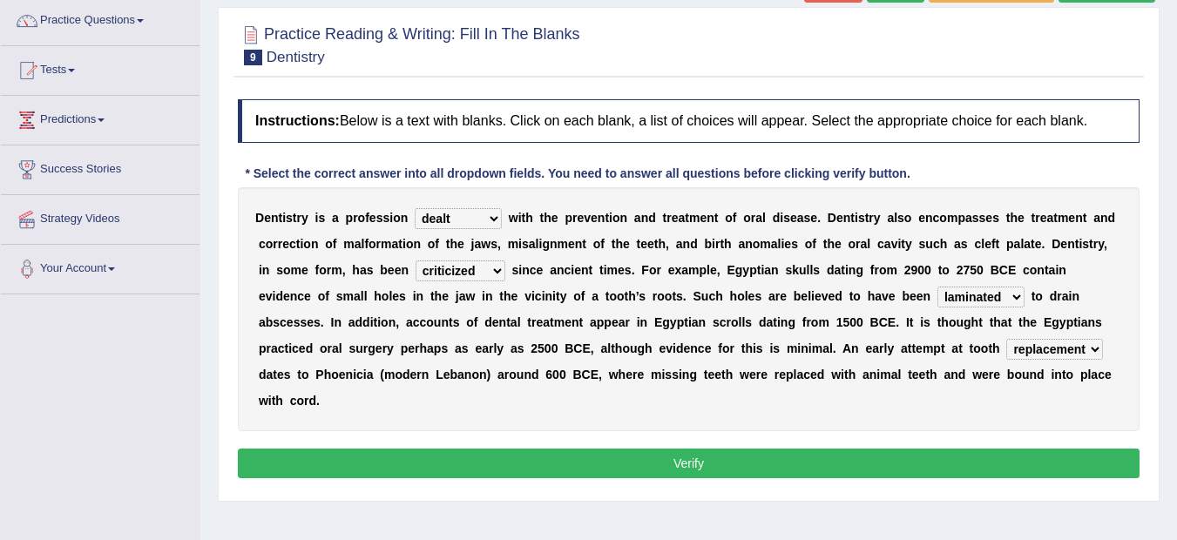
click at [788, 453] on button "Verify" at bounding box center [689, 464] width 902 height 30
